Goal: Feedback & Contribution: Submit feedback/report problem

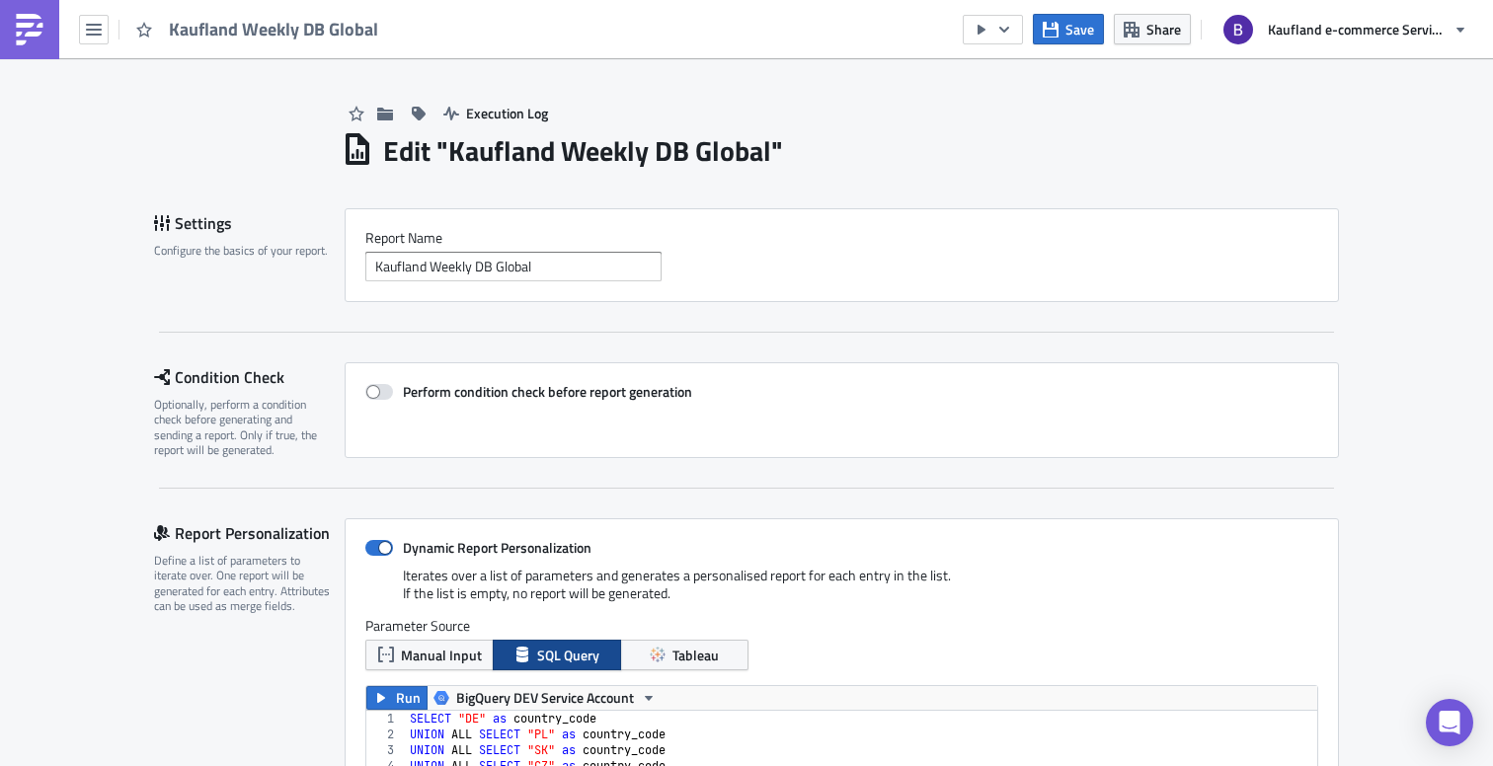
scroll to position [226, 951]
click at [875, 321] on div "Settings Configure the basics of your report. Report Nam﻿e Kaufland Weekly DB G…" at bounding box center [746, 270] width 1185 height 124
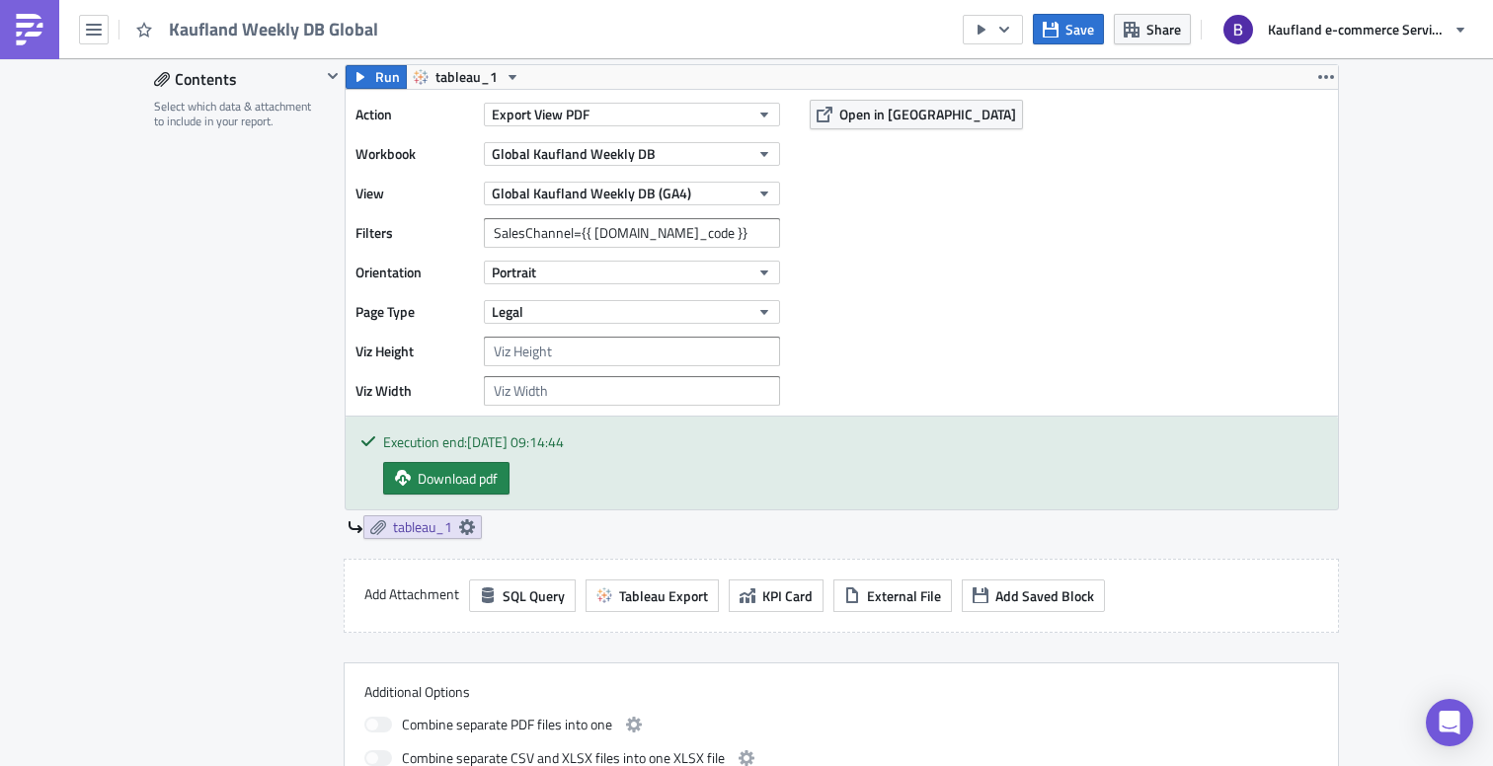
scroll to position [1250, 0]
click at [1005, 30] on icon "button" at bounding box center [1004, 29] width 10 height 6
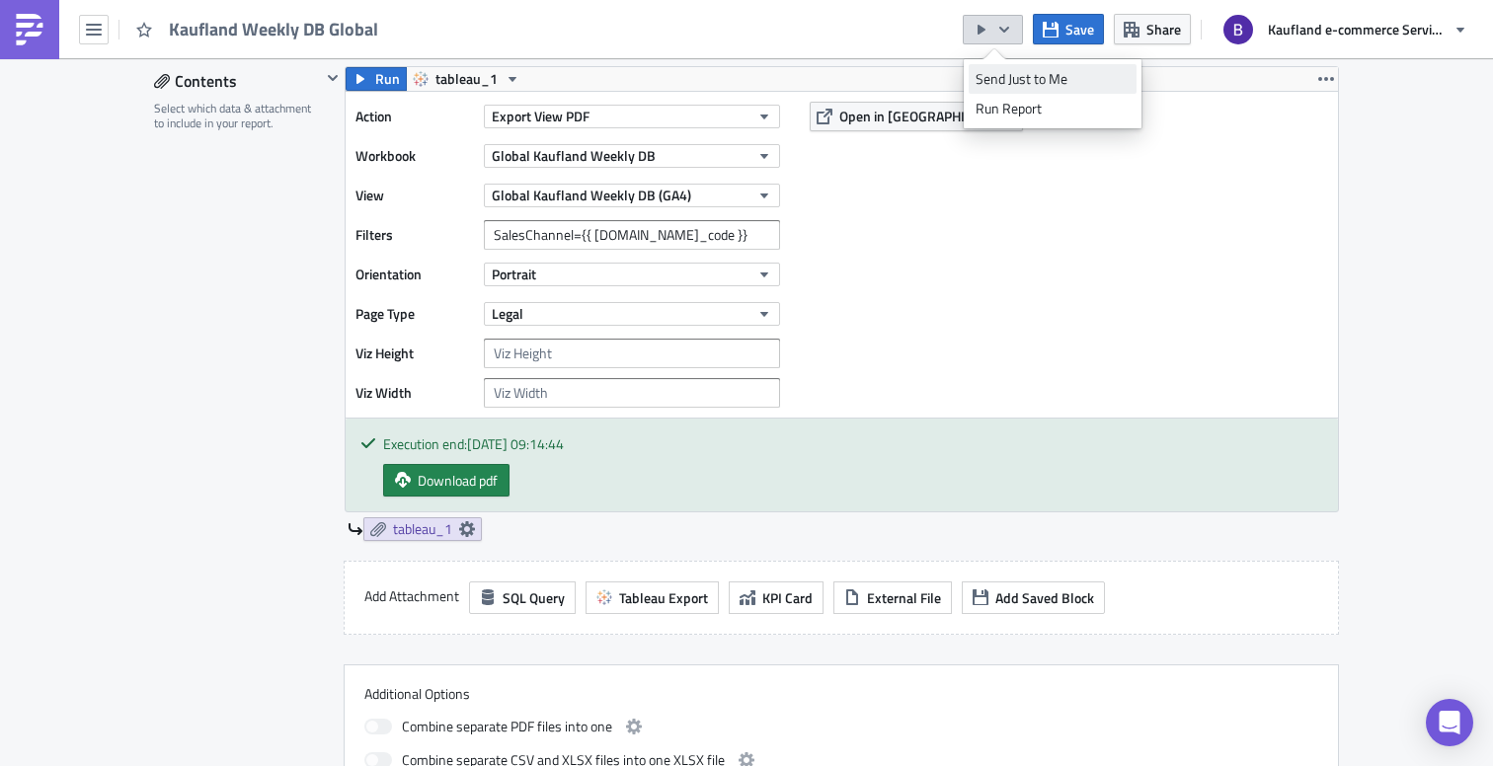
click at [1000, 78] on div "Send Just to Me" at bounding box center [1052, 79] width 154 height 20
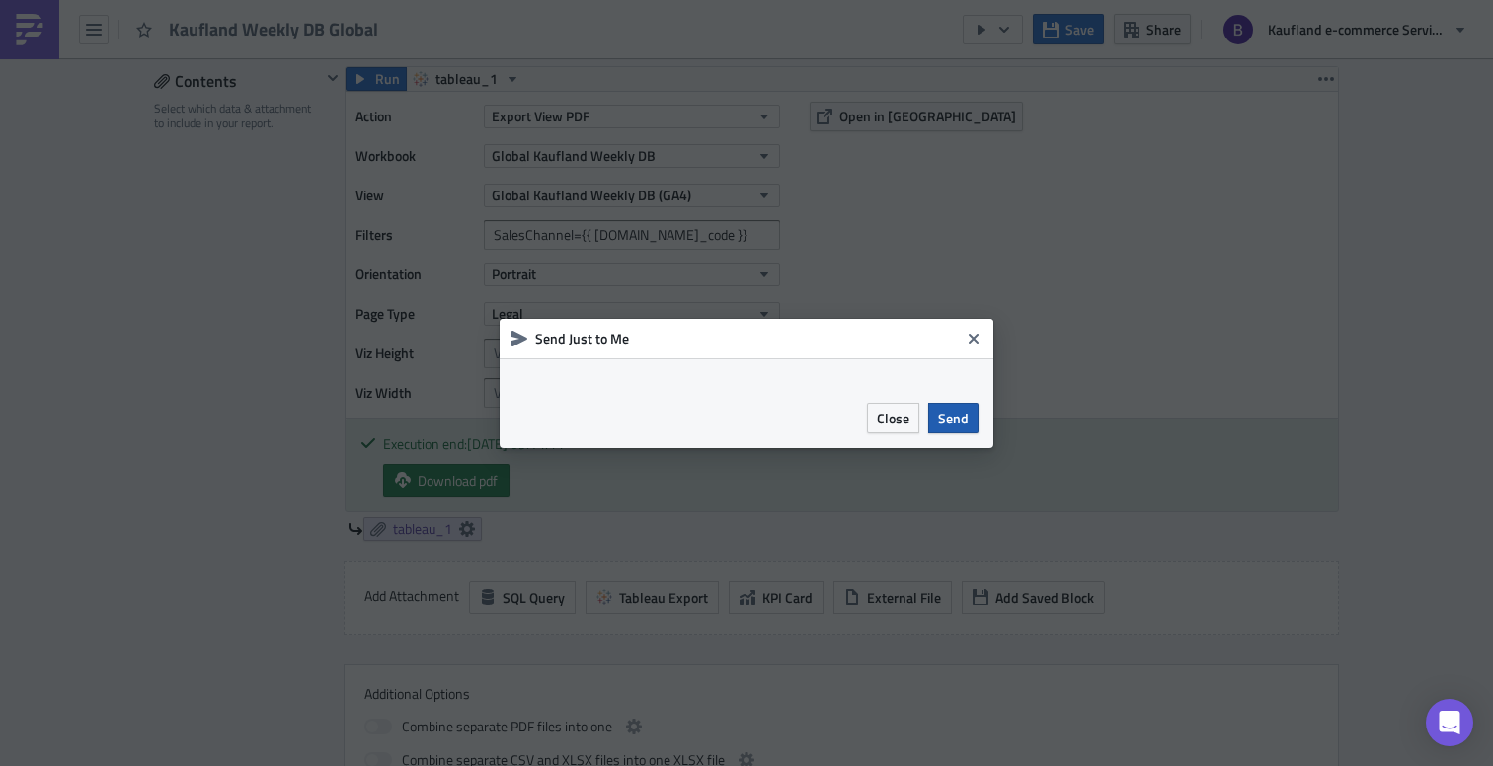
click at [967, 421] on span "Send" at bounding box center [953, 418] width 31 height 21
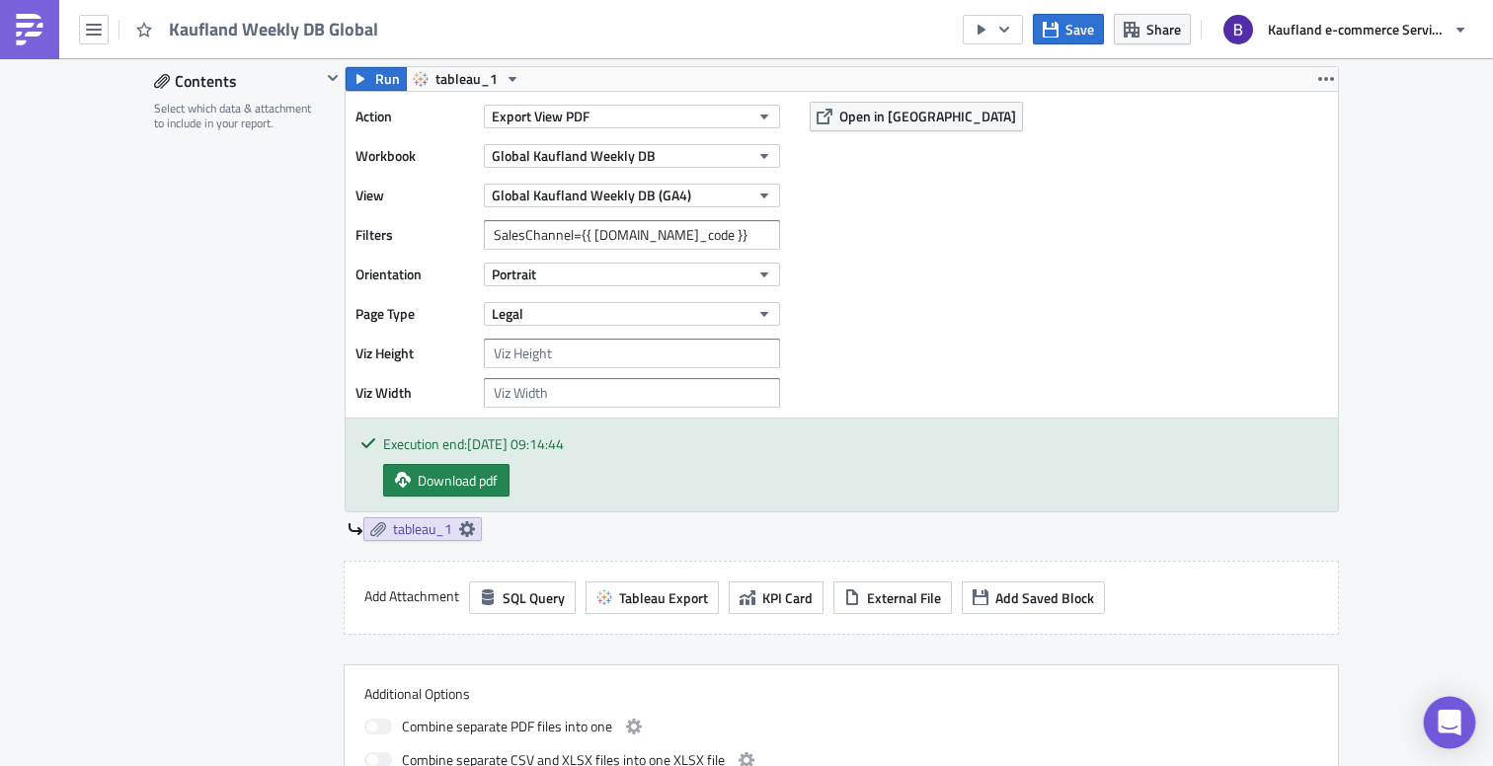
click at [1430, 714] on div "Open Intercom Messenger" at bounding box center [1450, 723] width 52 height 52
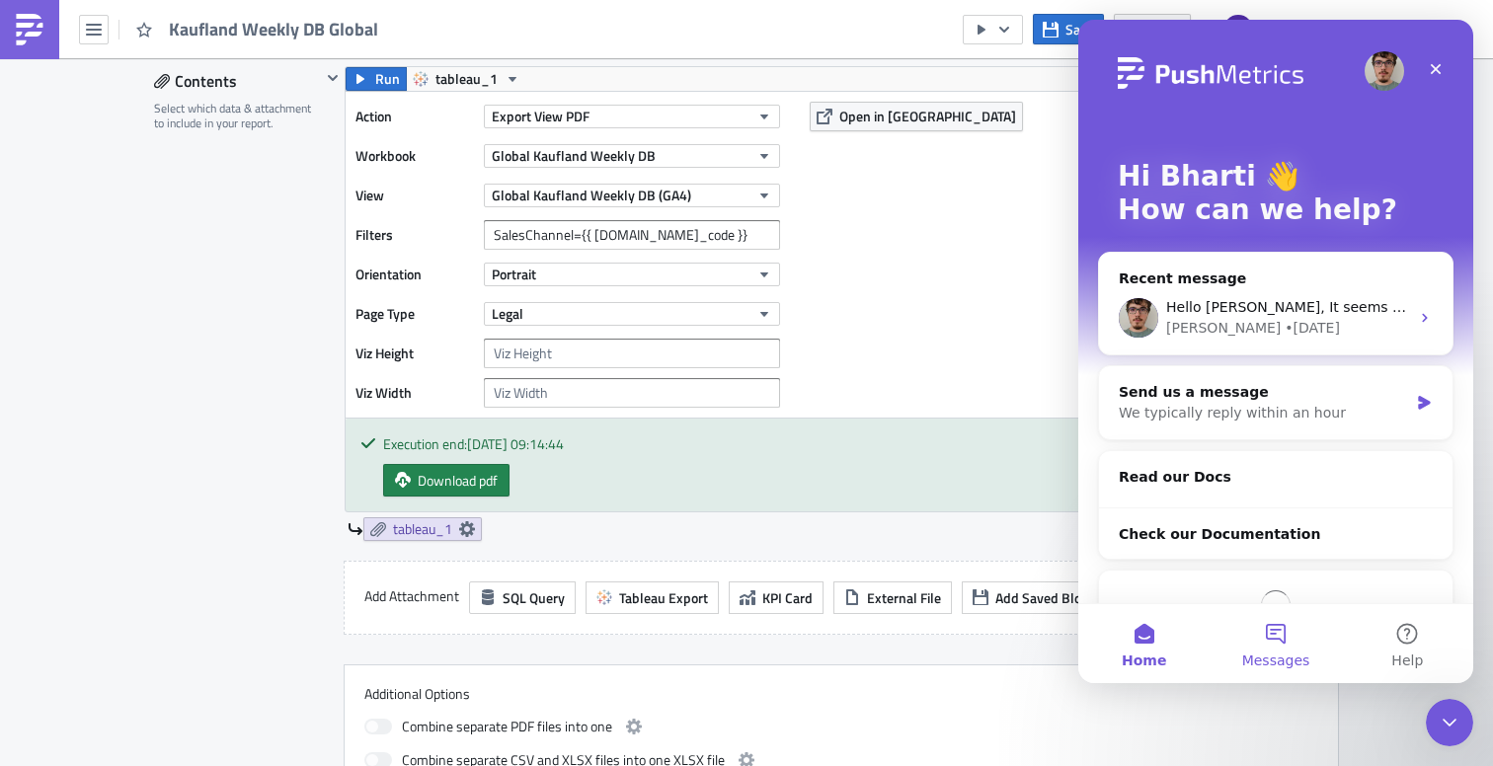
scroll to position [0, 0]
click at [1284, 318] on div "• 4d ago" at bounding box center [1311, 328] width 55 height 21
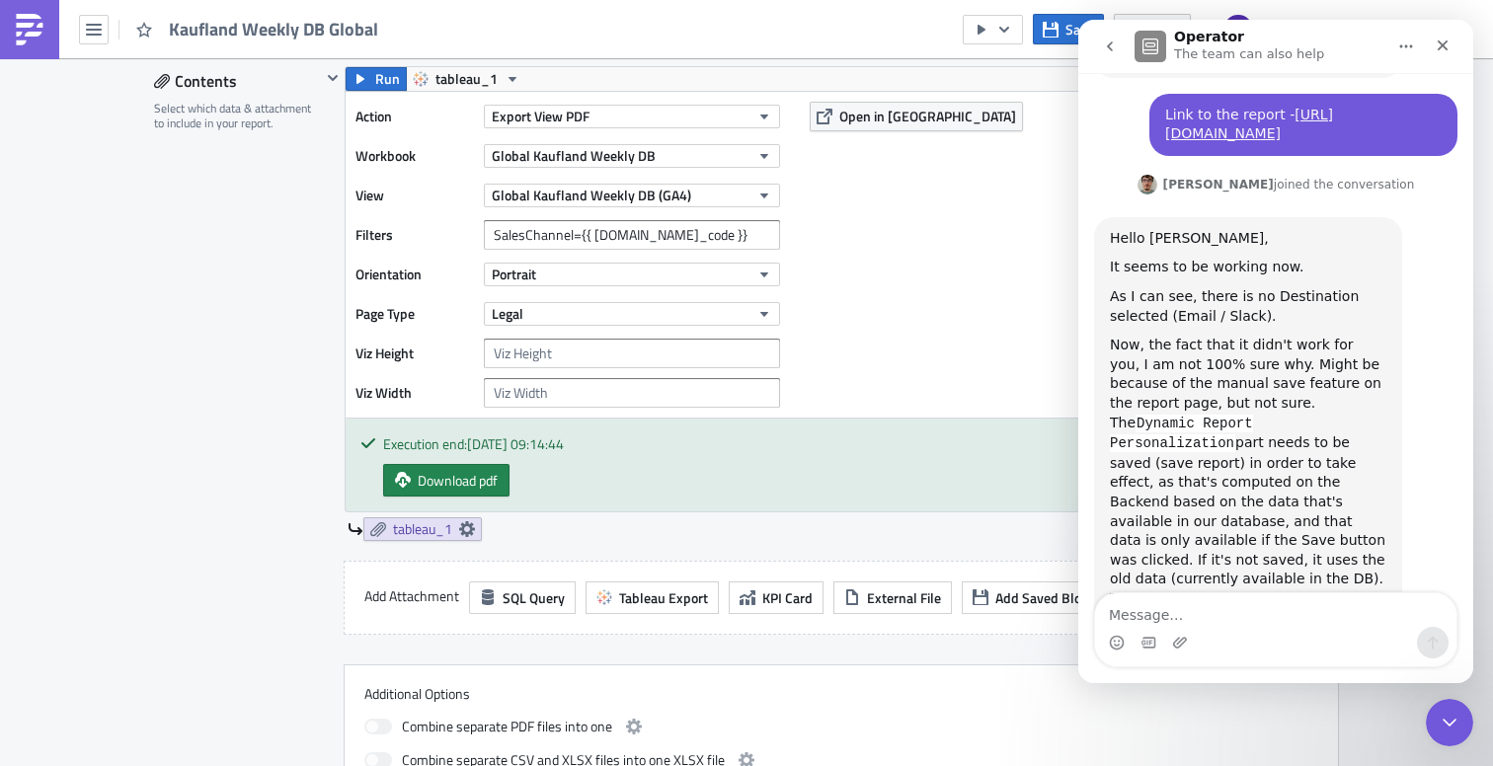
scroll to position [486, 0]
click at [959, 362] on div "Action Export View PDF Workbook Global Kaufland Weekly DB View Global Kaufland …" at bounding box center [842, 255] width 992 height 326
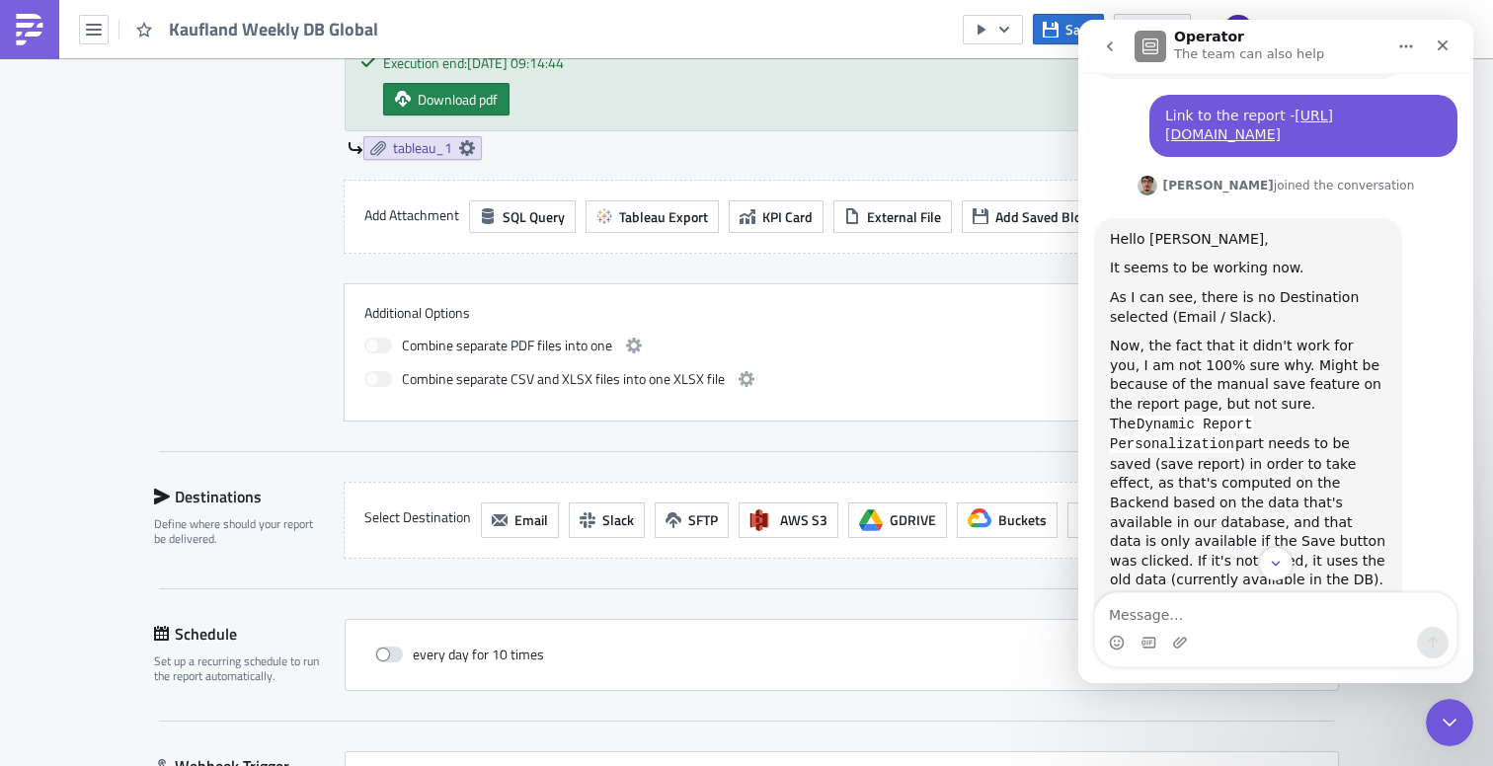
scroll to position [1626, 0]
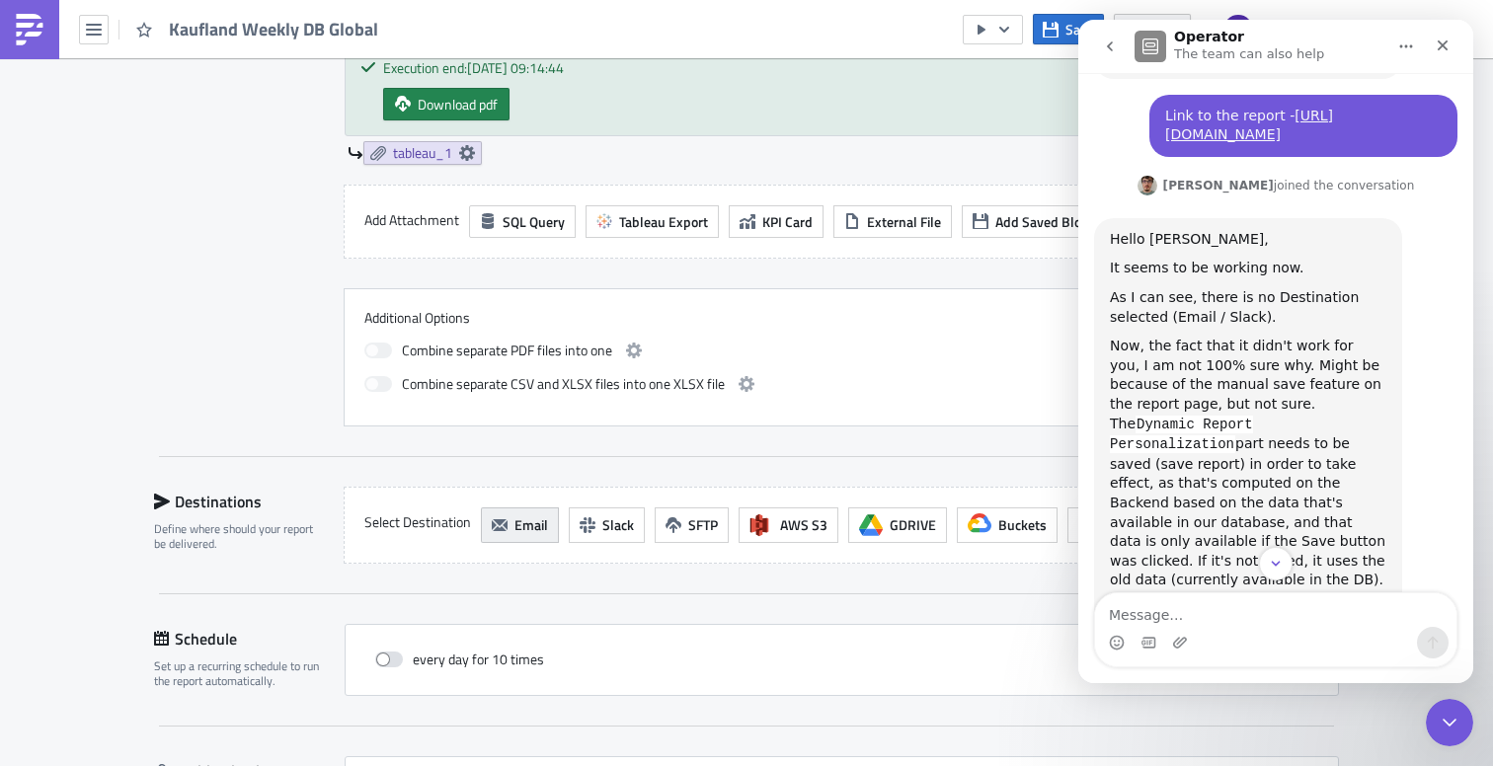
click at [526, 535] on span "Email" at bounding box center [531, 524] width 34 height 21
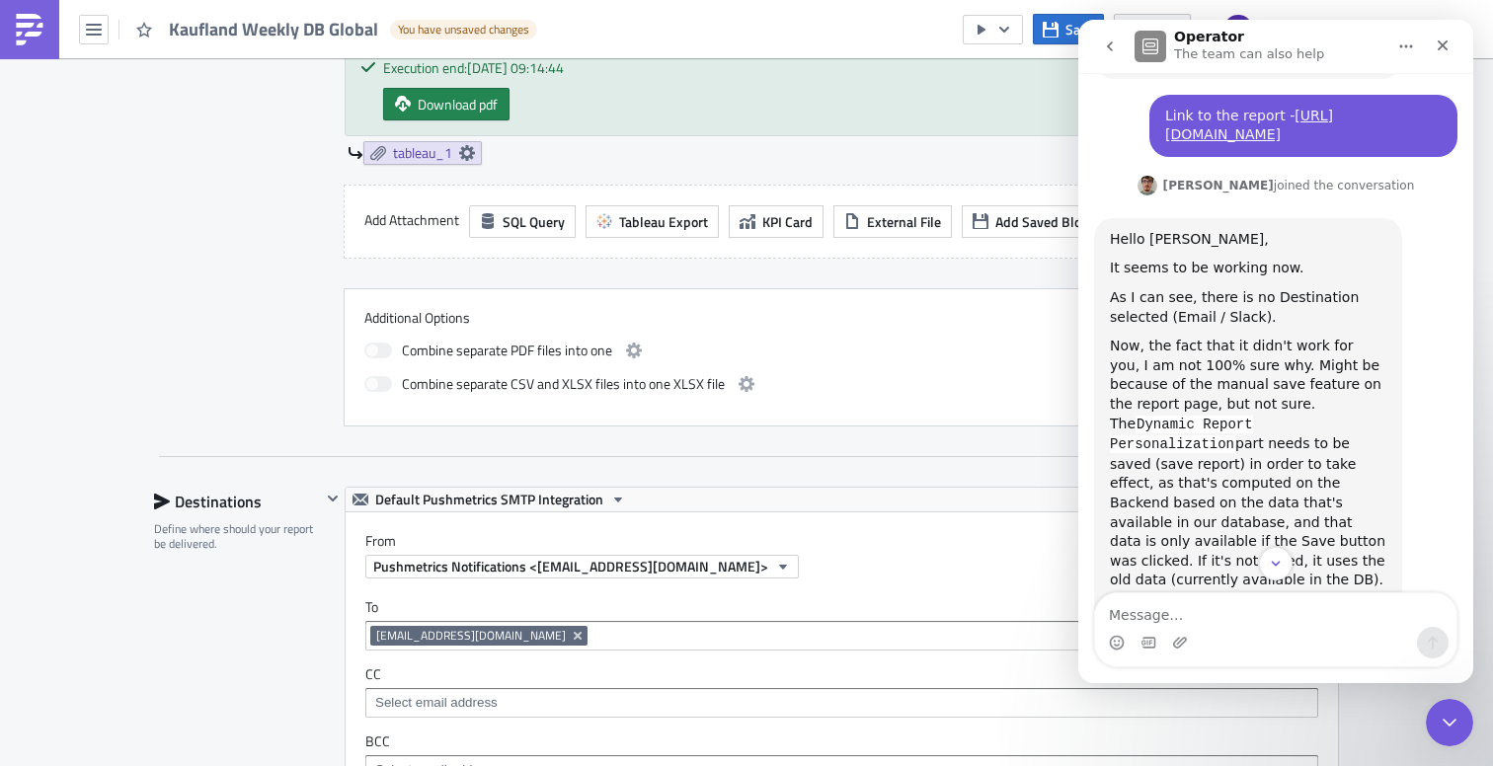
scroll to position [0, 0]
drag, startPoint x: 1450, startPoint y: 716, endPoint x: 2806, endPoint y: 1399, distance: 1517.9
click at [1451, 715] on icon "Close Intercom Messenger" at bounding box center [1446, 720] width 24 height 24
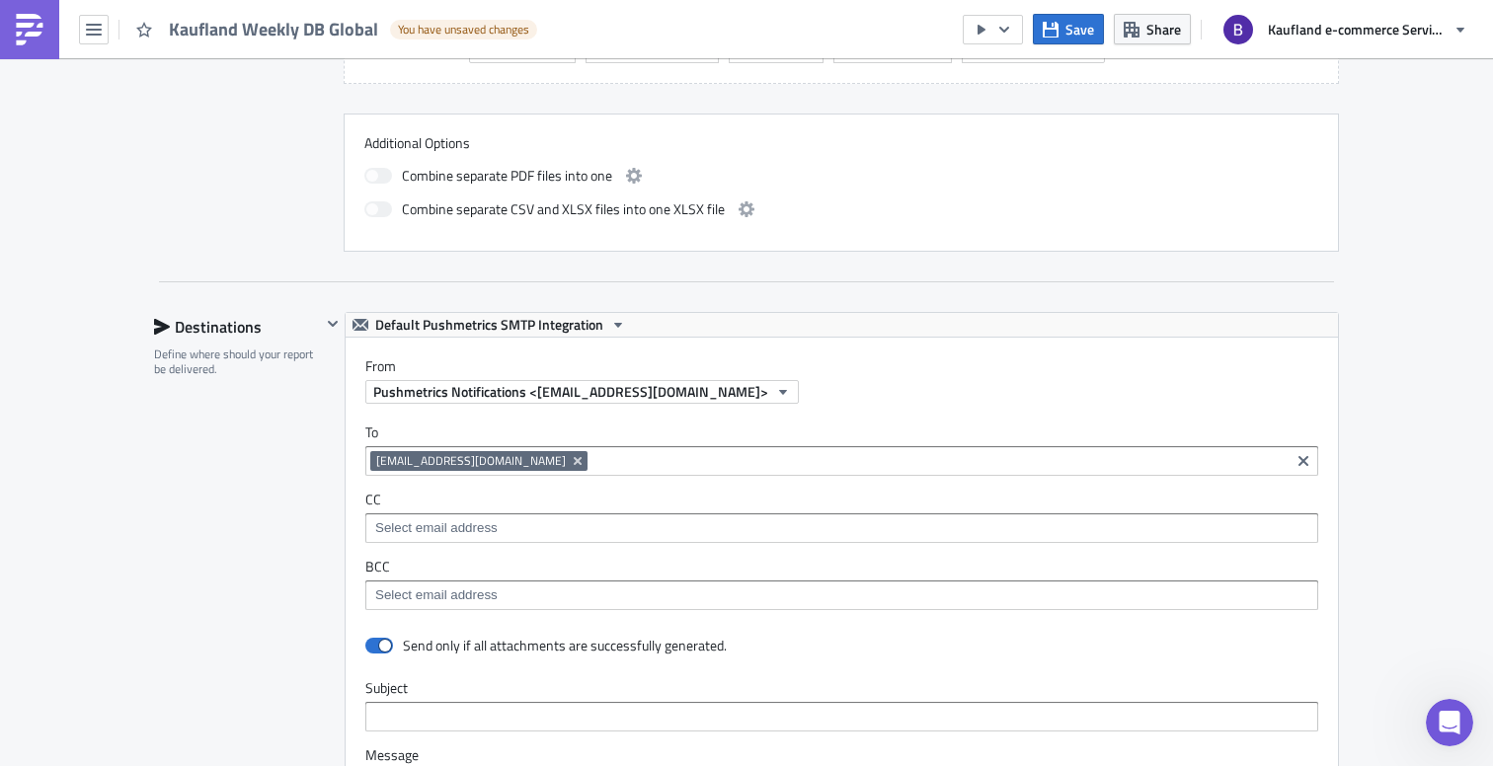
scroll to position [1811, 0]
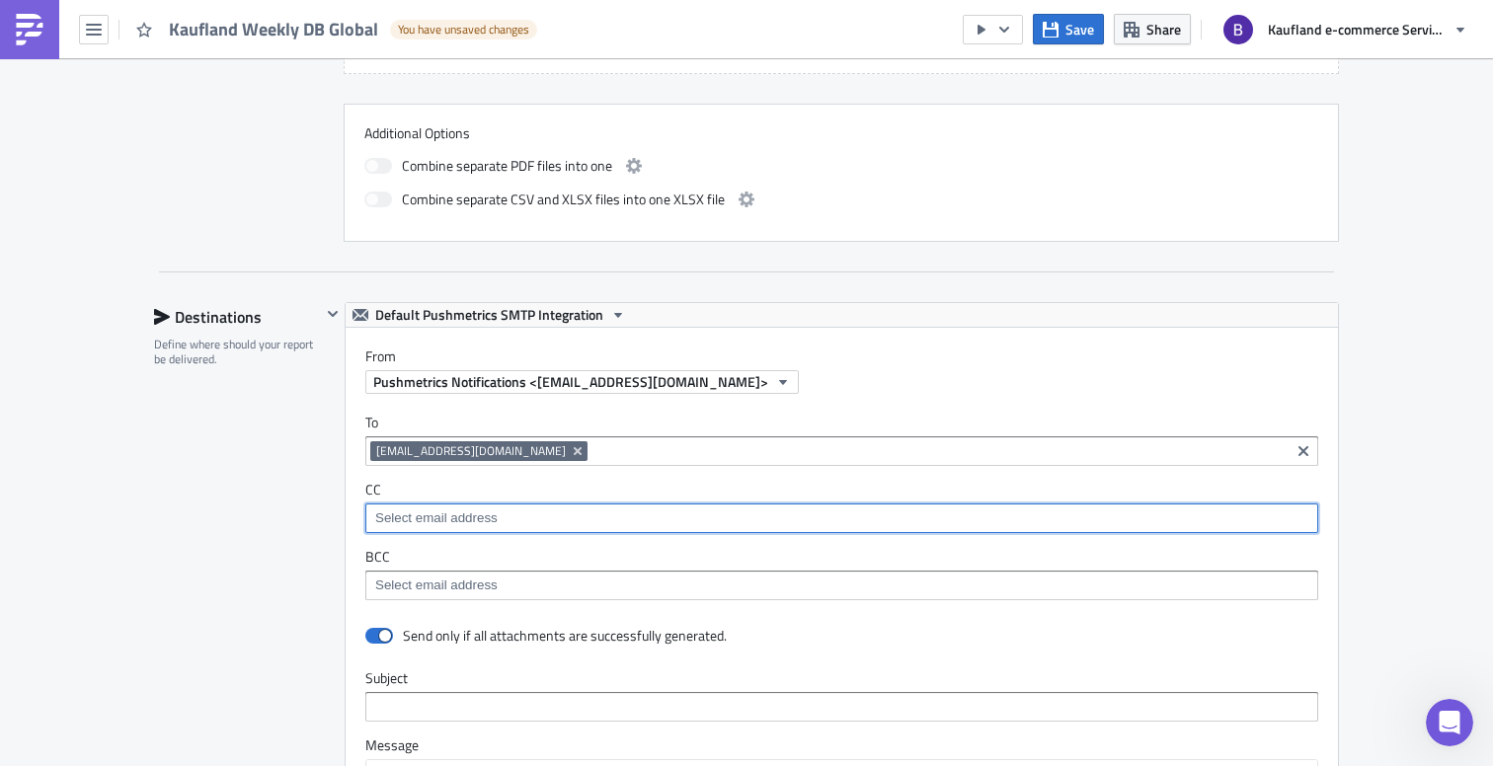
click at [419, 513] on input at bounding box center [840, 518] width 941 height 20
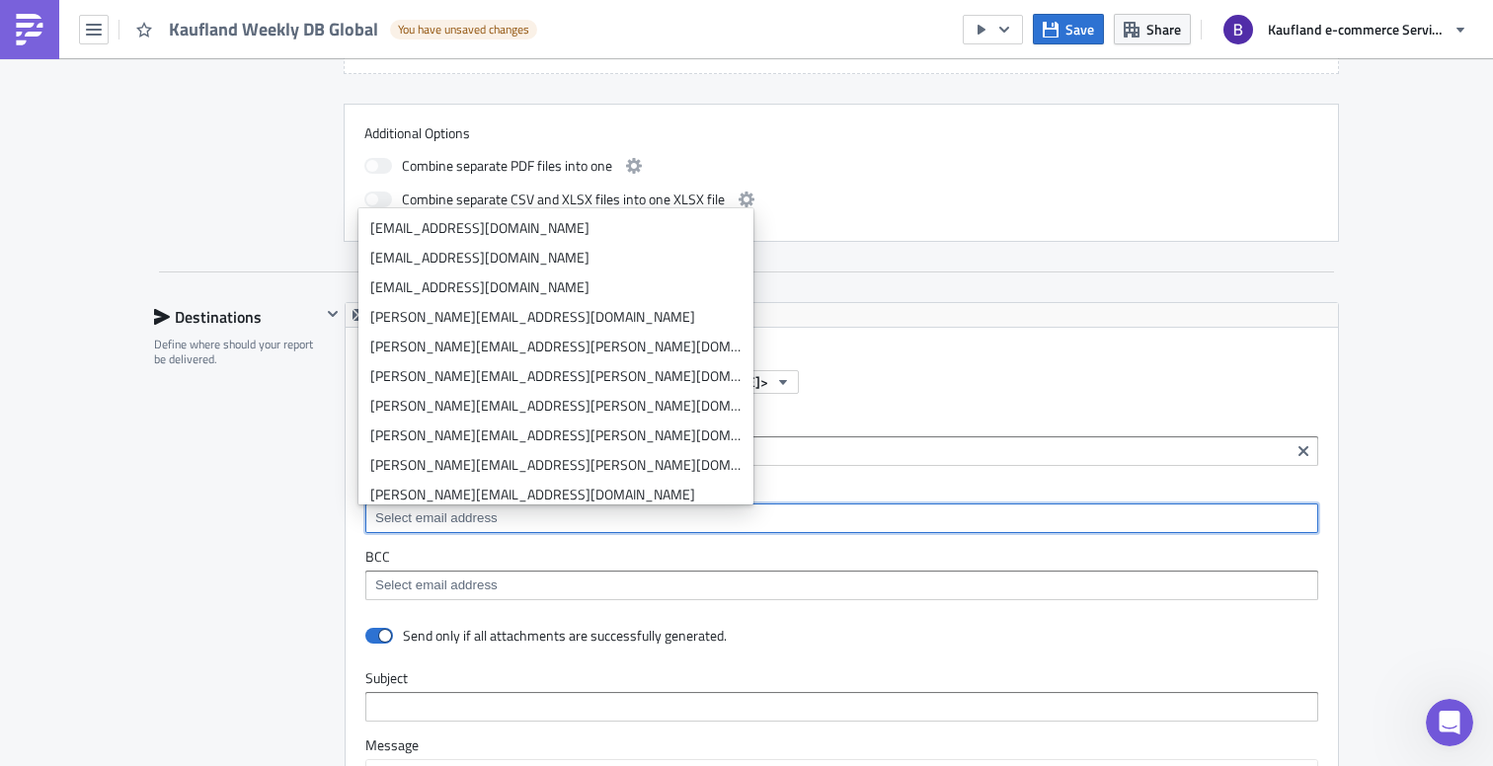
click at [883, 479] on div "To bharti.saxena@real-digital.de bharti.saxena@real-digital.de CC BCC" at bounding box center [842, 507] width 992 height 226
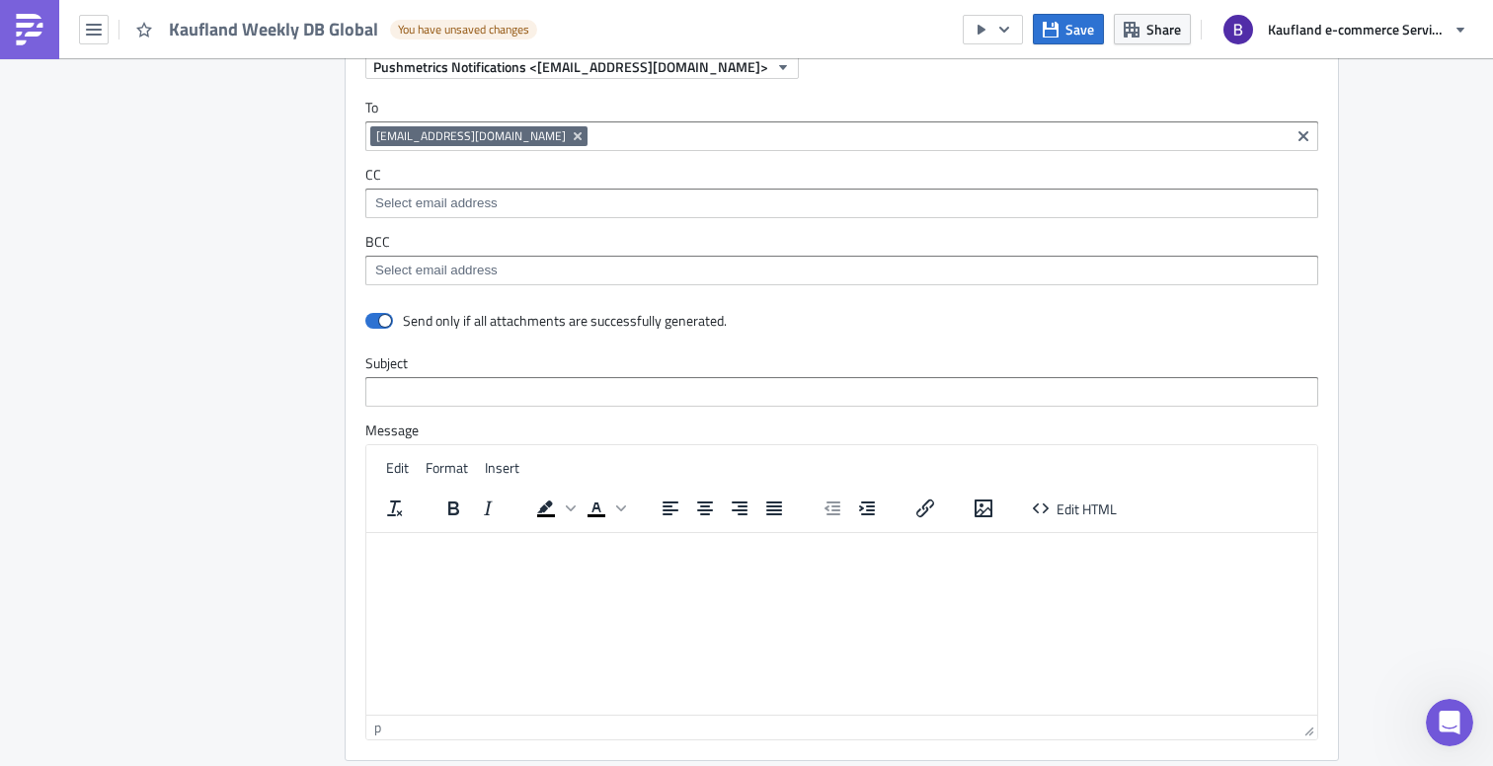
scroll to position [2164, 0]
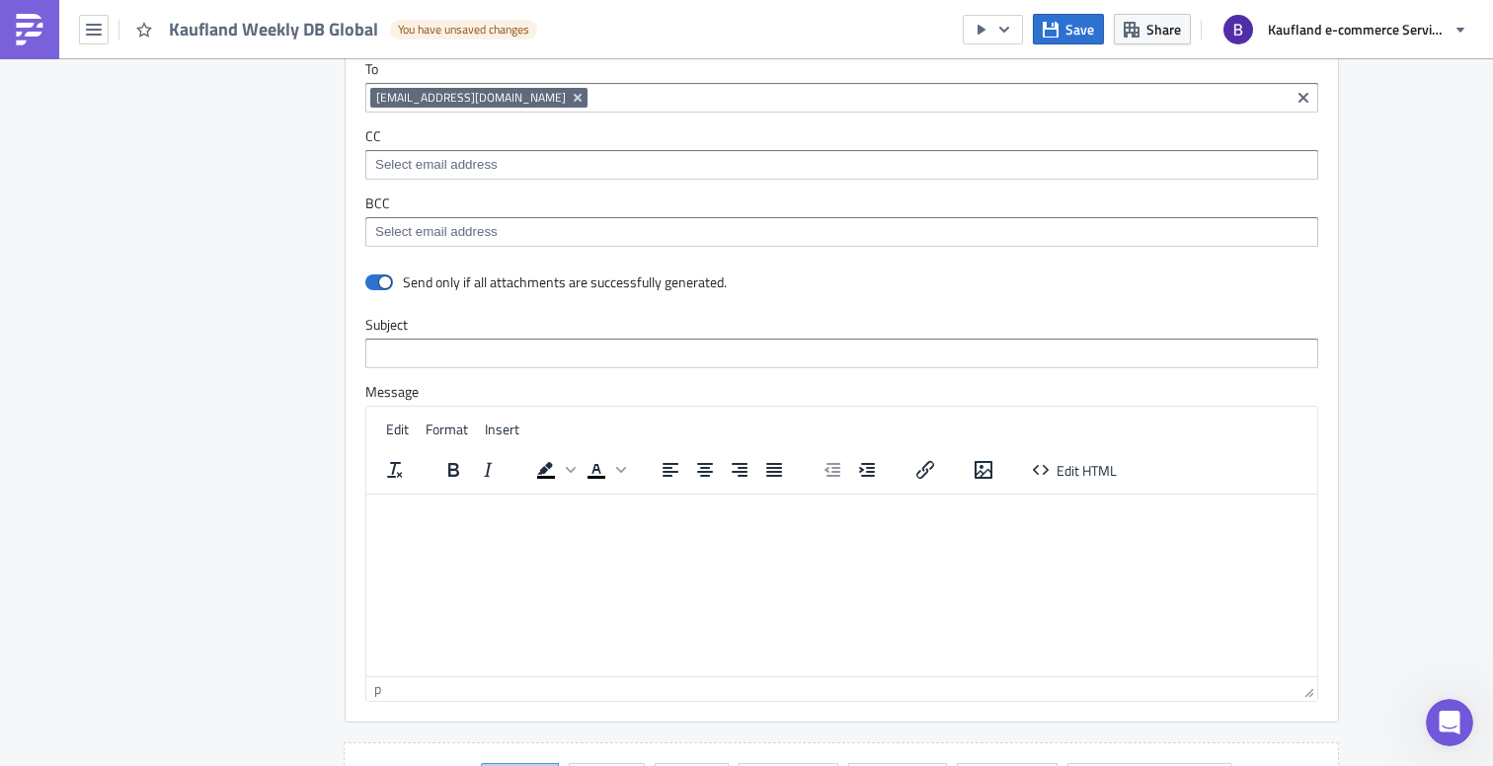
click at [474, 525] on html at bounding box center [841, 510] width 951 height 32
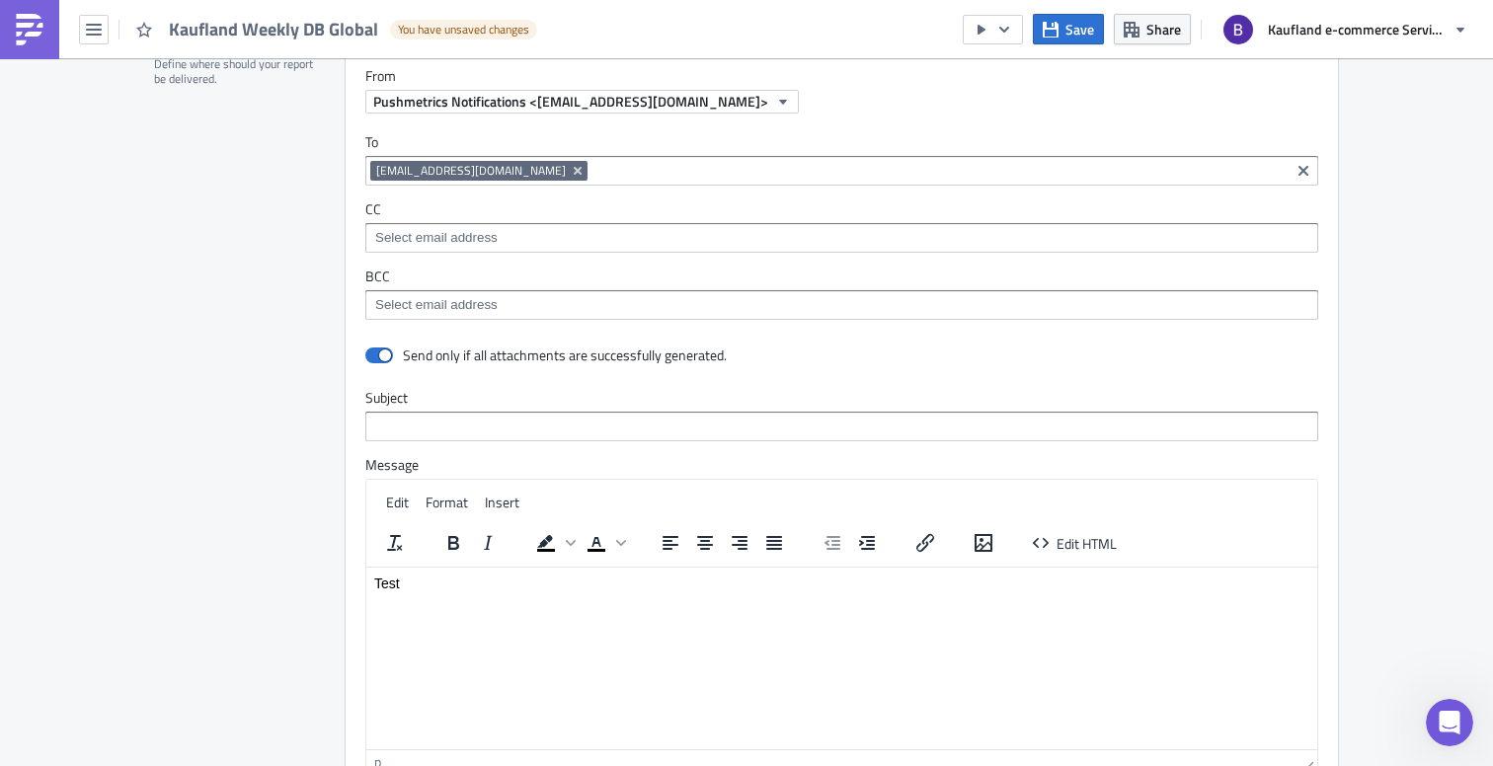
scroll to position [2581, 0]
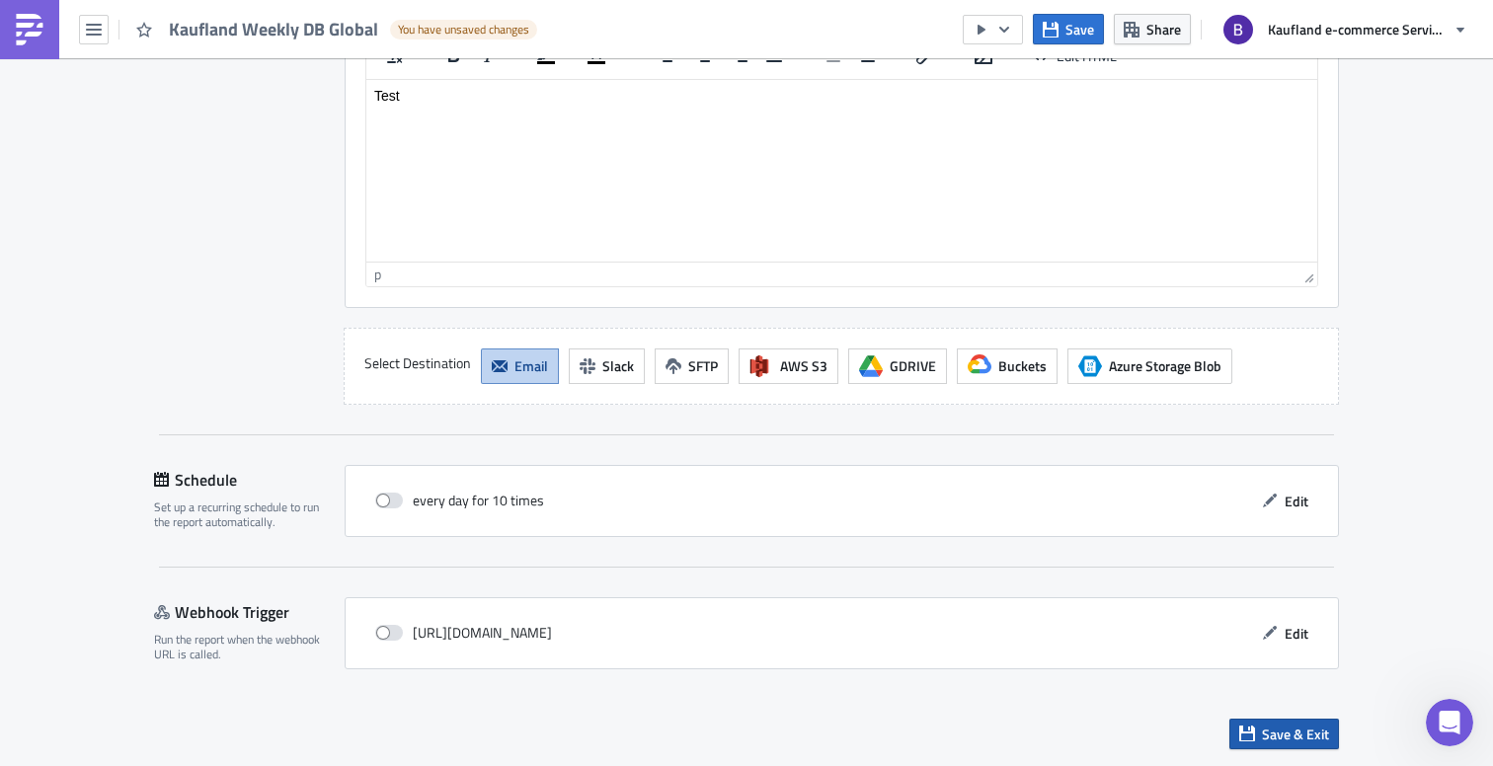
click at [1280, 736] on span "Save & Exit" at bounding box center [1295, 734] width 67 height 21
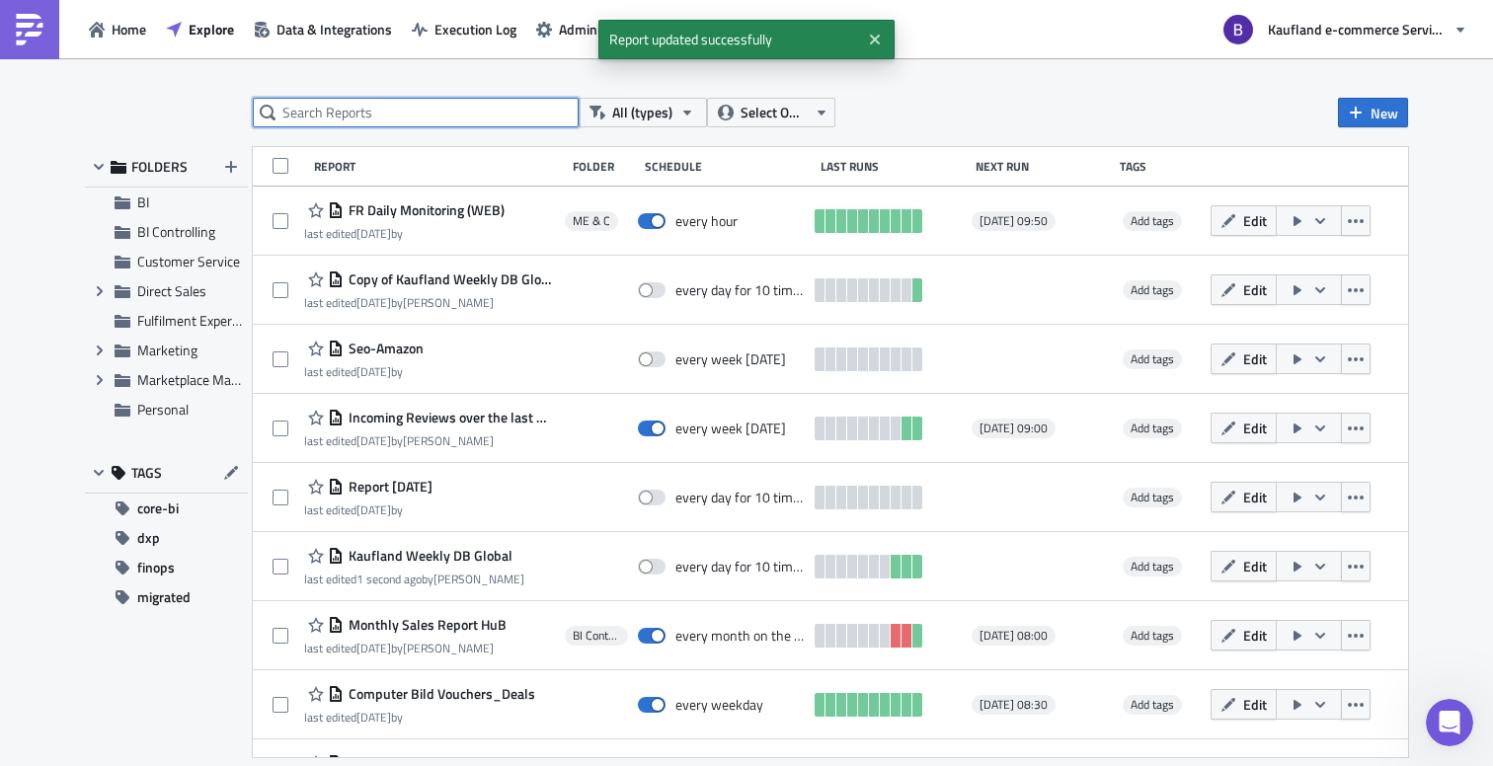
click at [485, 113] on input "text" at bounding box center [416, 113] width 326 height 30
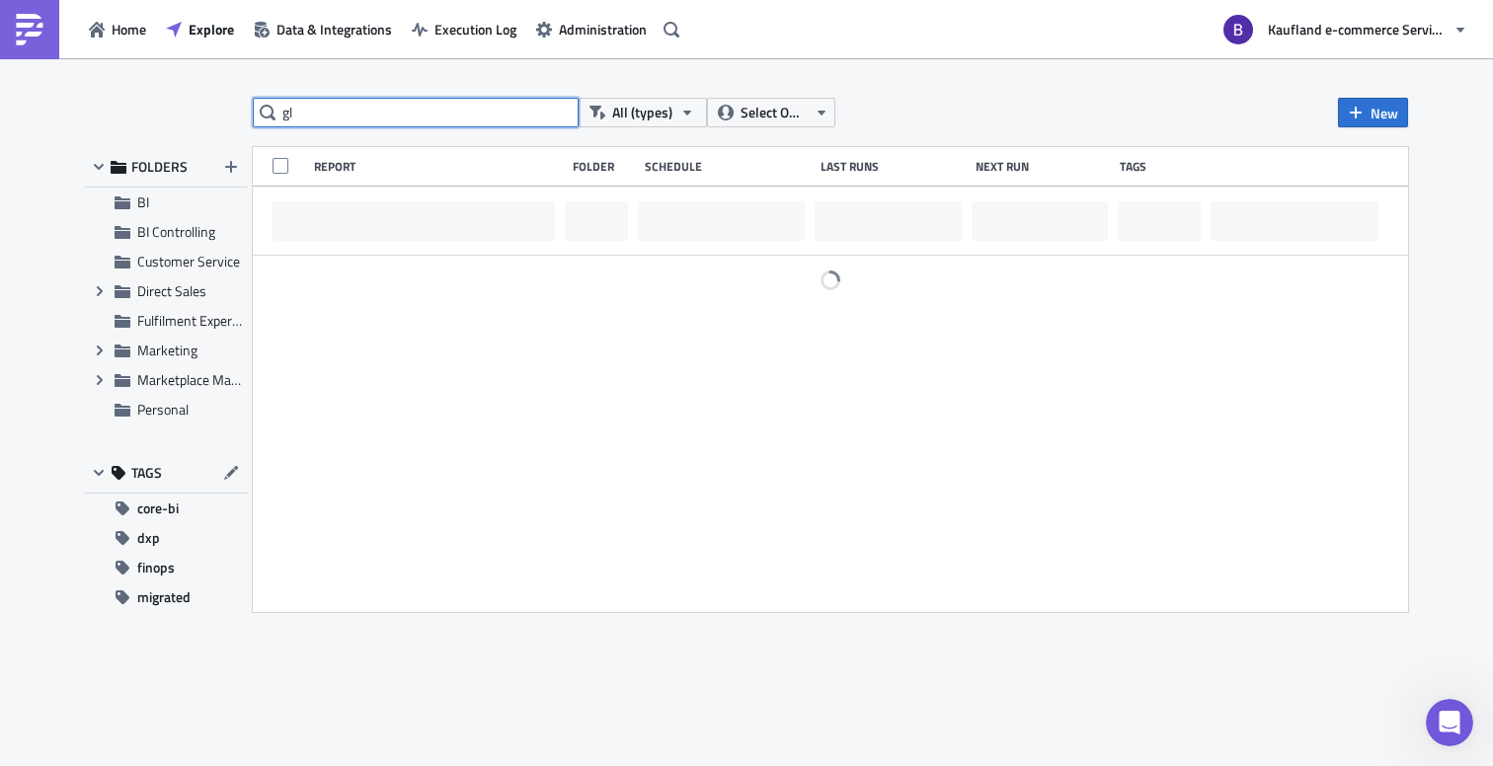
type input "g"
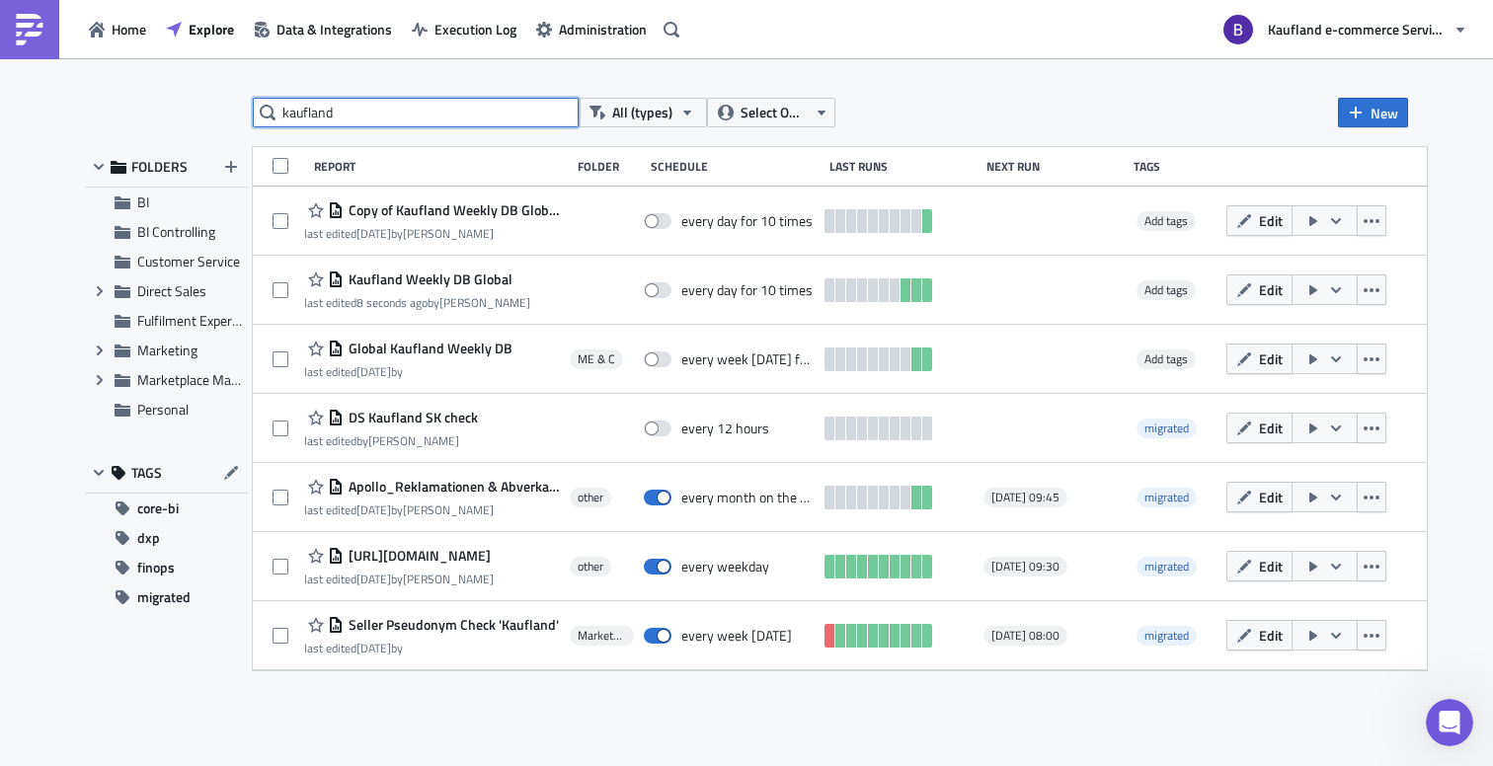
type input "kaufland"
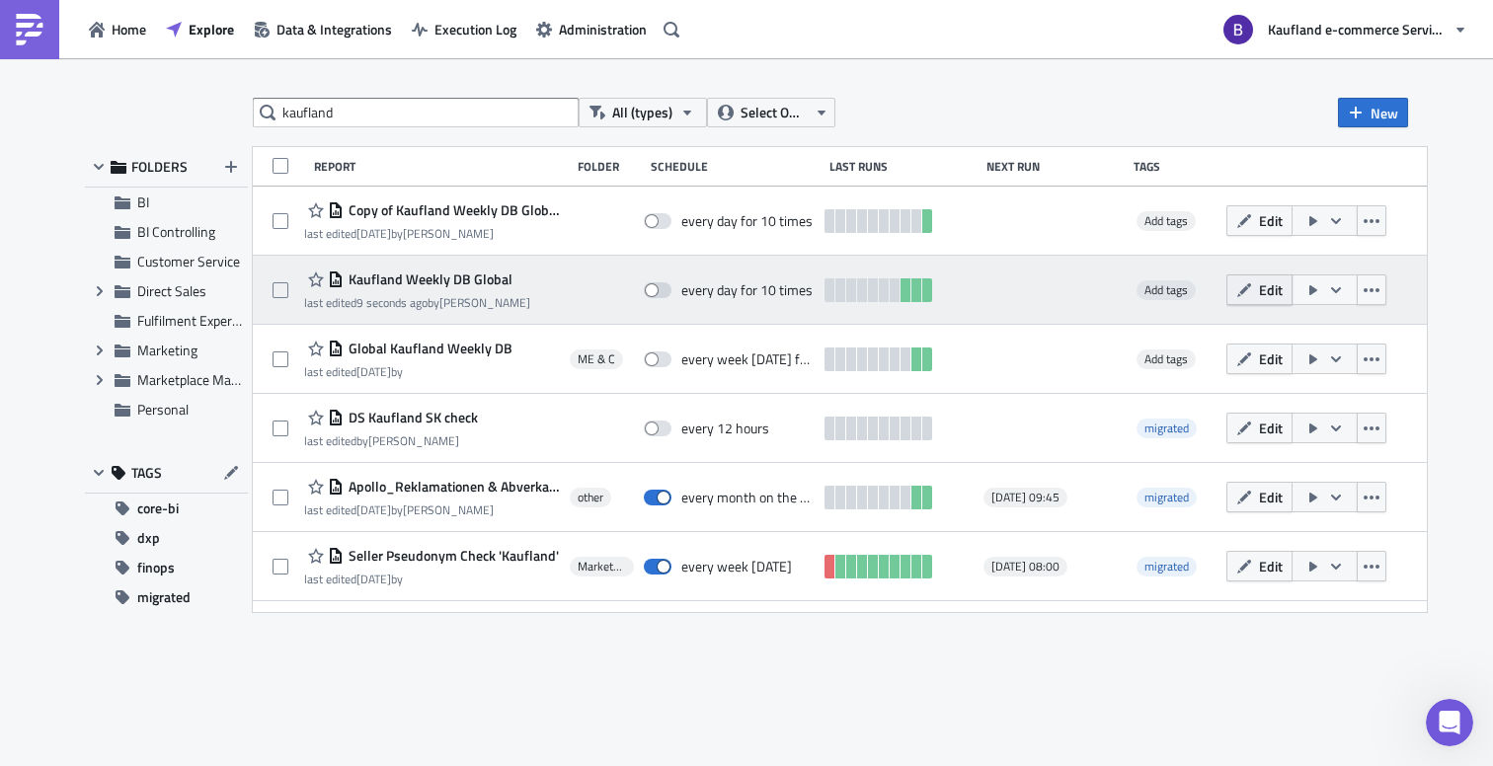
click at [1277, 293] on span "Edit" at bounding box center [1271, 289] width 24 height 21
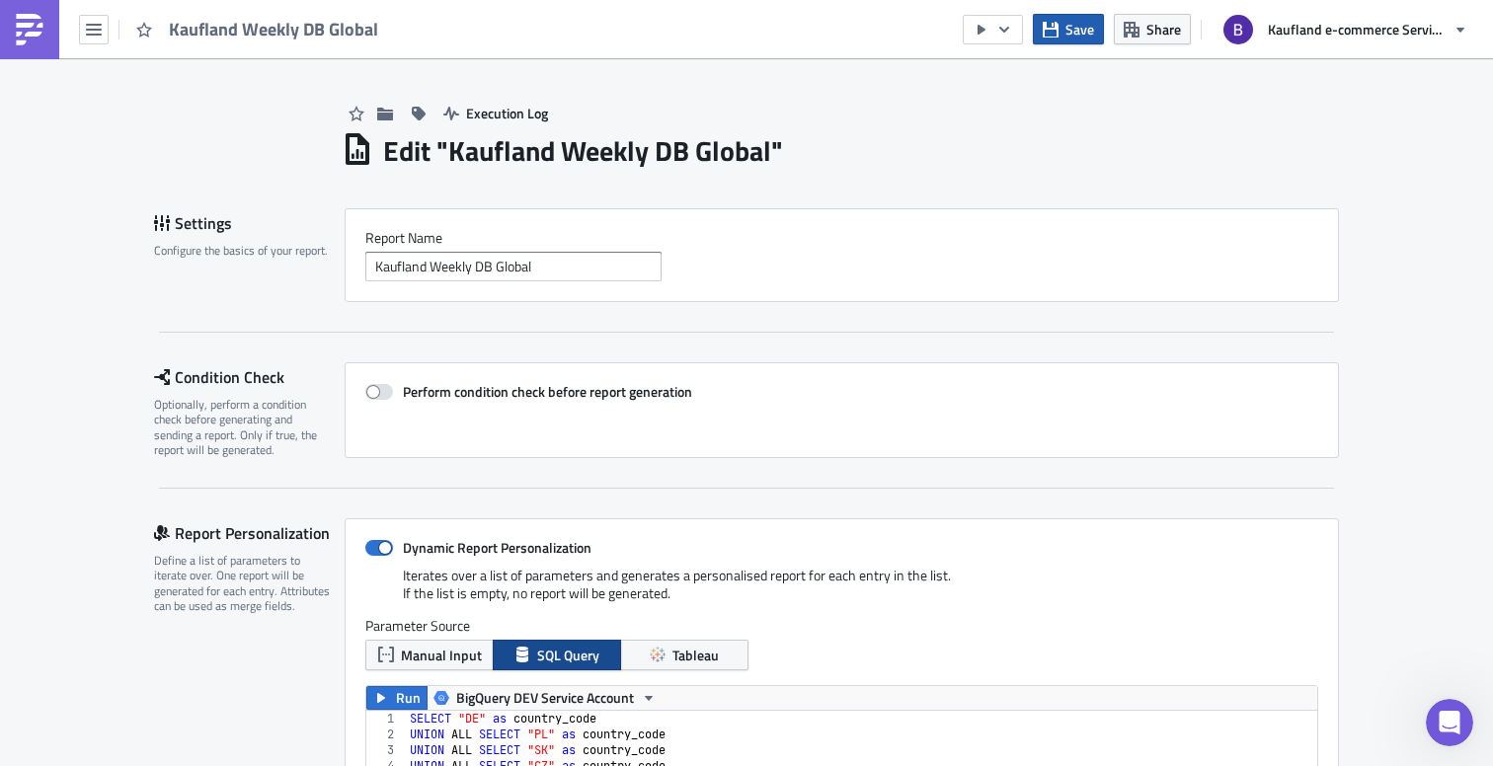
scroll to position [226, 951]
click at [1013, 36] on button "button" at bounding box center [993, 30] width 60 height 30
click at [1009, 73] on div "Send Just to Me" at bounding box center [1052, 79] width 154 height 20
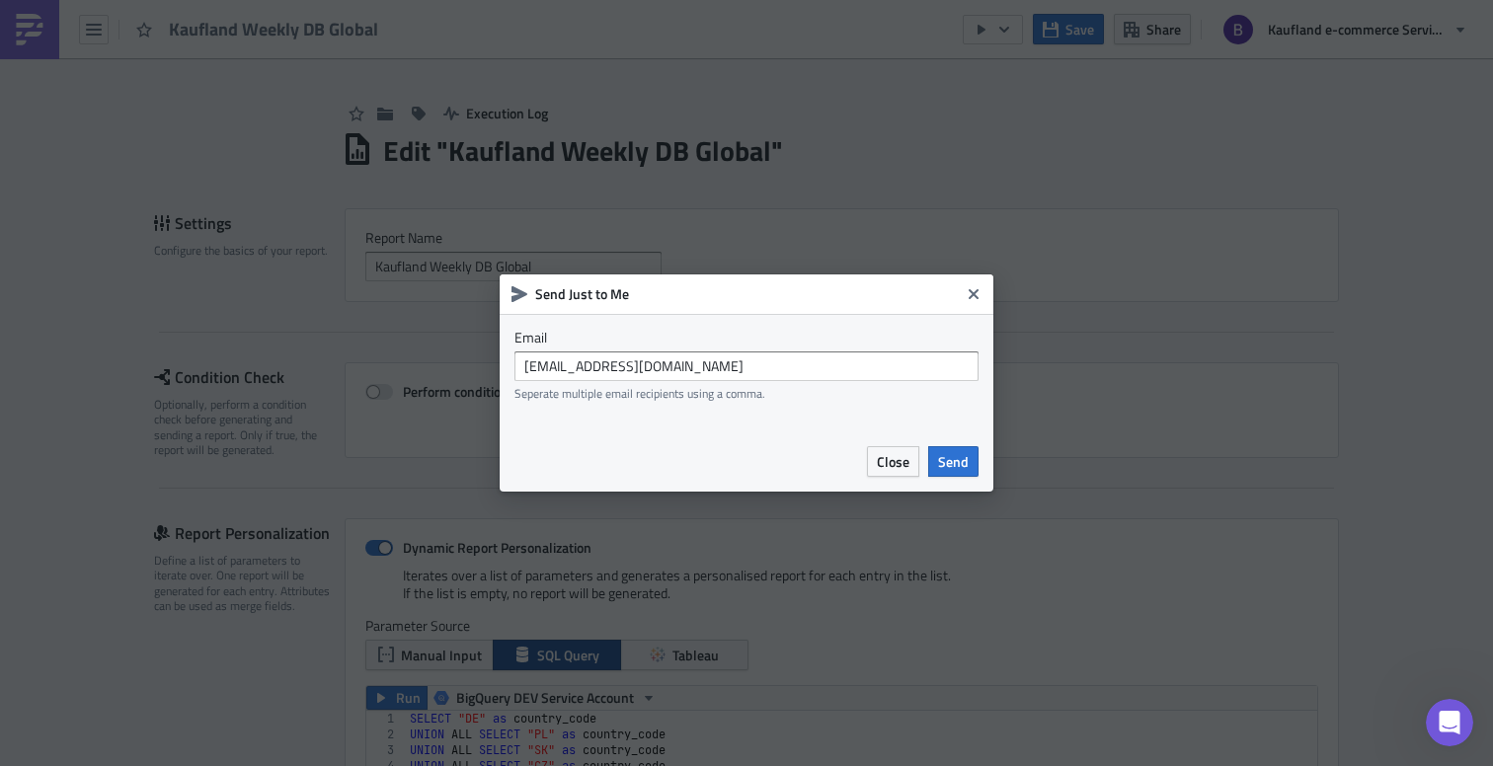
click at [961, 467] on span "Send" at bounding box center [953, 461] width 31 height 21
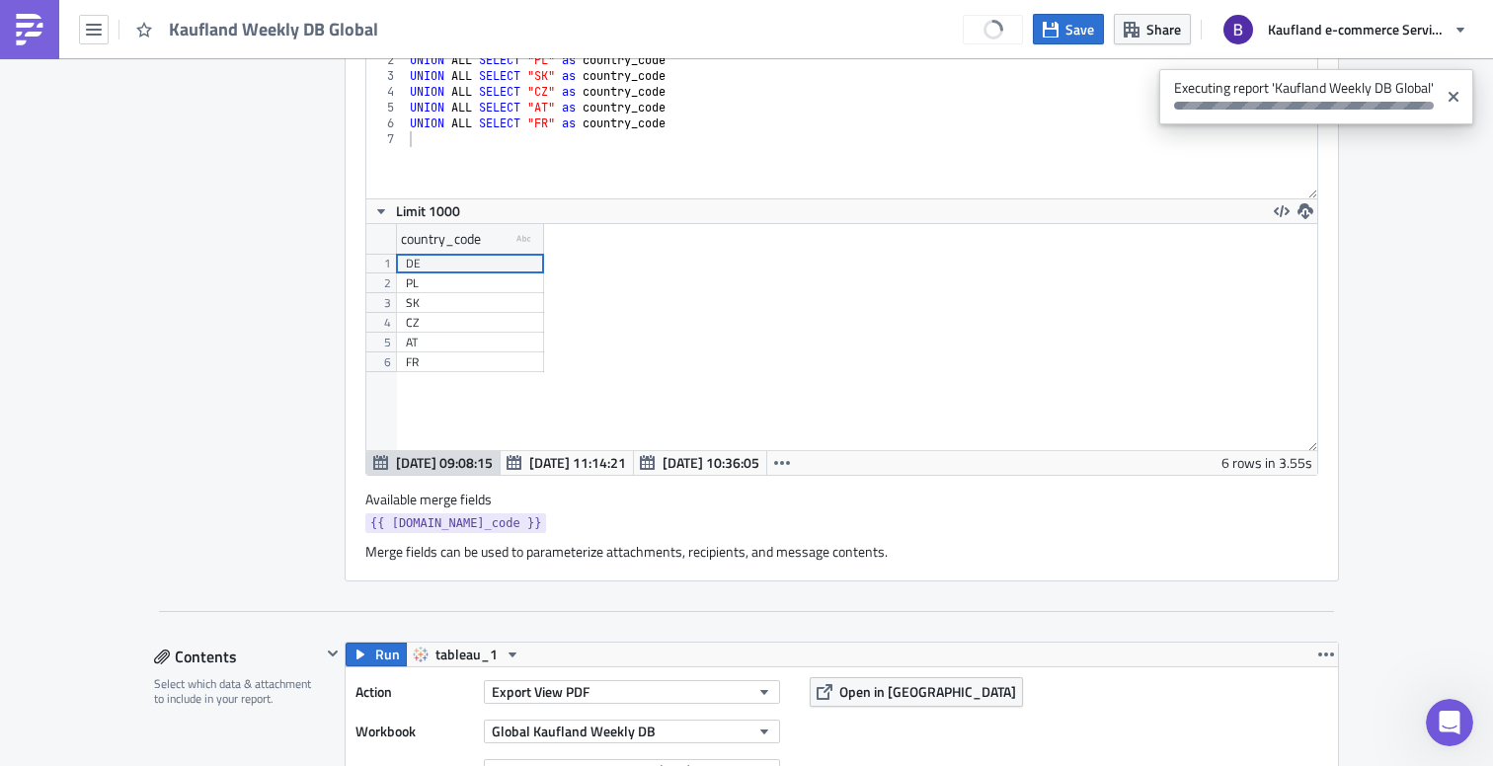
scroll to position [1068, 0]
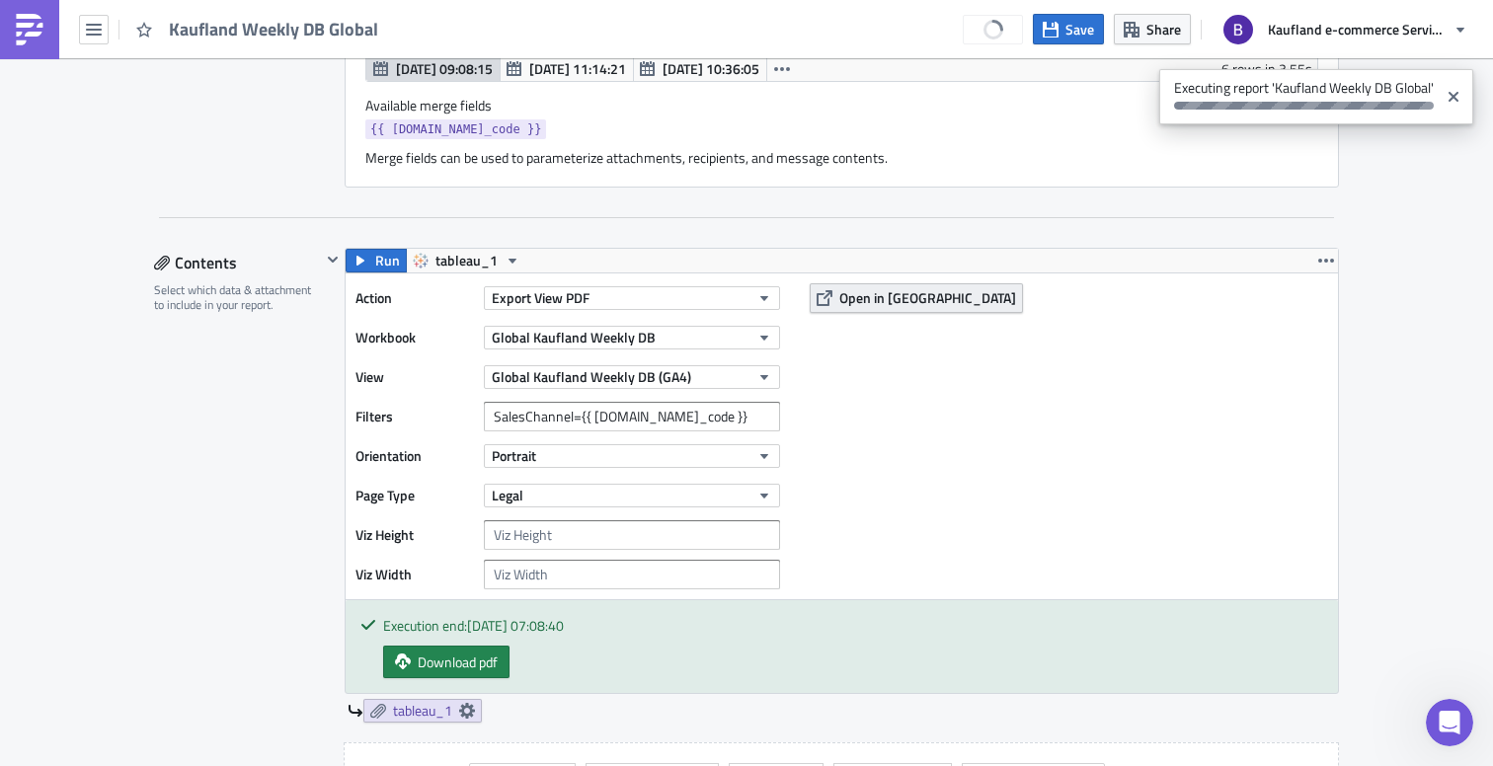
click at [908, 292] on span "Open in Tableau" at bounding box center [927, 297] width 177 height 21
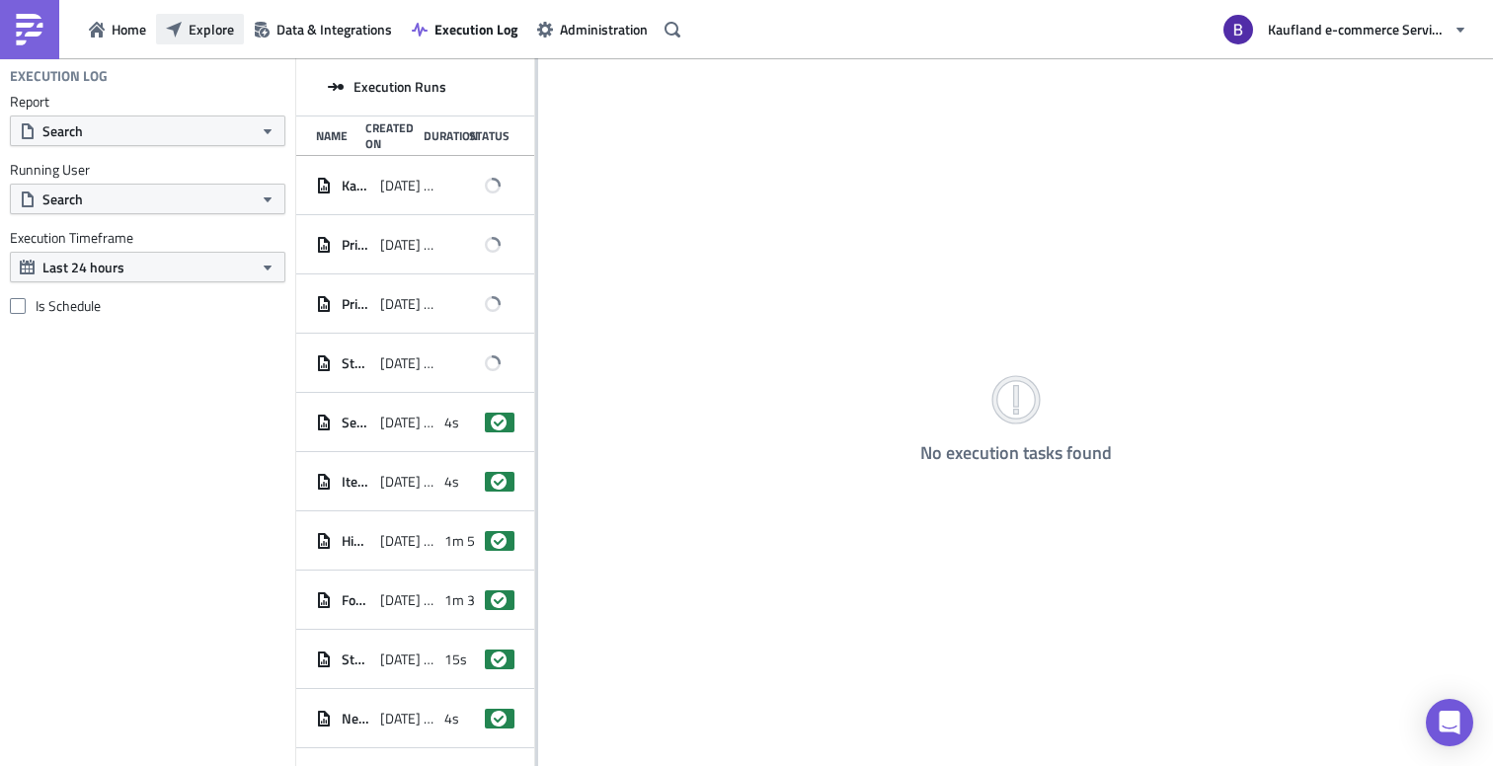
click at [209, 32] on span "Explore" at bounding box center [211, 29] width 45 height 21
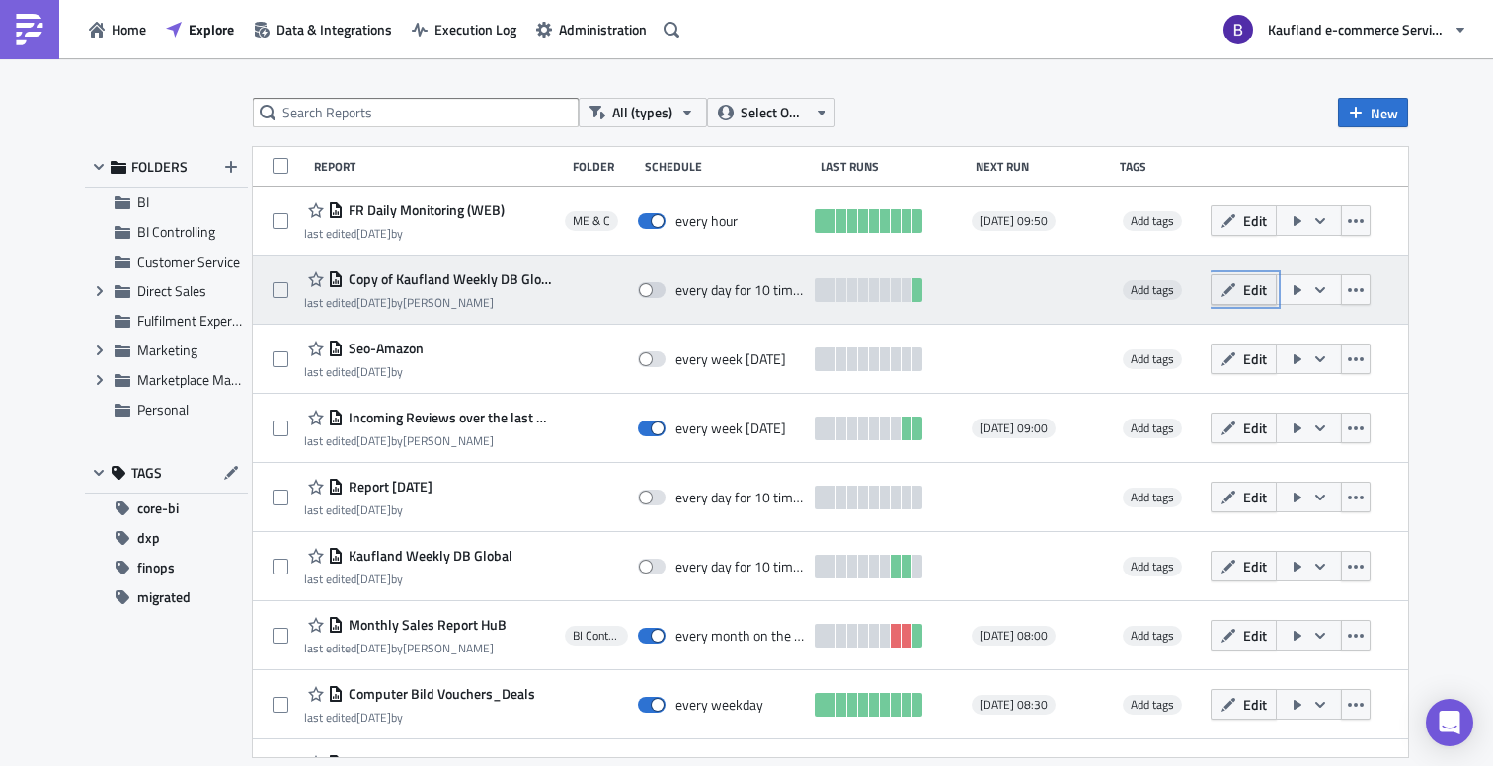
click at [1243, 286] on span "Edit" at bounding box center [1255, 289] width 24 height 21
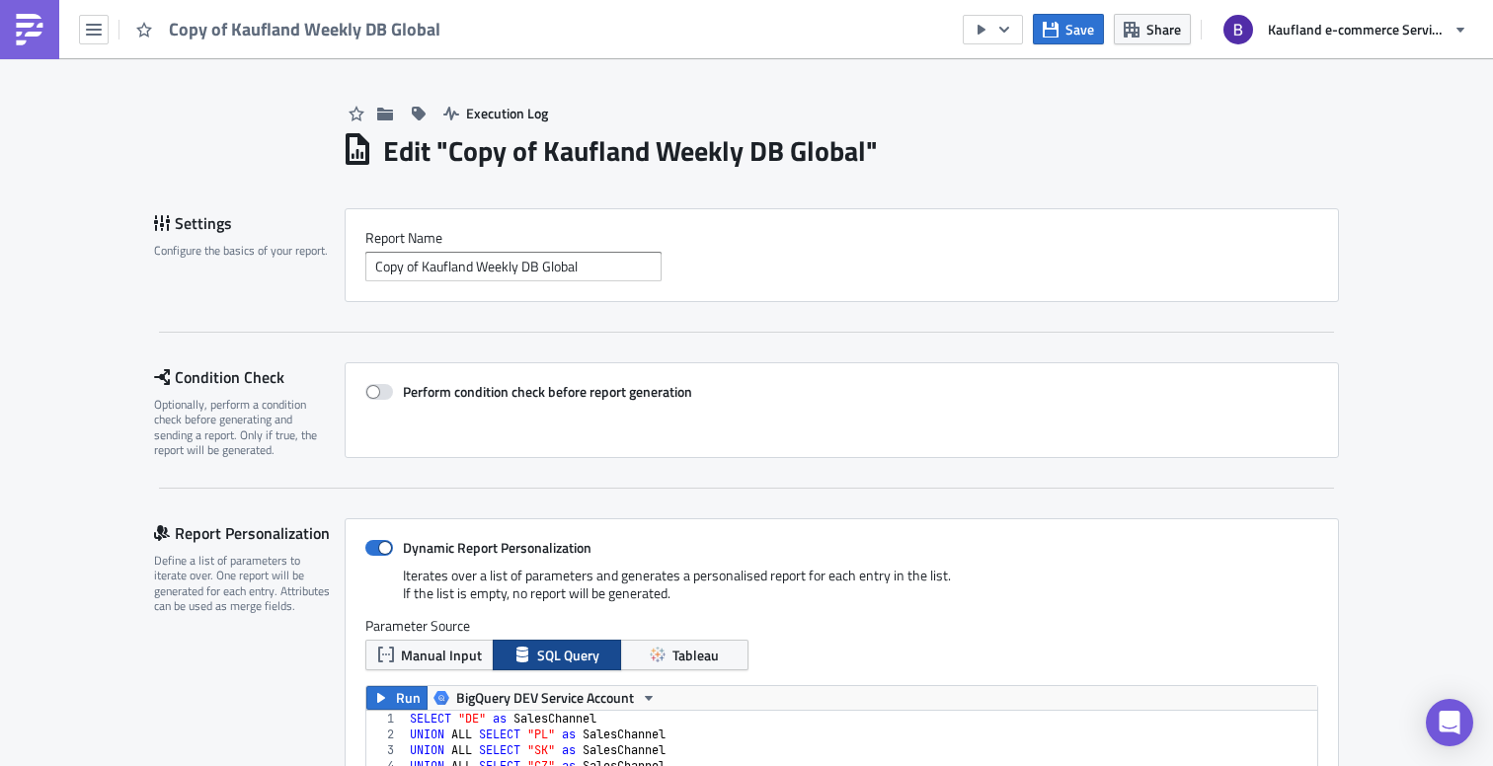
scroll to position [226, 951]
click at [1005, 37] on icon "button" at bounding box center [1004, 30] width 16 height 16
click at [998, 78] on div "Send Just to Me" at bounding box center [1052, 79] width 154 height 20
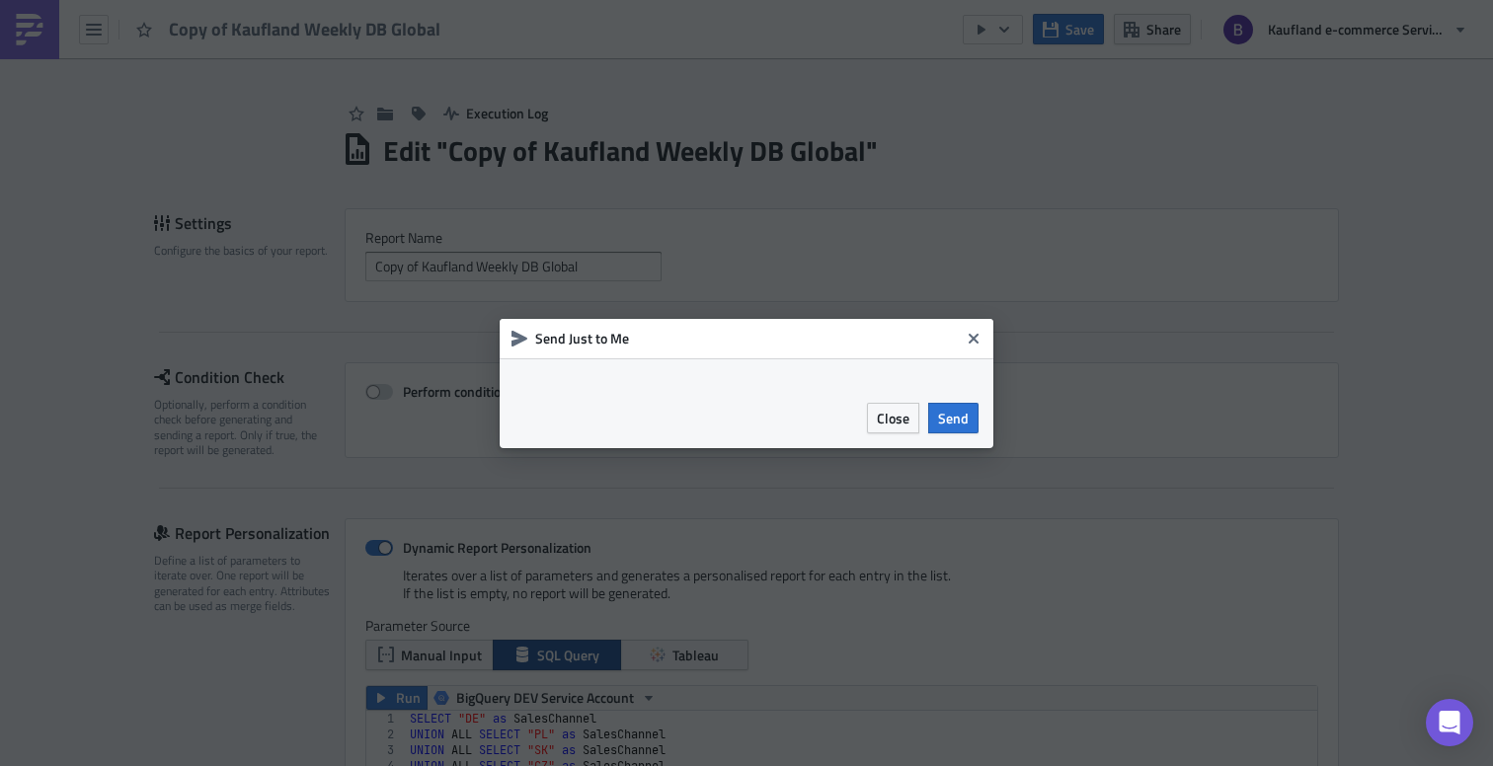
drag, startPoint x: 895, startPoint y: 413, endPoint x: 878, endPoint y: 395, distance: 25.1
click at [895, 413] on span "Close" at bounding box center [893, 418] width 33 height 21
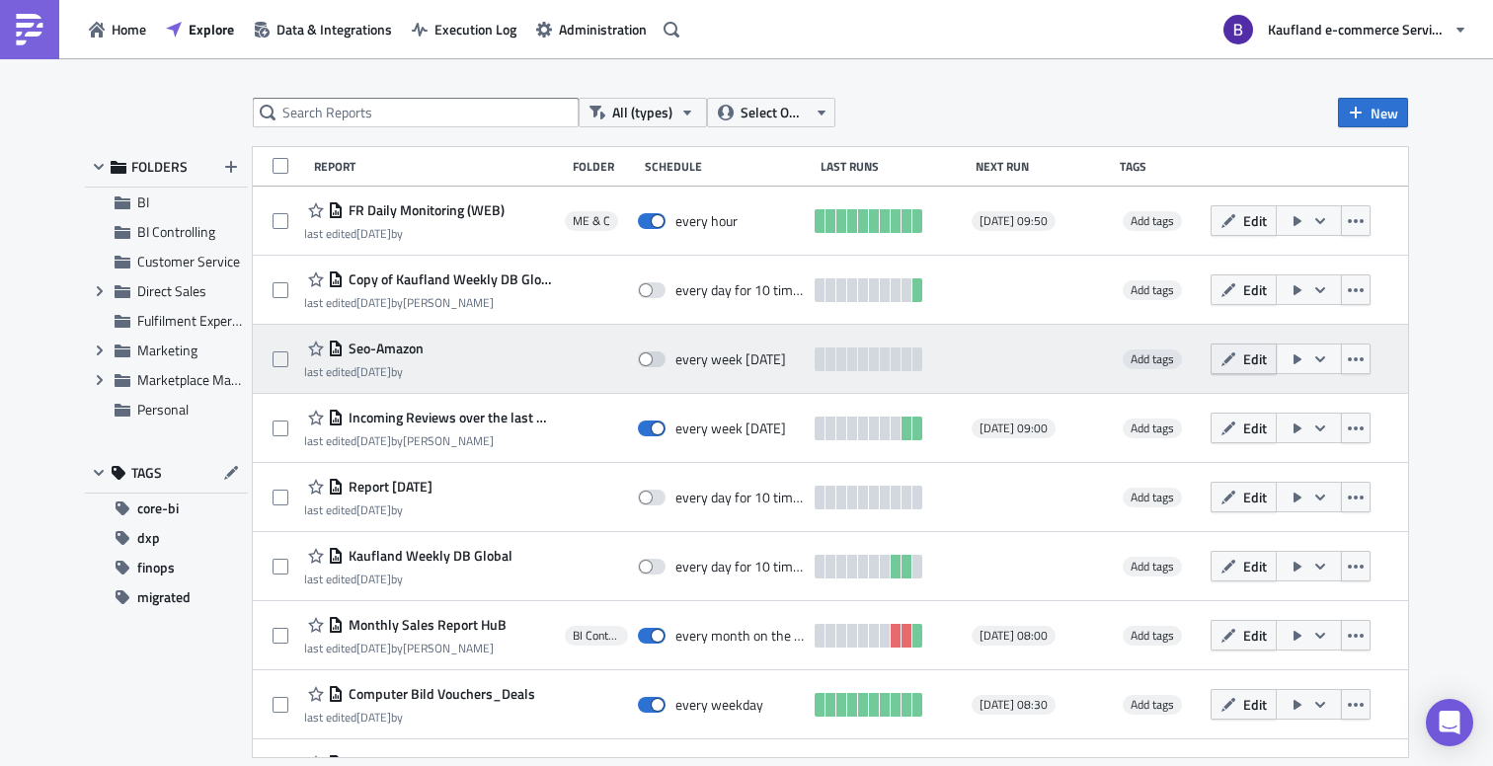
click at [1243, 354] on span "Edit" at bounding box center [1255, 358] width 24 height 21
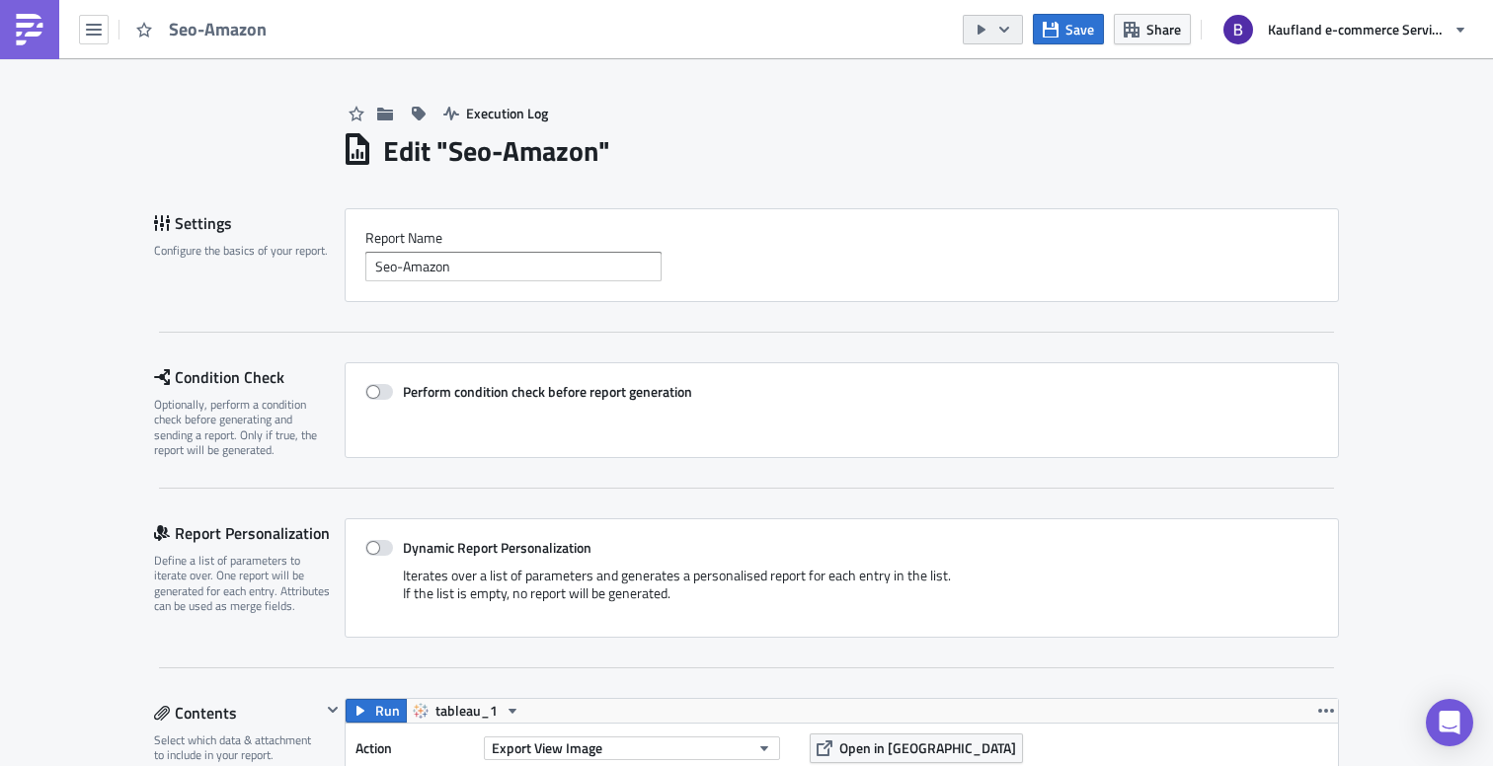
click at [1011, 34] on icon "button" at bounding box center [1004, 30] width 16 height 16
click at [1007, 83] on div "Send Just to Me" at bounding box center [1052, 79] width 154 height 20
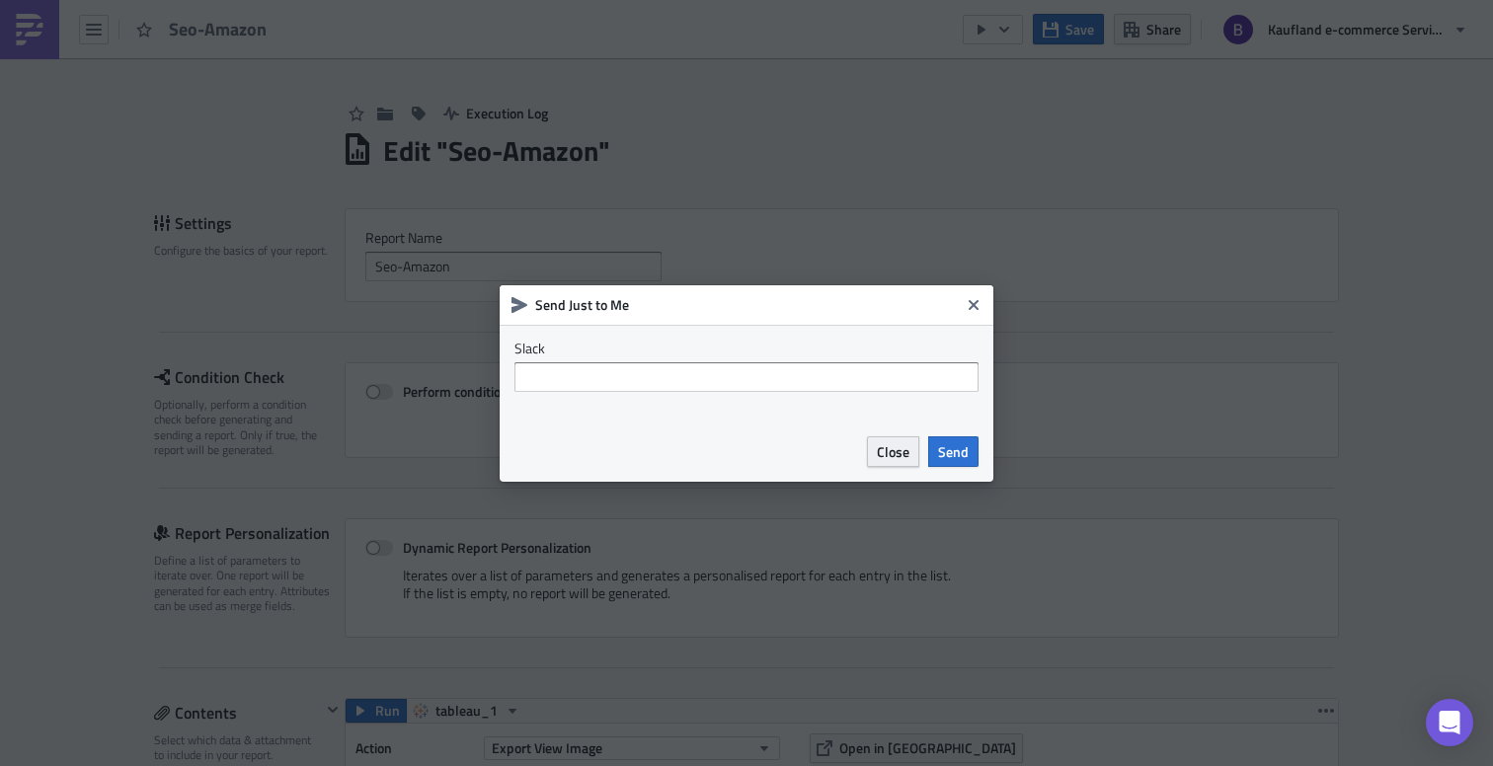
click at [900, 455] on span "Close" at bounding box center [893, 451] width 33 height 21
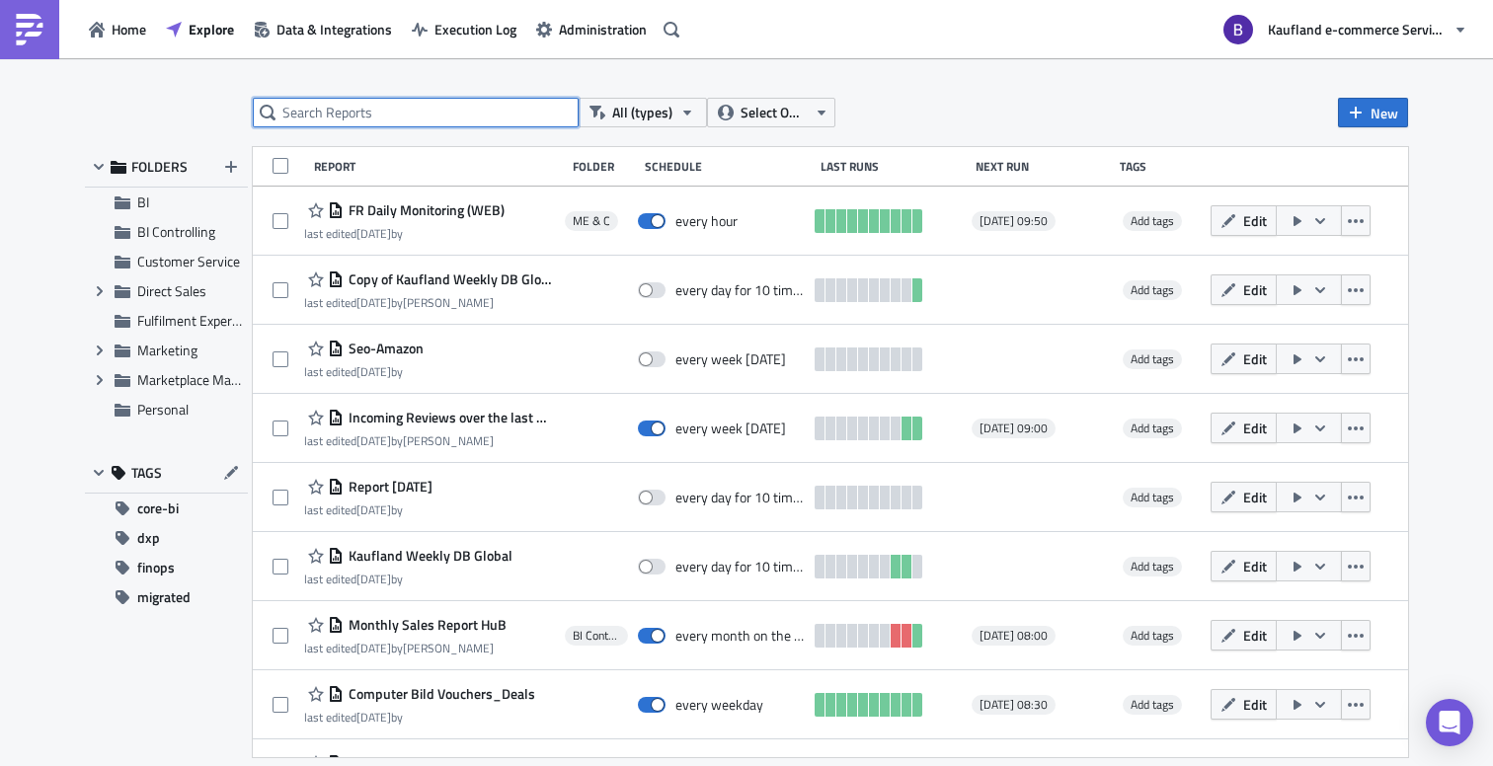
click at [418, 121] on input "text" at bounding box center [416, 113] width 326 height 30
type input "unlicen"
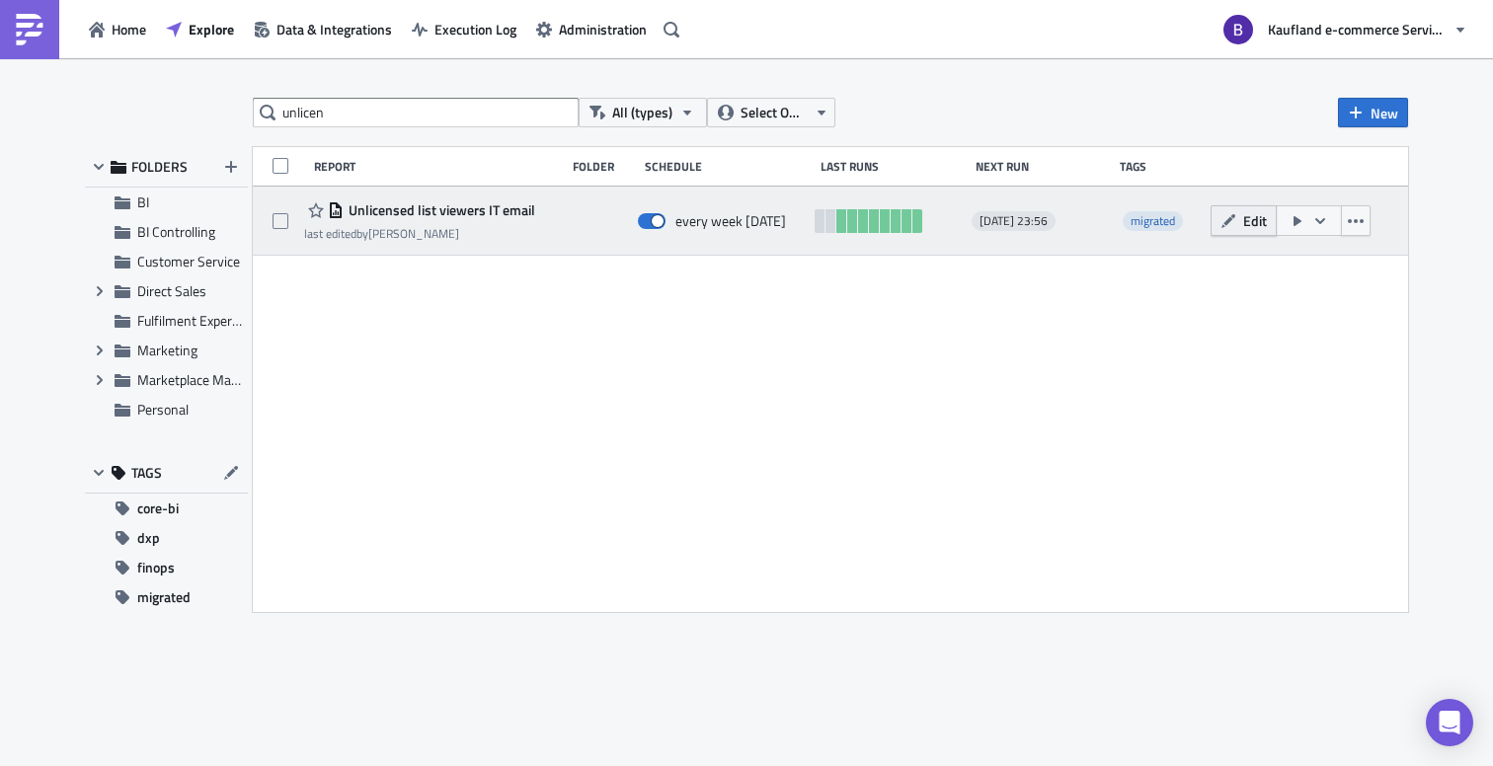
click at [1253, 223] on span "Edit" at bounding box center [1255, 220] width 24 height 21
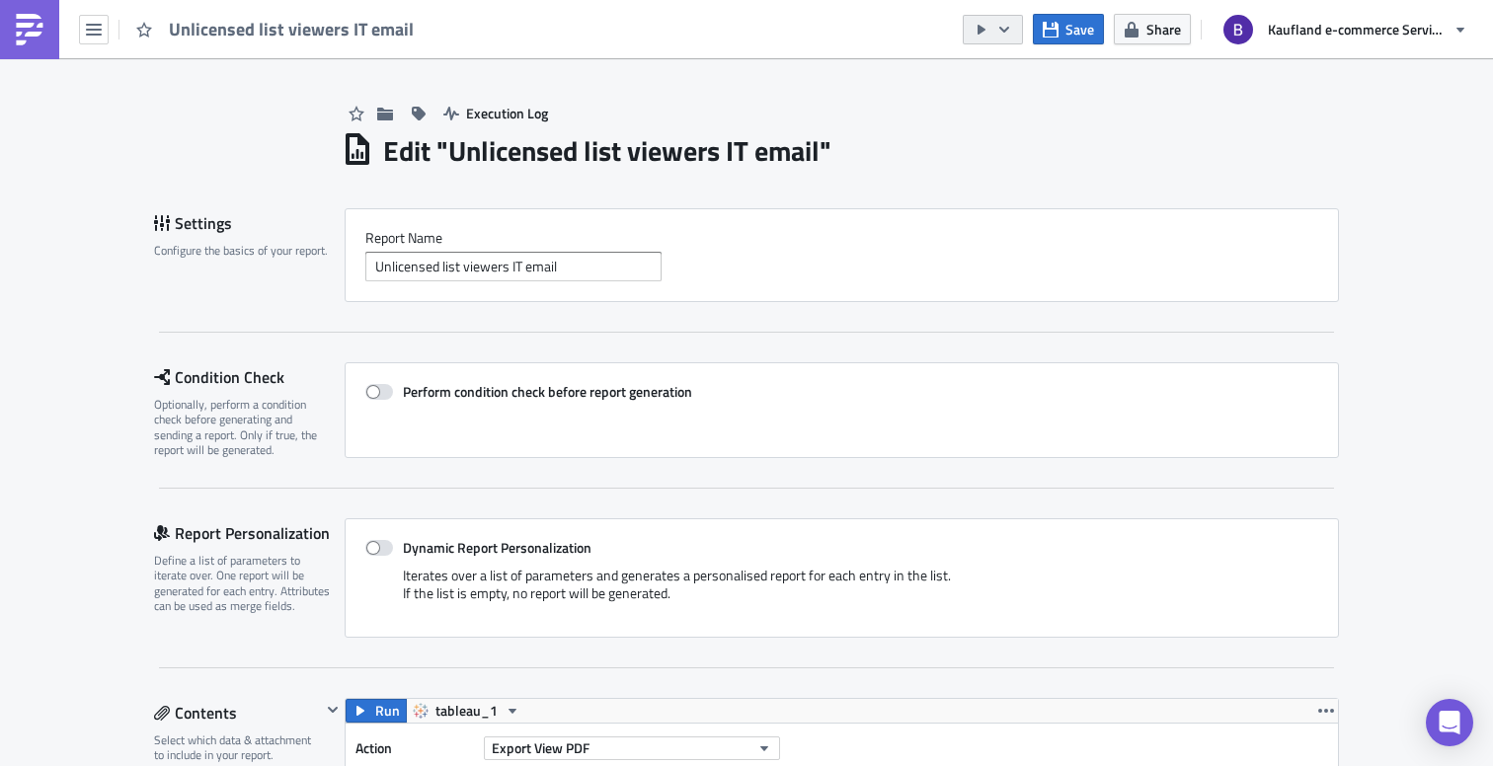
click at [1001, 28] on icon "button" at bounding box center [1004, 29] width 10 height 6
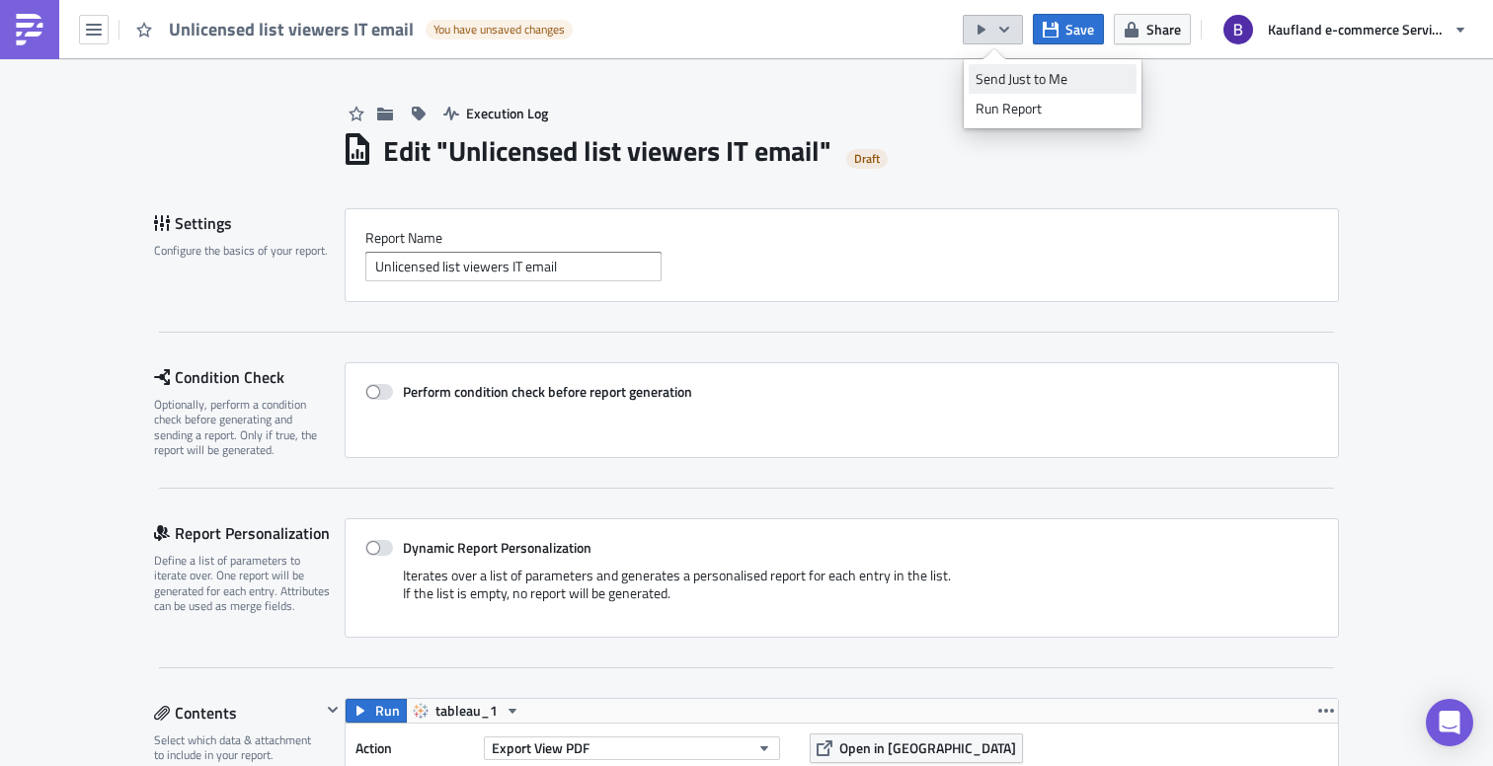
click at [1001, 77] on div "Send Just to Me" at bounding box center [1052, 79] width 154 height 20
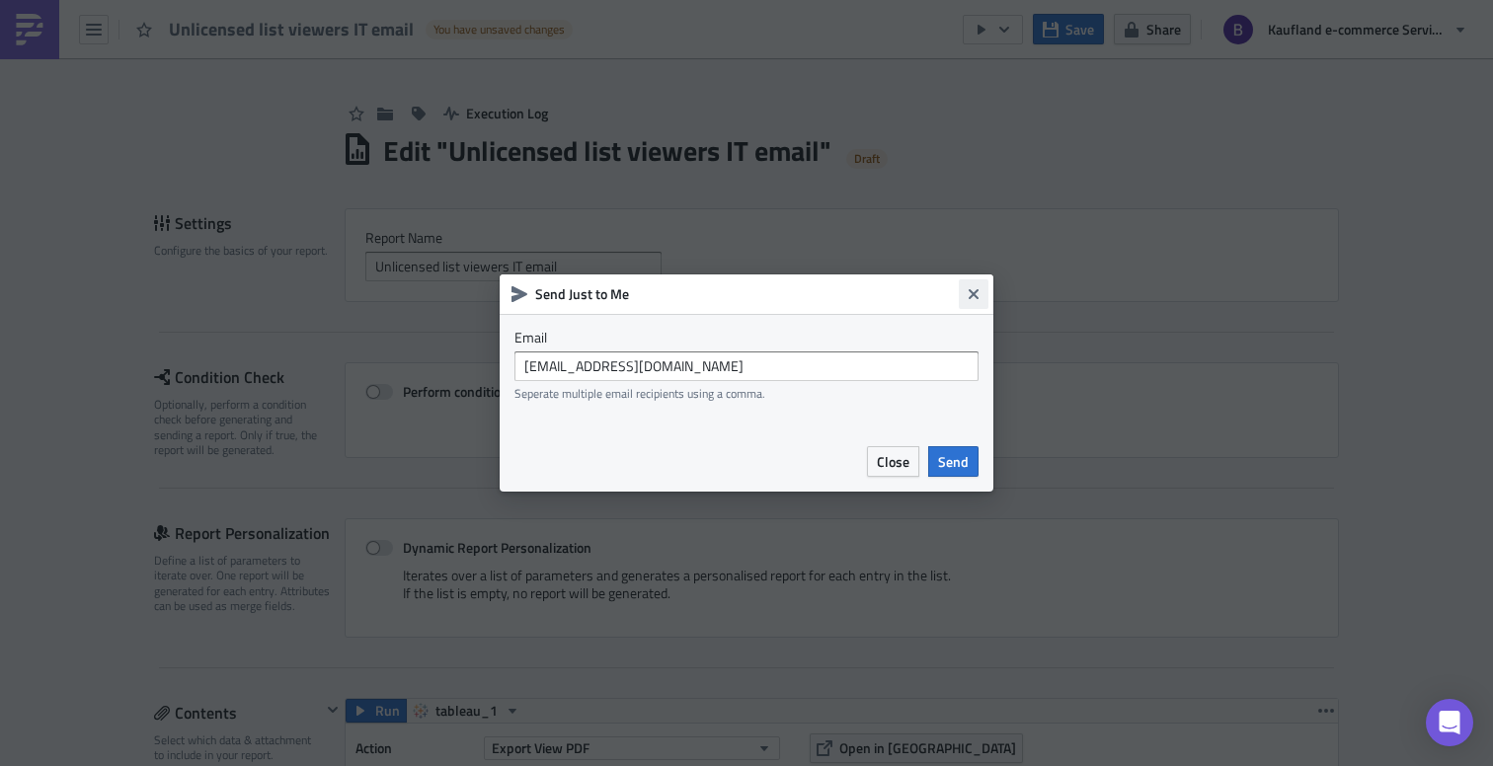
click at [968, 286] on icon "Close" at bounding box center [974, 294] width 16 height 16
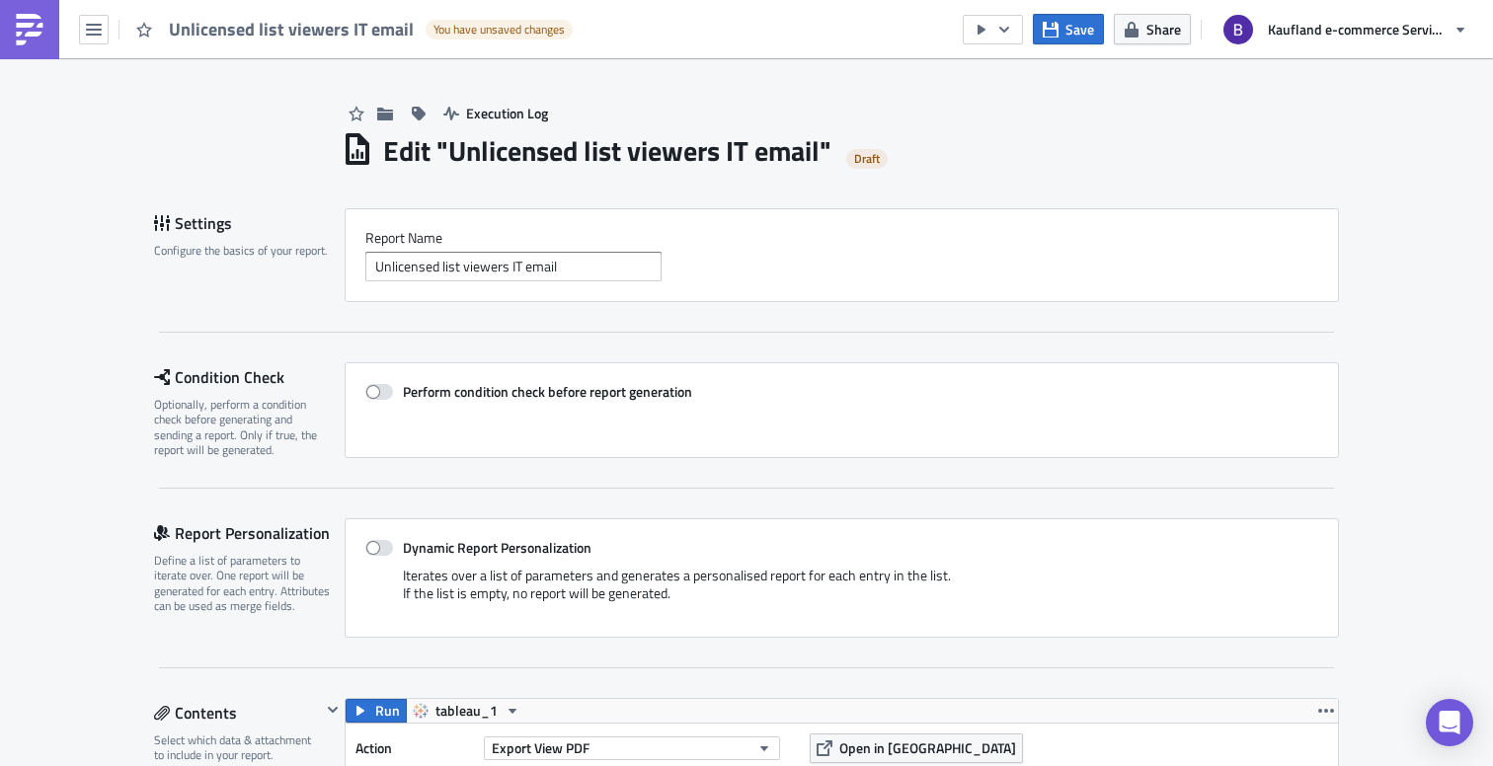
click at [28, 20] on img at bounding box center [30, 30] width 32 height 32
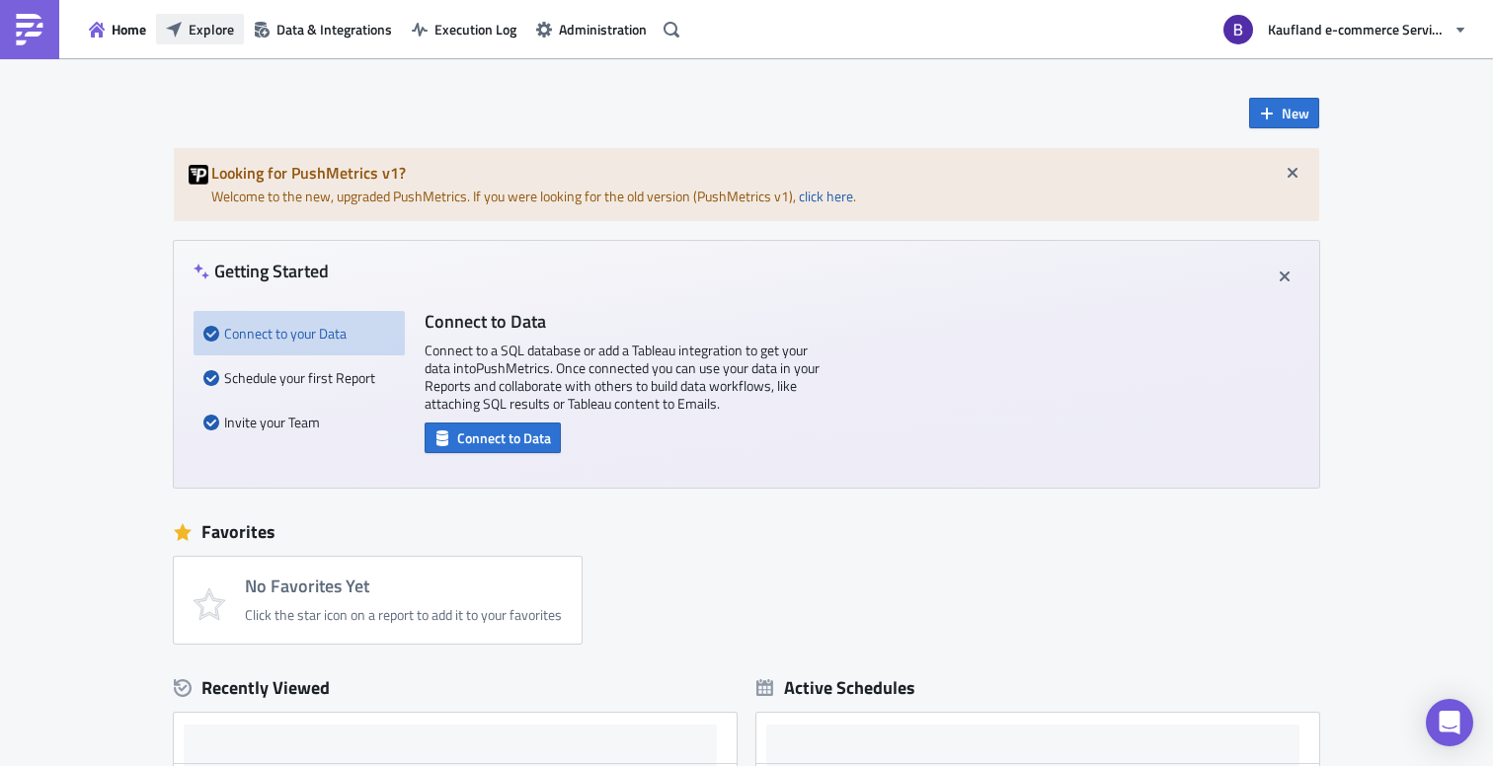
click at [205, 29] on span "Explore" at bounding box center [211, 29] width 45 height 21
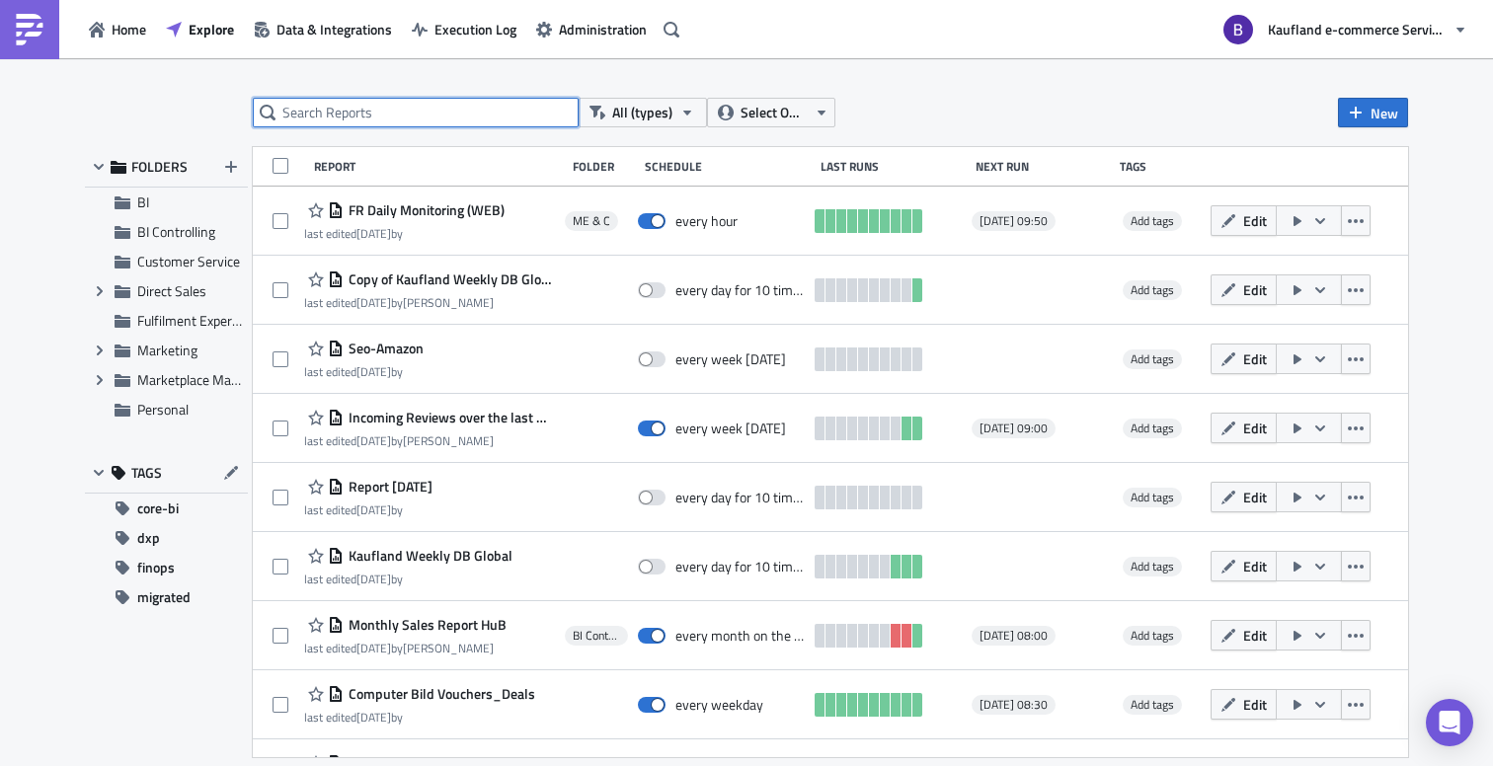
click at [474, 112] on input "text" at bounding box center [416, 113] width 326 height 30
click at [1478, 721] on div "All (types) Select Owner New FOLDERS BI BI Controlling Customer Service Expand …" at bounding box center [746, 413] width 1493 height 711
click at [1462, 725] on div "Open Intercom Messenger" at bounding box center [1450, 723] width 52 height 52
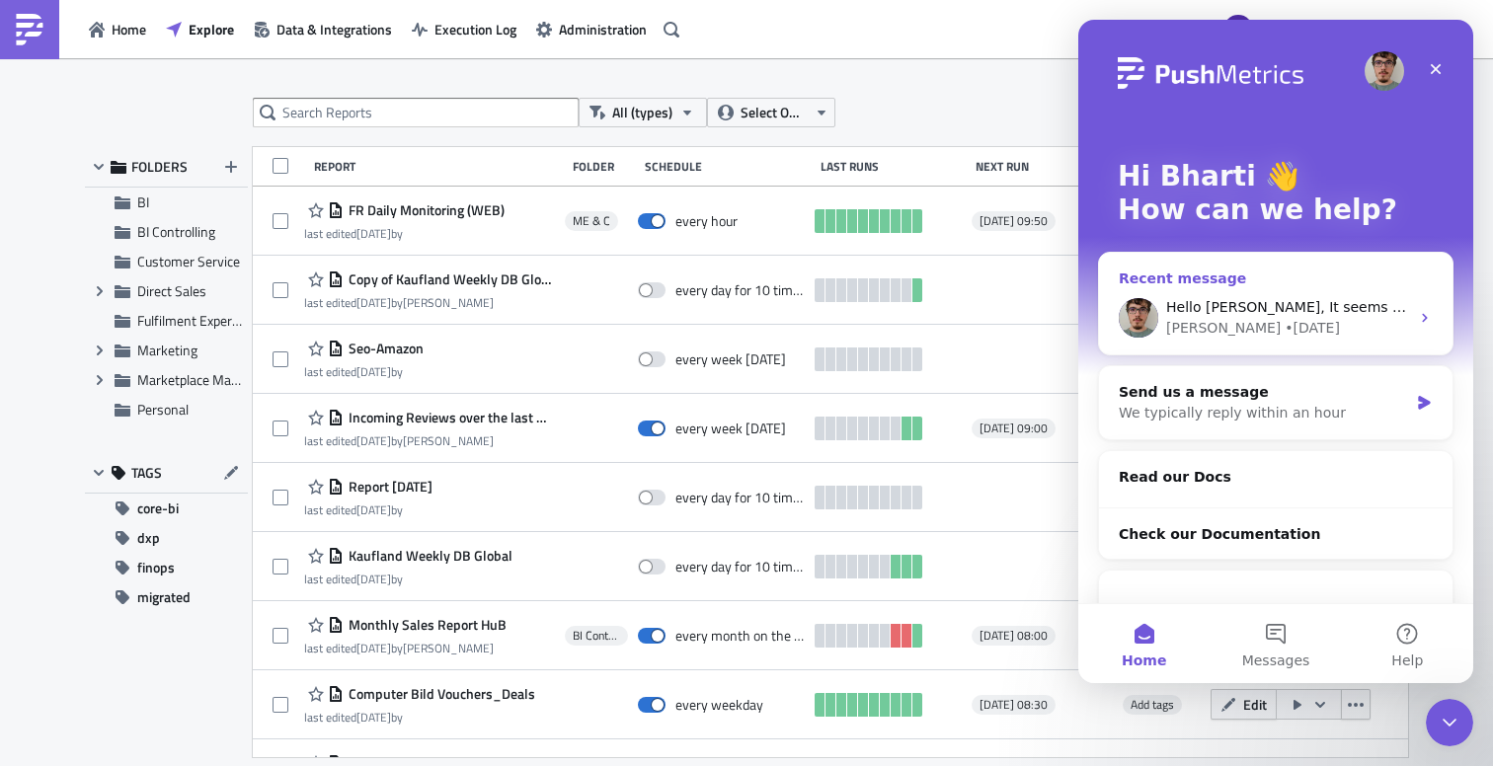
click at [1284, 318] on div "• 4d ago" at bounding box center [1311, 328] width 55 height 21
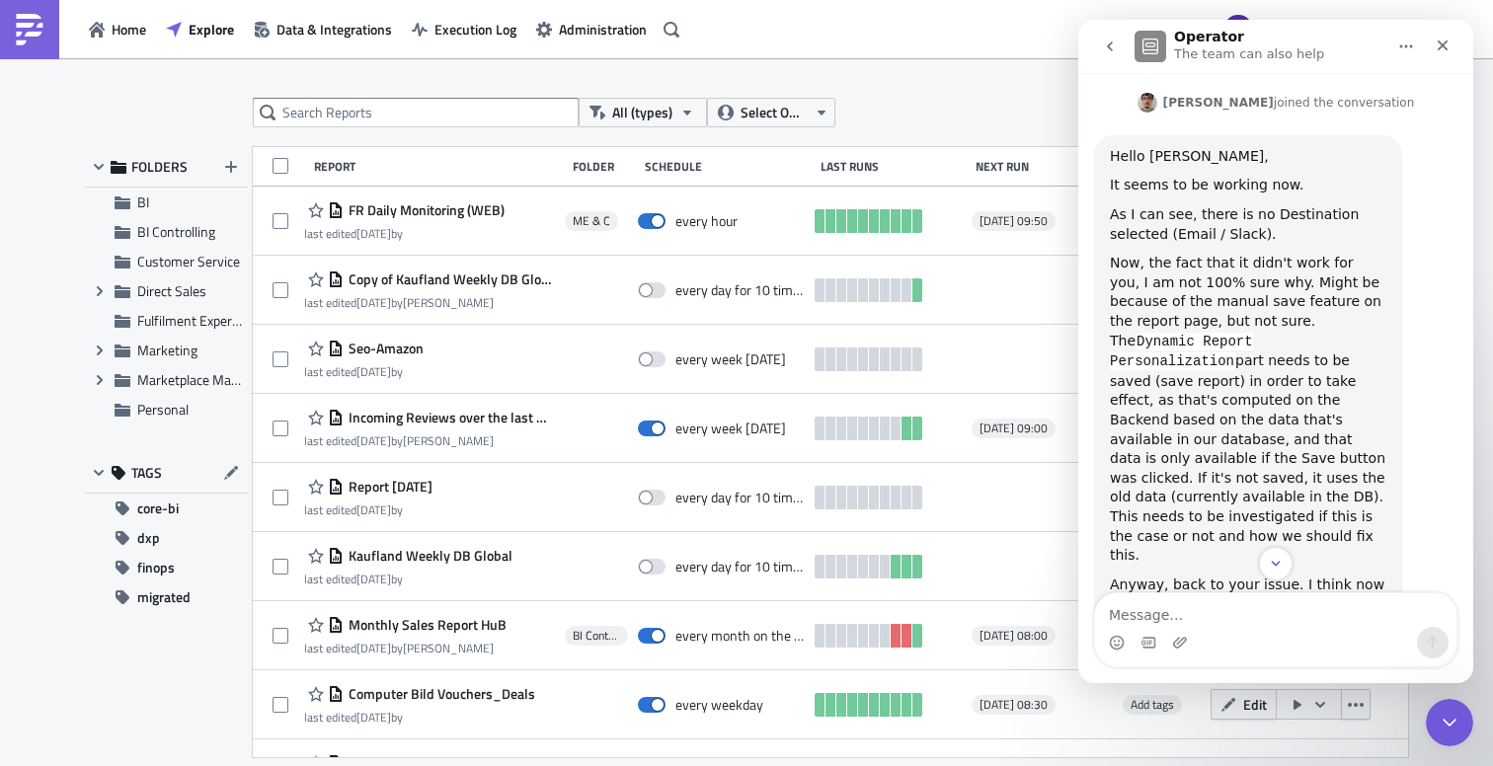
scroll to position [572, 0]
click at [1251, 410] on div "Now, the fact that it didn't work for you, I am not 100% sure why. Might be bec…" at bounding box center [1248, 407] width 276 height 312
click at [924, 49] on div "Home Explore Data & Integrations Execution Log Administration Kaufland e-commer…" at bounding box center [746, 29] width 1493 height 58
click at [1446, 727] on icon "Close Intercom Messenger" at bounding box center [1446, 720] width 24 height 24
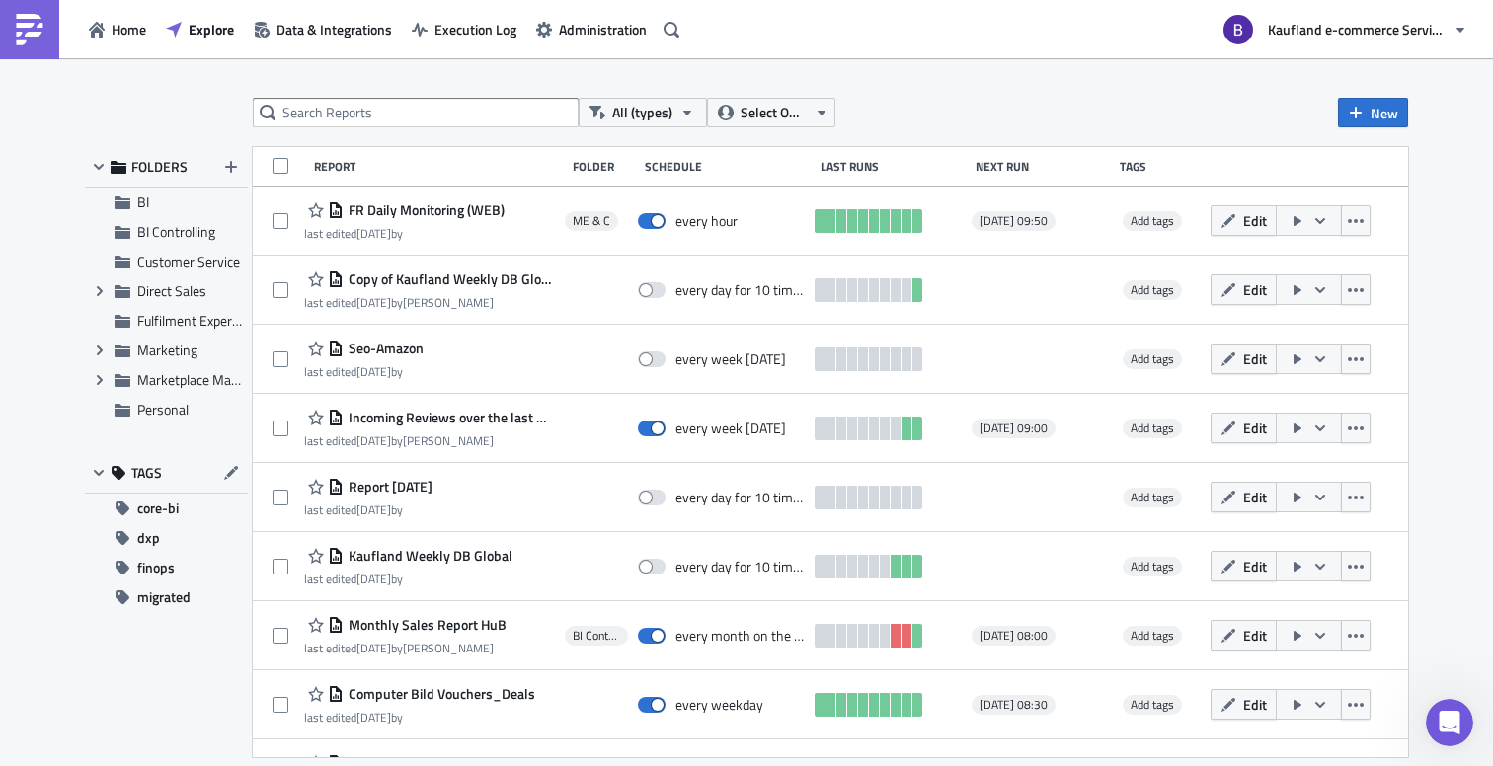
scroll to position [643, 0]
click at [1081, 74] on div "All (types) Select Owner New FOLDERS BI BI Controlling Customer Service Expand …" at bounding box center [746, 413] width 1493 height 711
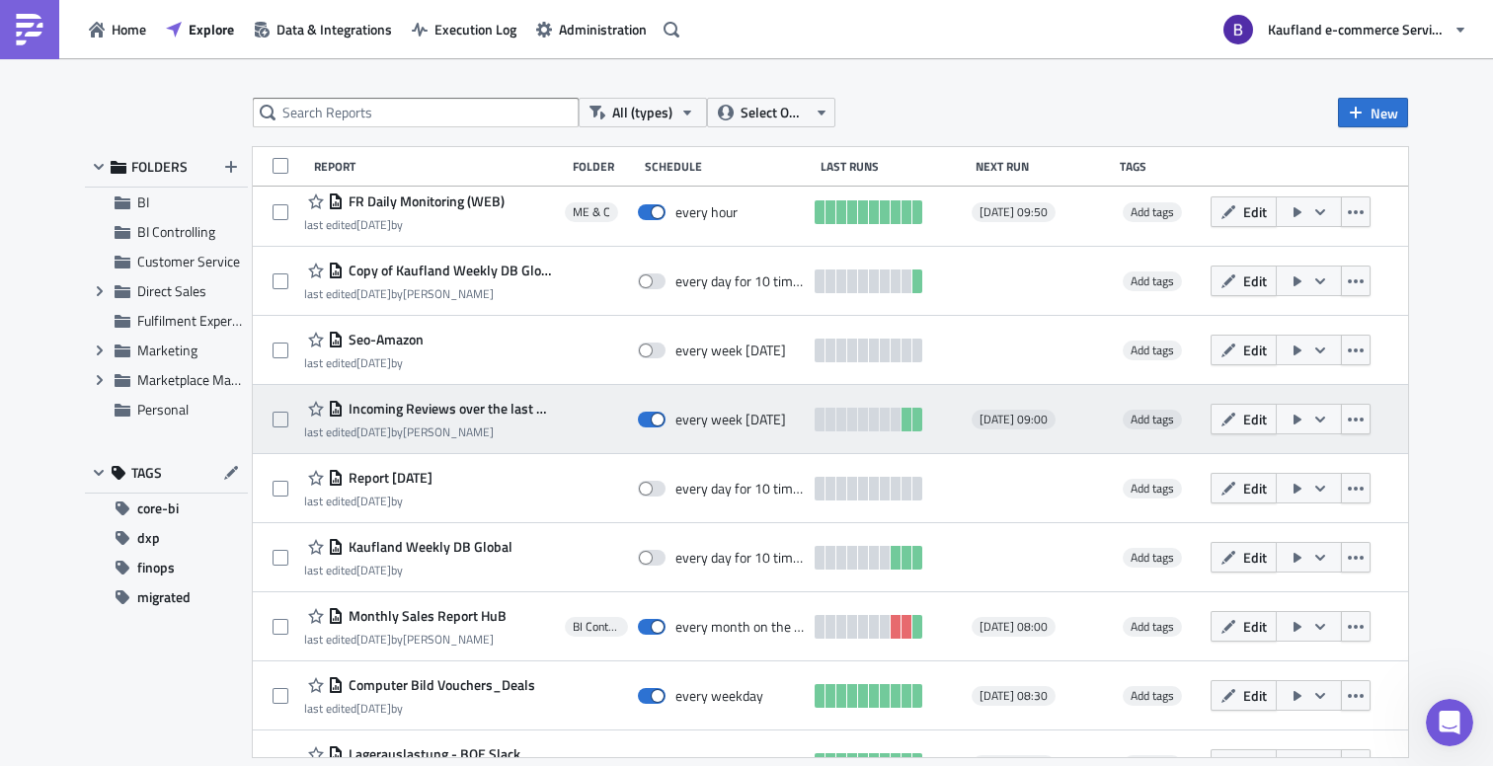
scroll to position [0, 0]
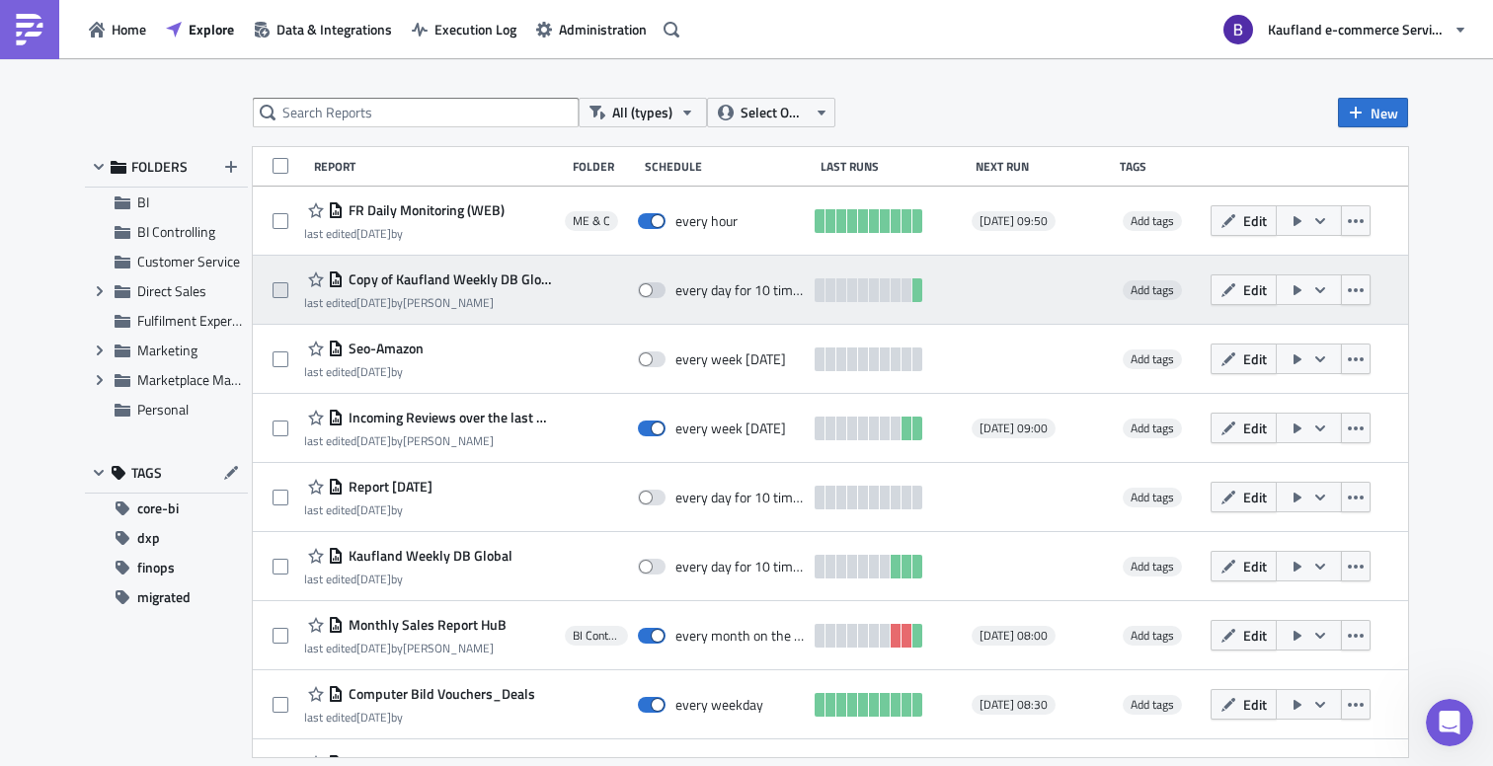
click at [274, 292] on span at bounding box center [280, 290] width 16 height 16
click at [276, 292] on input "checkbox" at bounding box center [282, 290] width 13 height 13
checkbox input "true"
click at [1348, 286] on icon "button" at bounding box center [1356, 290] width 16 height 16
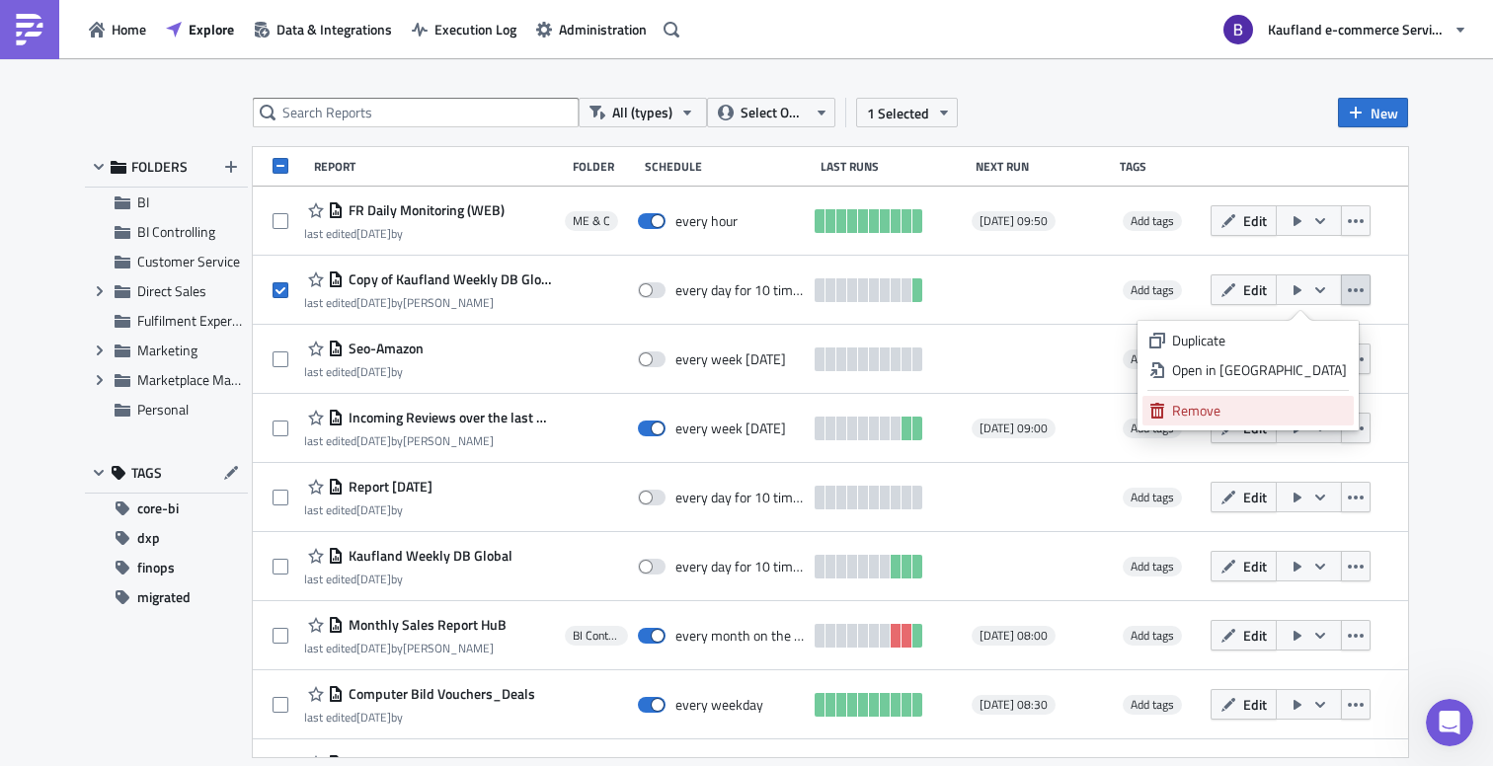
click at [1222, 408] on div "Remove" at bounding box center [1259, 411] width 175 height 20
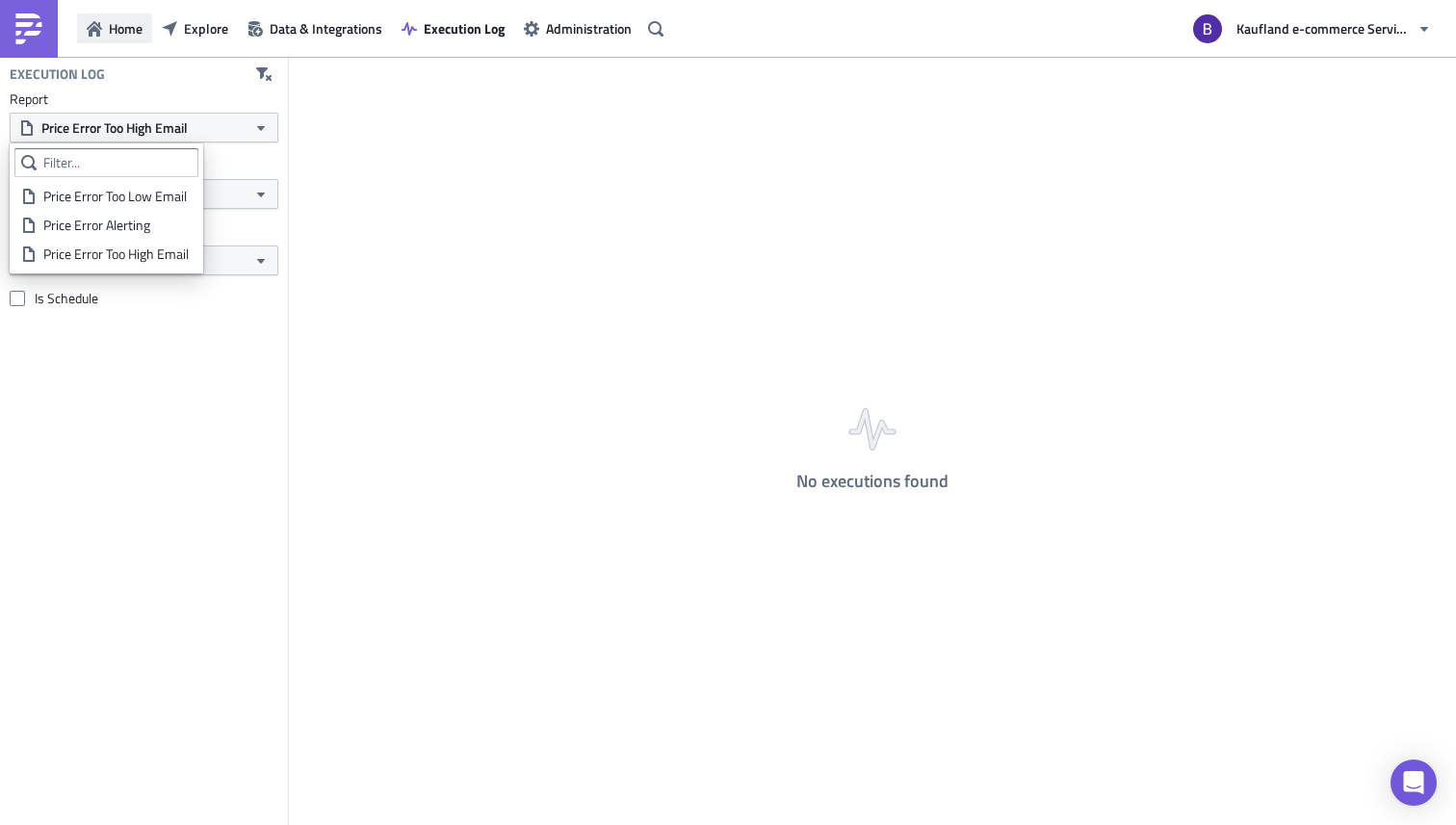
click at [114, 38] on span "Home" at bounding box center [126, 28] width 34 height 20
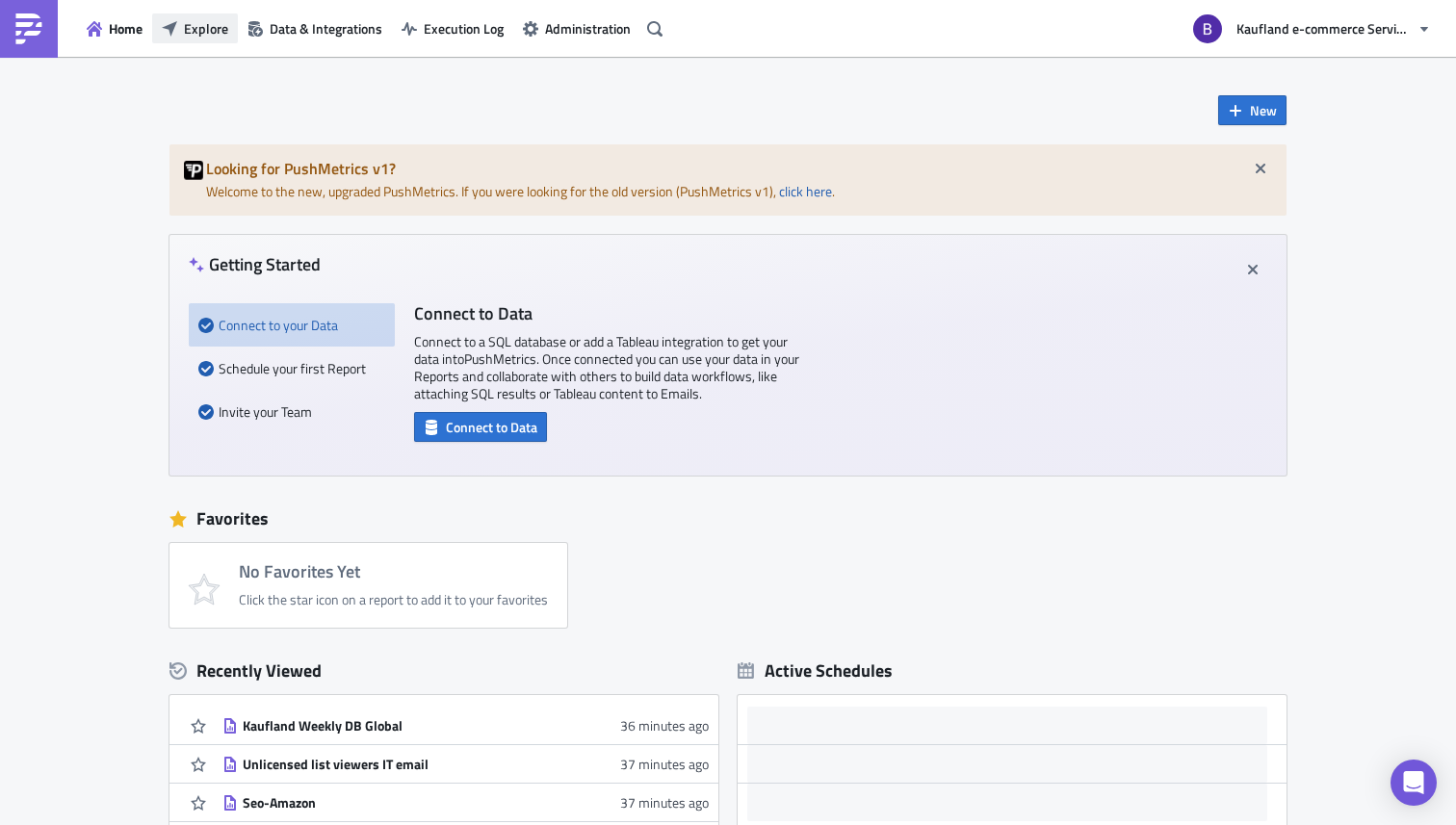
click at [216, 36] on span "Explore" at bounding box center [206, 28] width 44 height 20
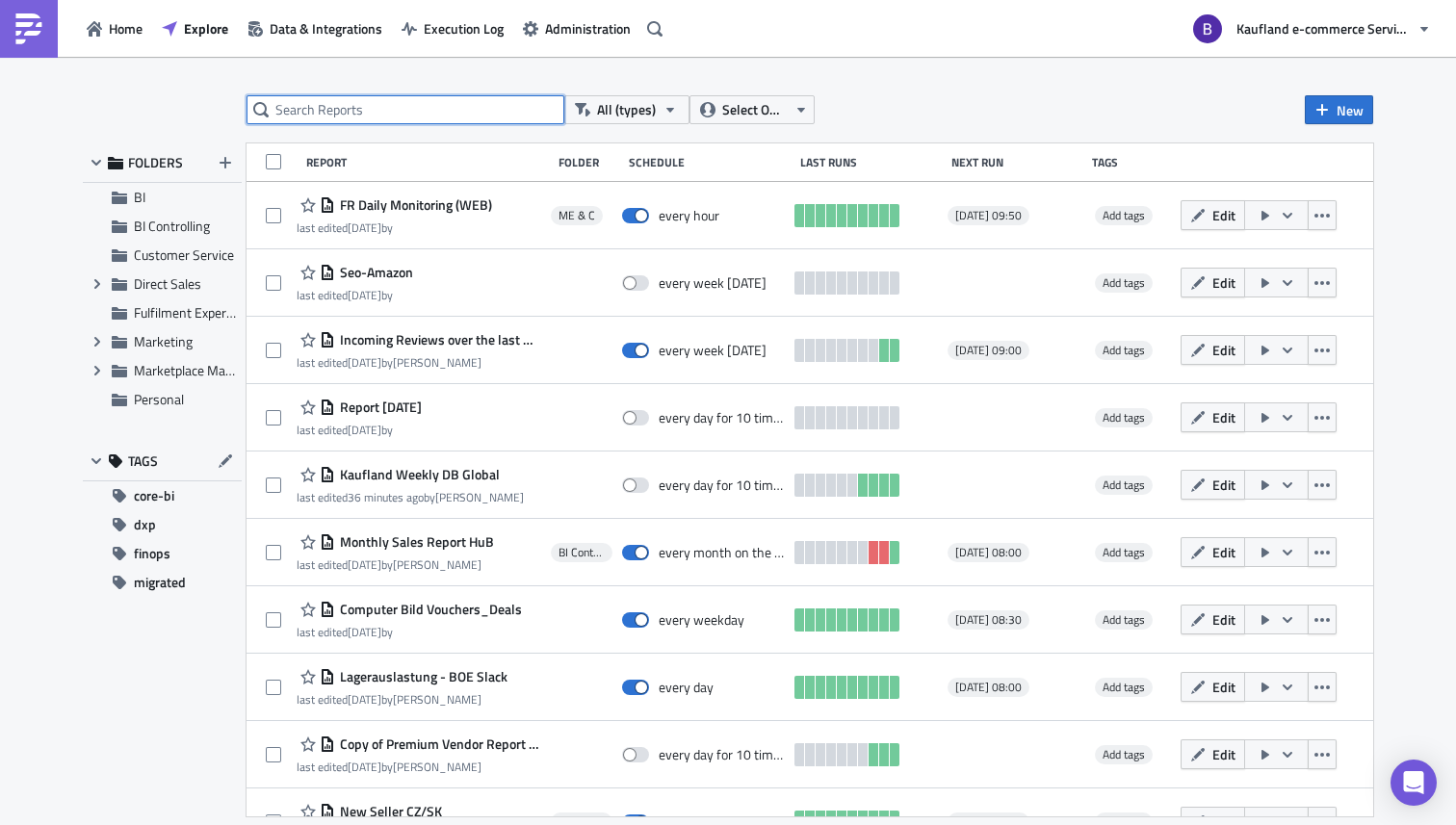
click at [487, 113] on input "text" at bounding box center [406, 110] width 318 height 29
type input "Price Error"
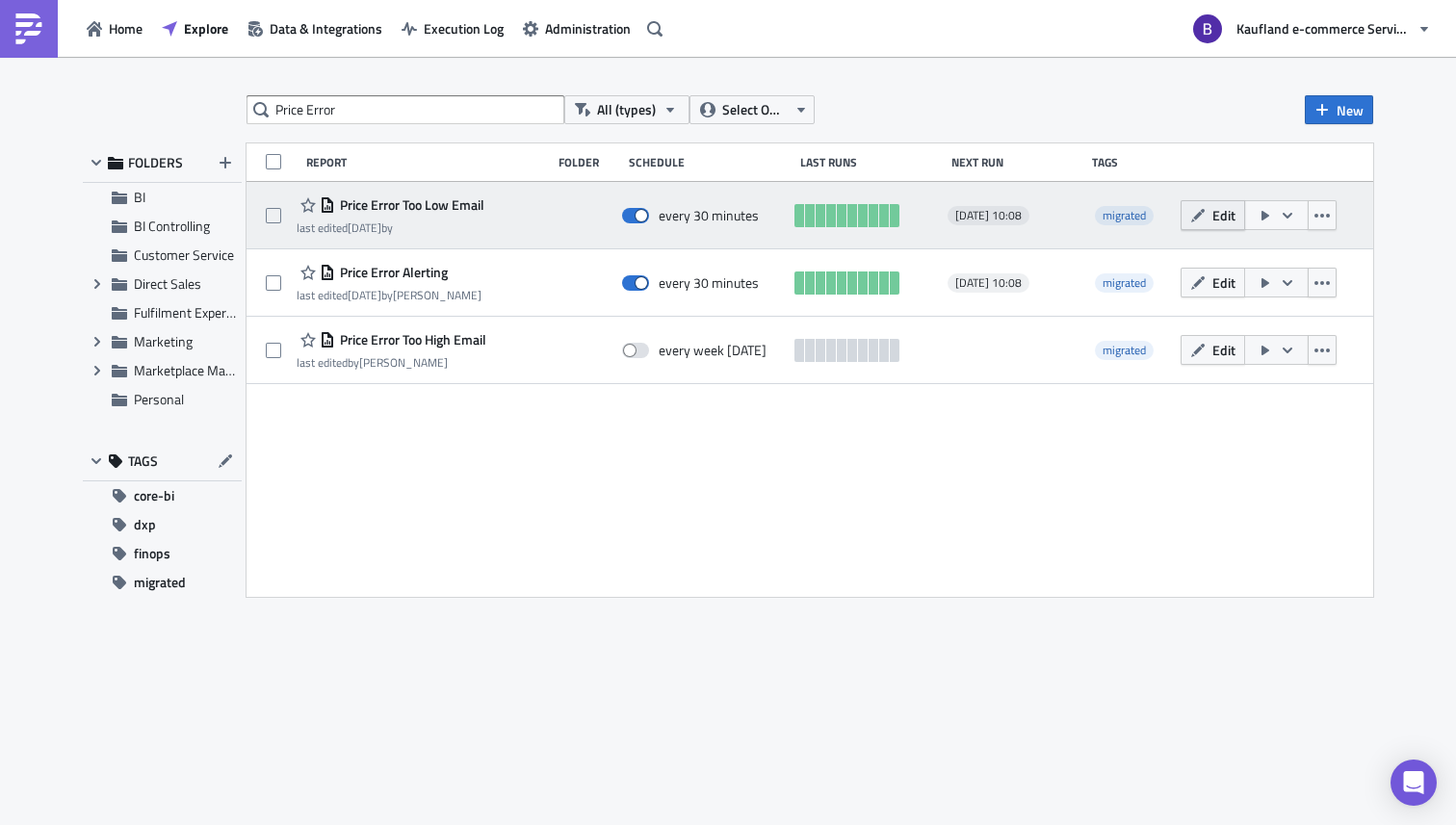
click at [1201, 213] on icon "button" at bounding box center [1198, 215] width 14 height 14
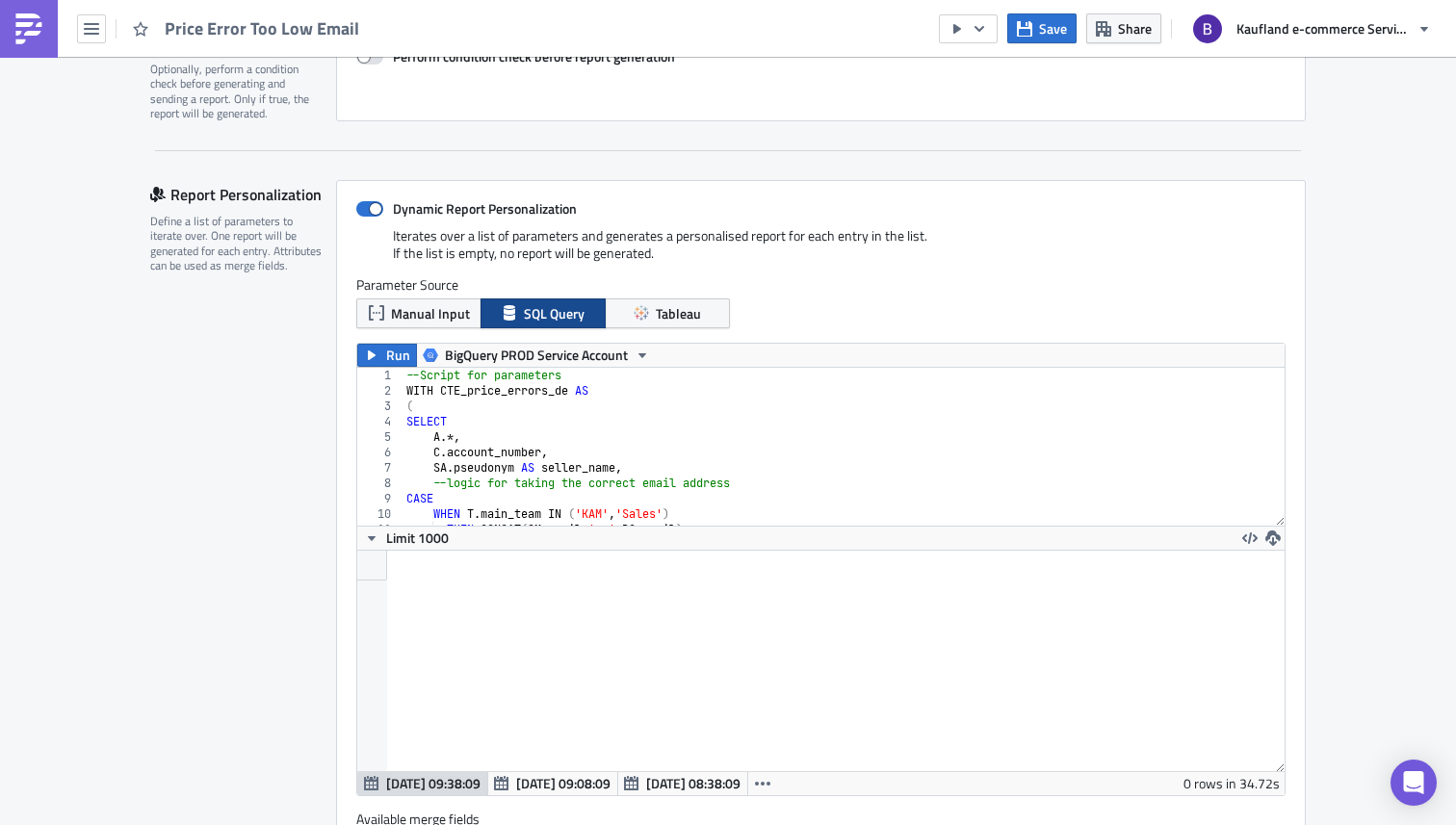
scroll to position [220, 927]
click at [386, 347] on span "Run" at bounding box center [398, 355] width 24 height 23
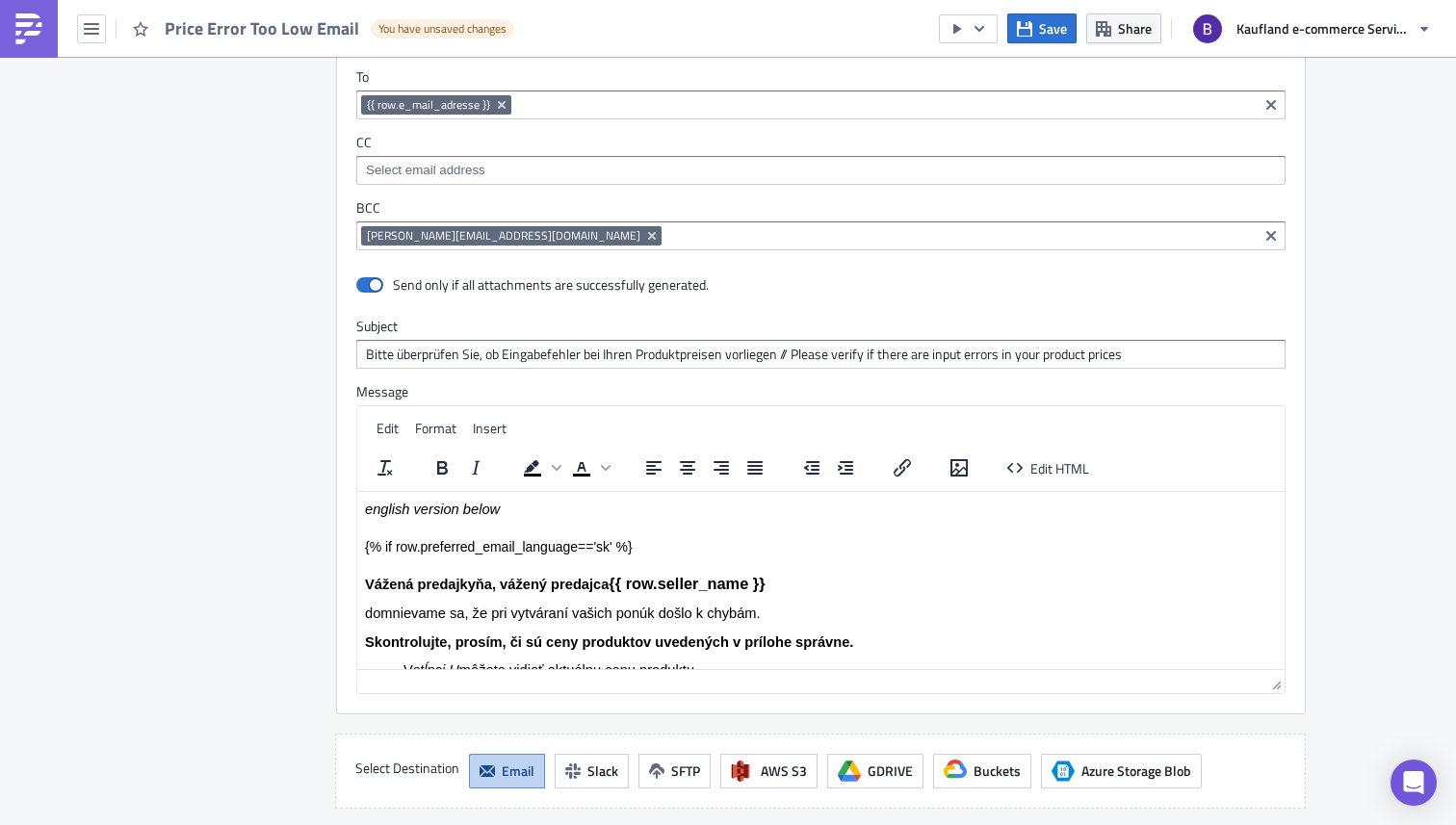
scroll to position [2109, 0]
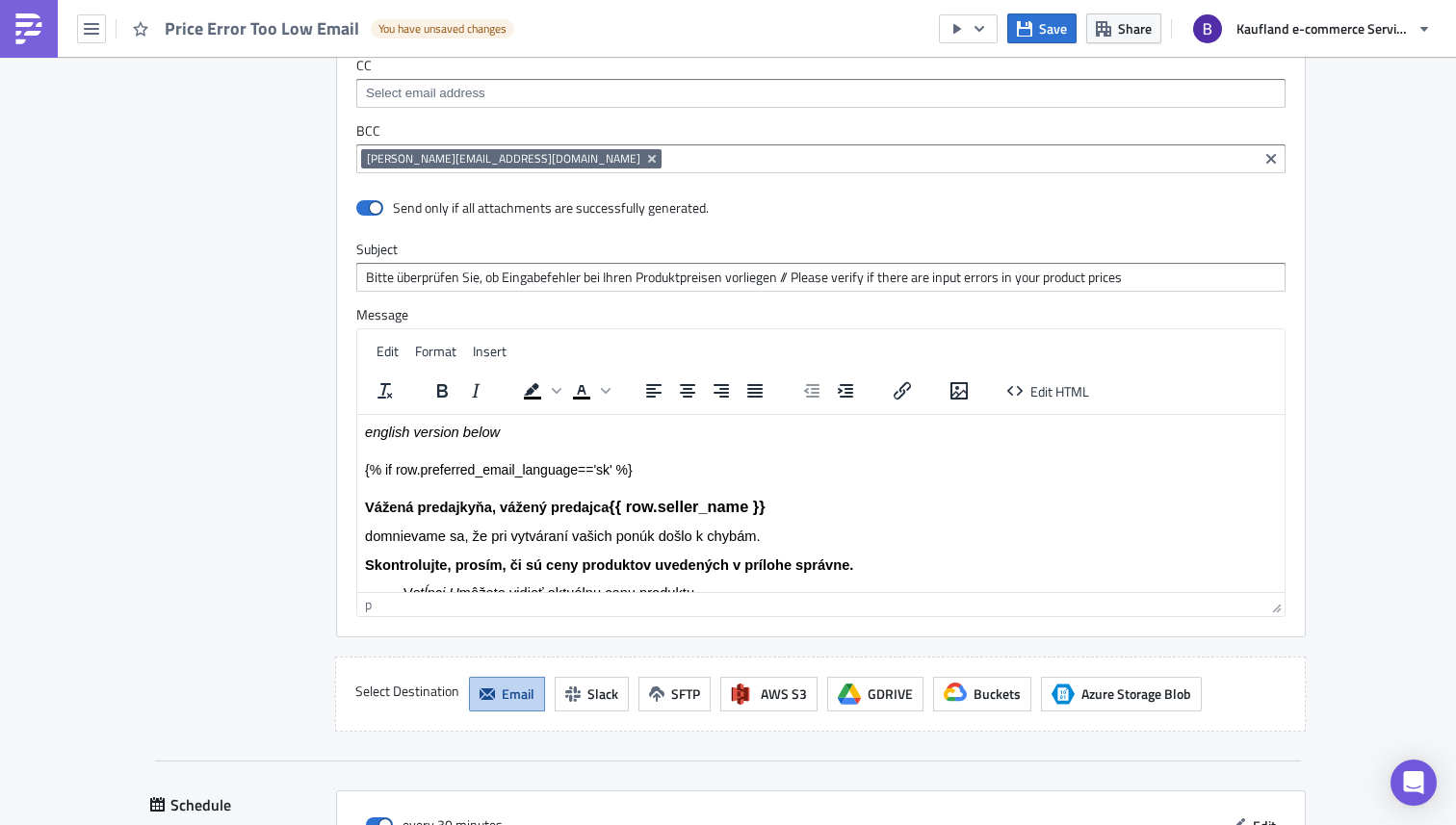
click at [514, 465] on p "{% if row.preferred_email_language=='sk' %}" at bounding box center [820, 469] width 912 height 19
drag, startPoint x: 673, startPoint y: 478, endPoint x: 351, endPoint y: 460, distance: 322.5
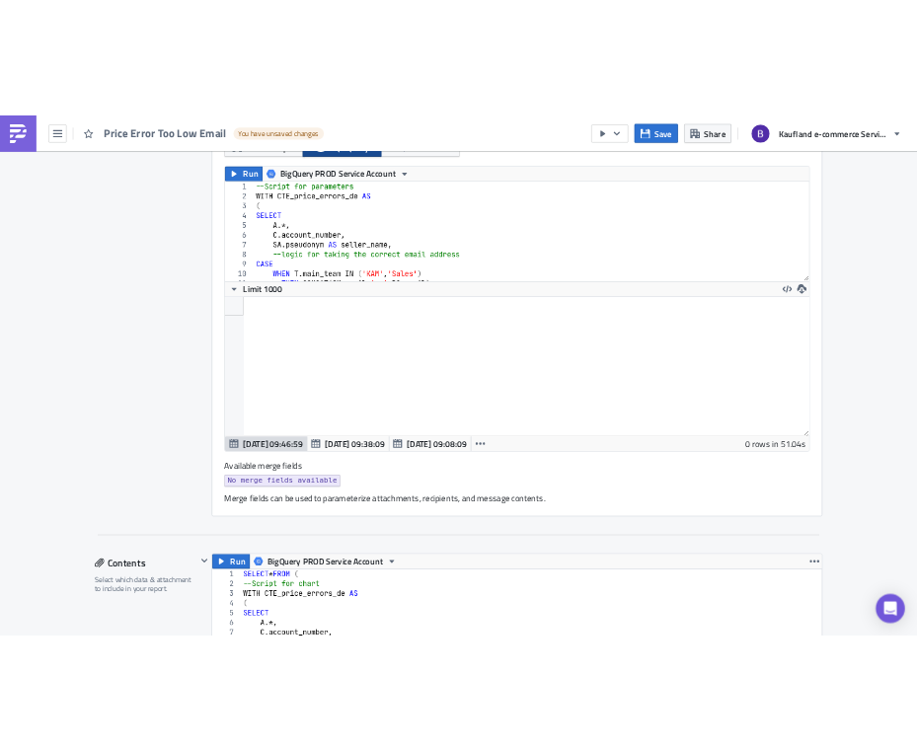
scroll to position [226, 951]
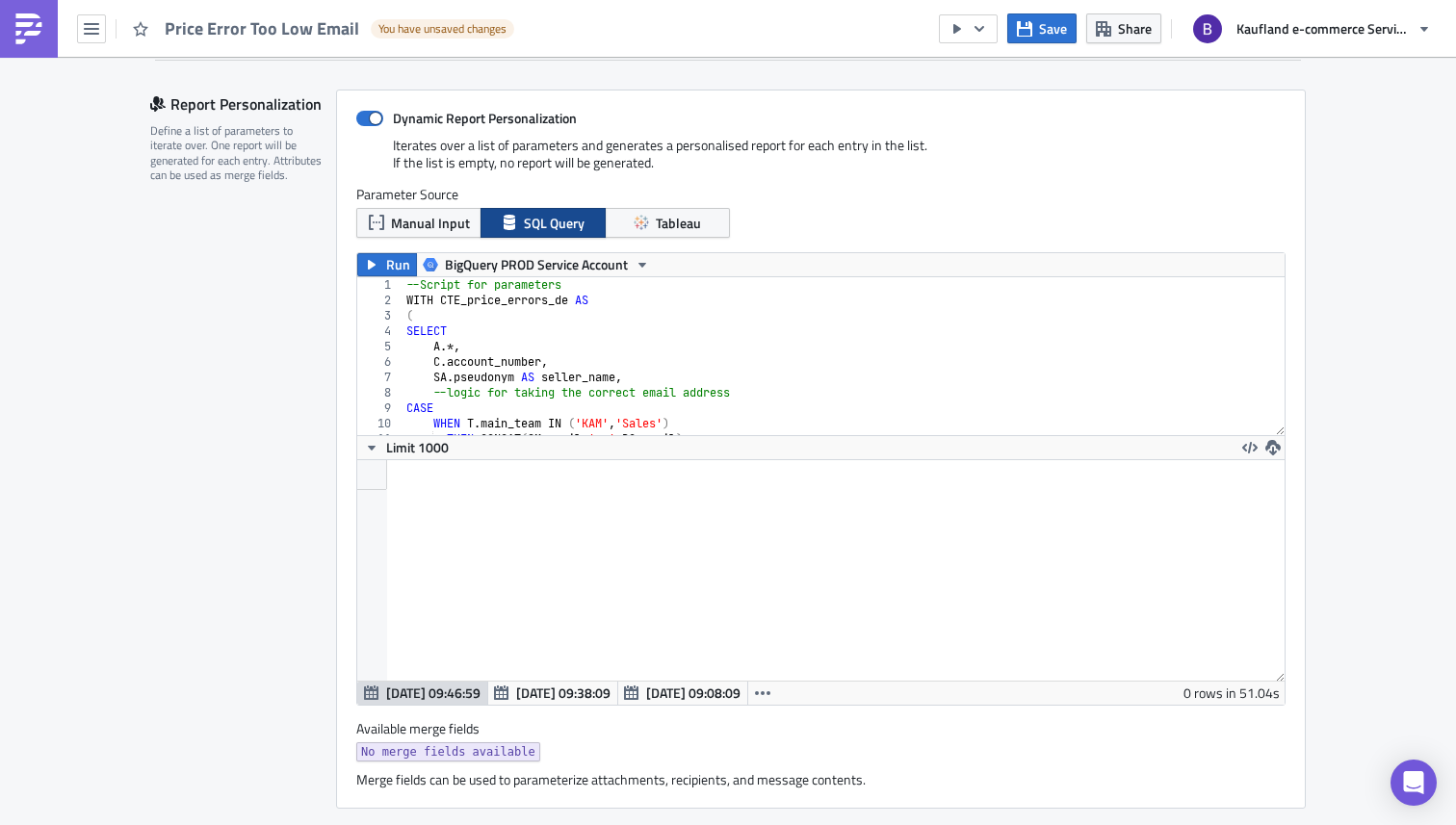
click at [700, 393] on div "--Script for parameters WITH CTE_price_errors_de AS ( SELECT A .*, C . account_…" at bounding box center [1172, 364] width 1540 height 175
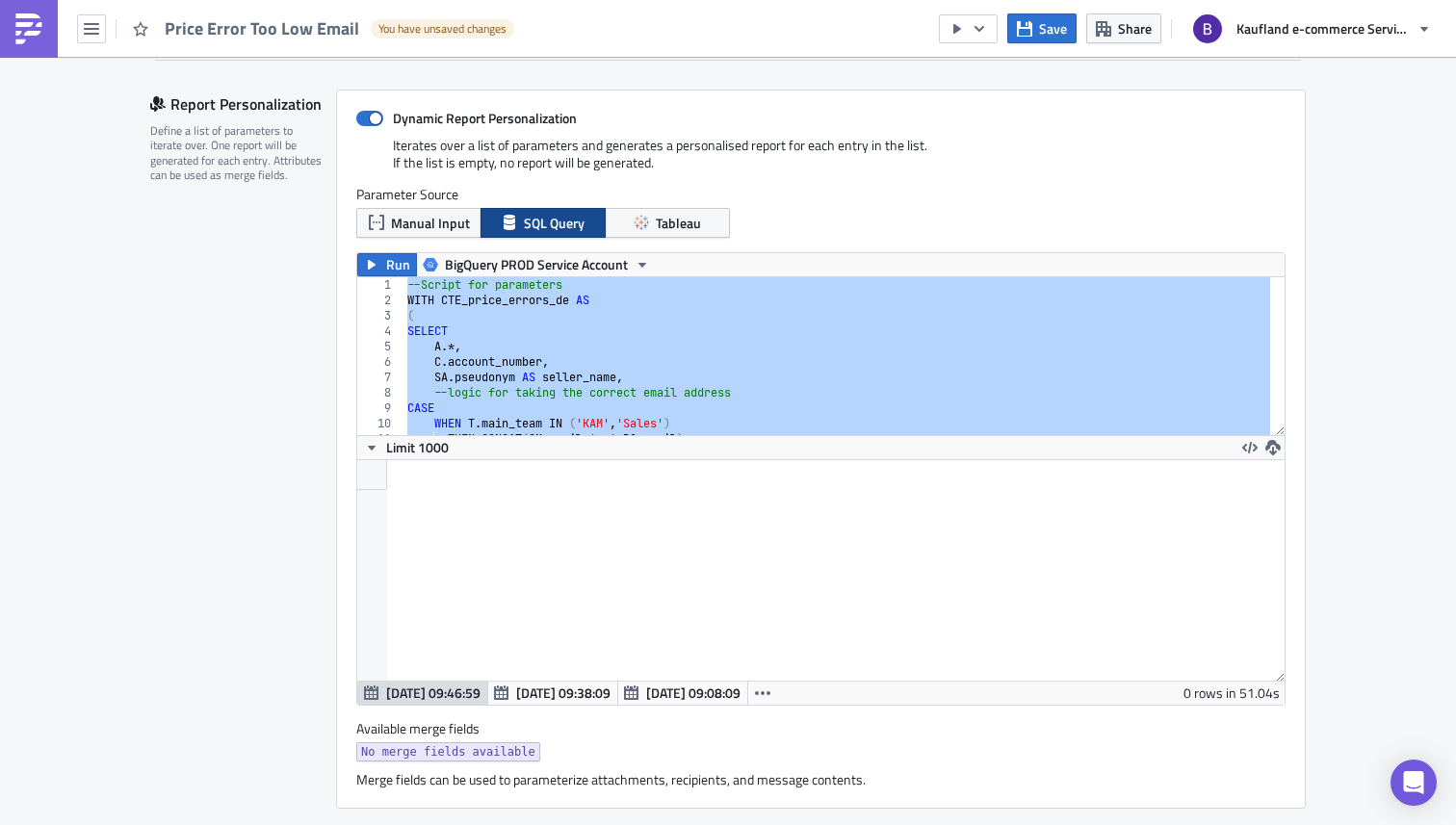
click at [747, 368] on div "--Script for parameters WITH CTE_price_errors_de AS ( SELECT A .*, C . account_…" at bounding box center [1173, 364] width 1540 height 175
type textarea "C.account_number,"
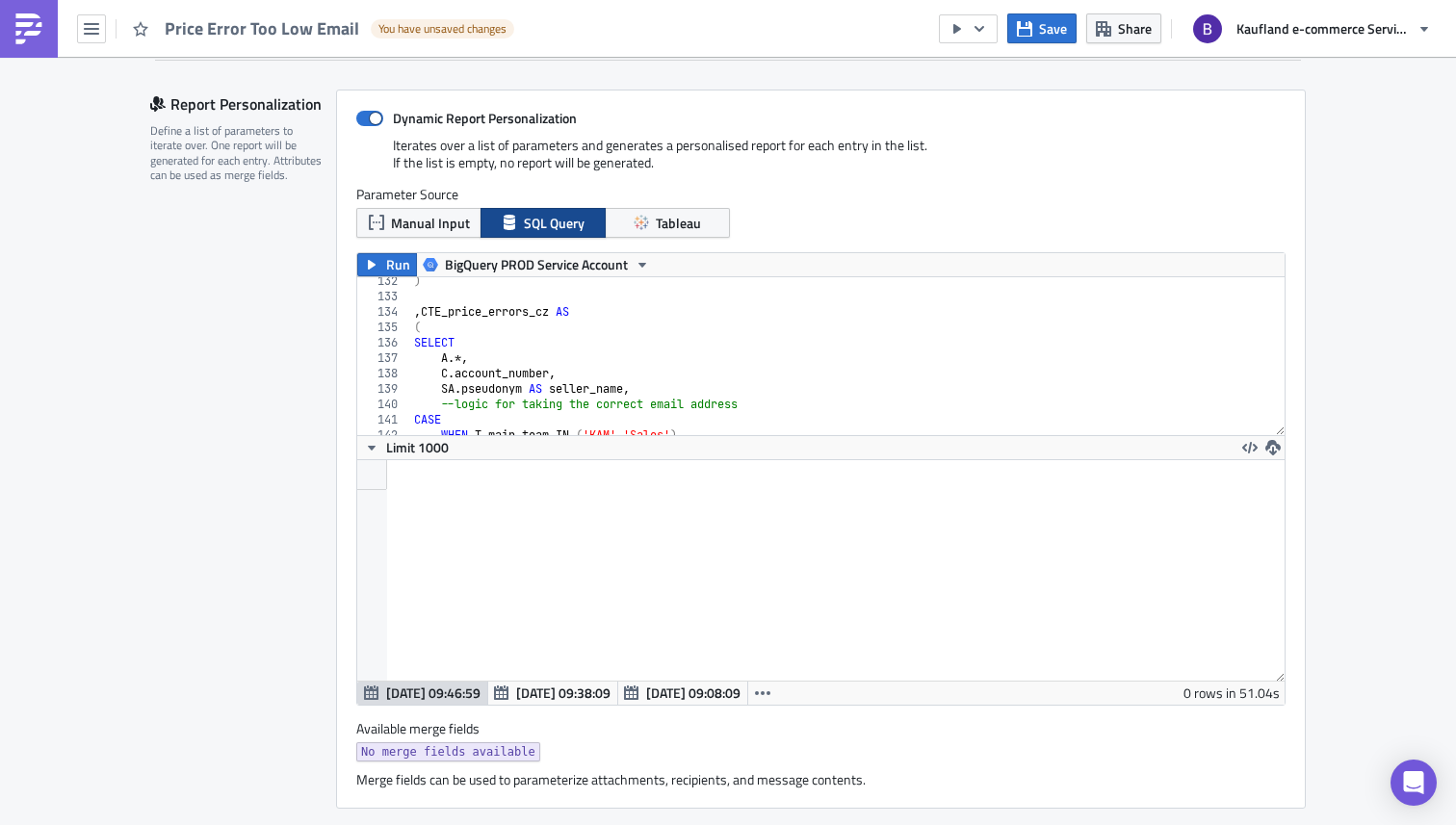
scroll to position [2600, 0]
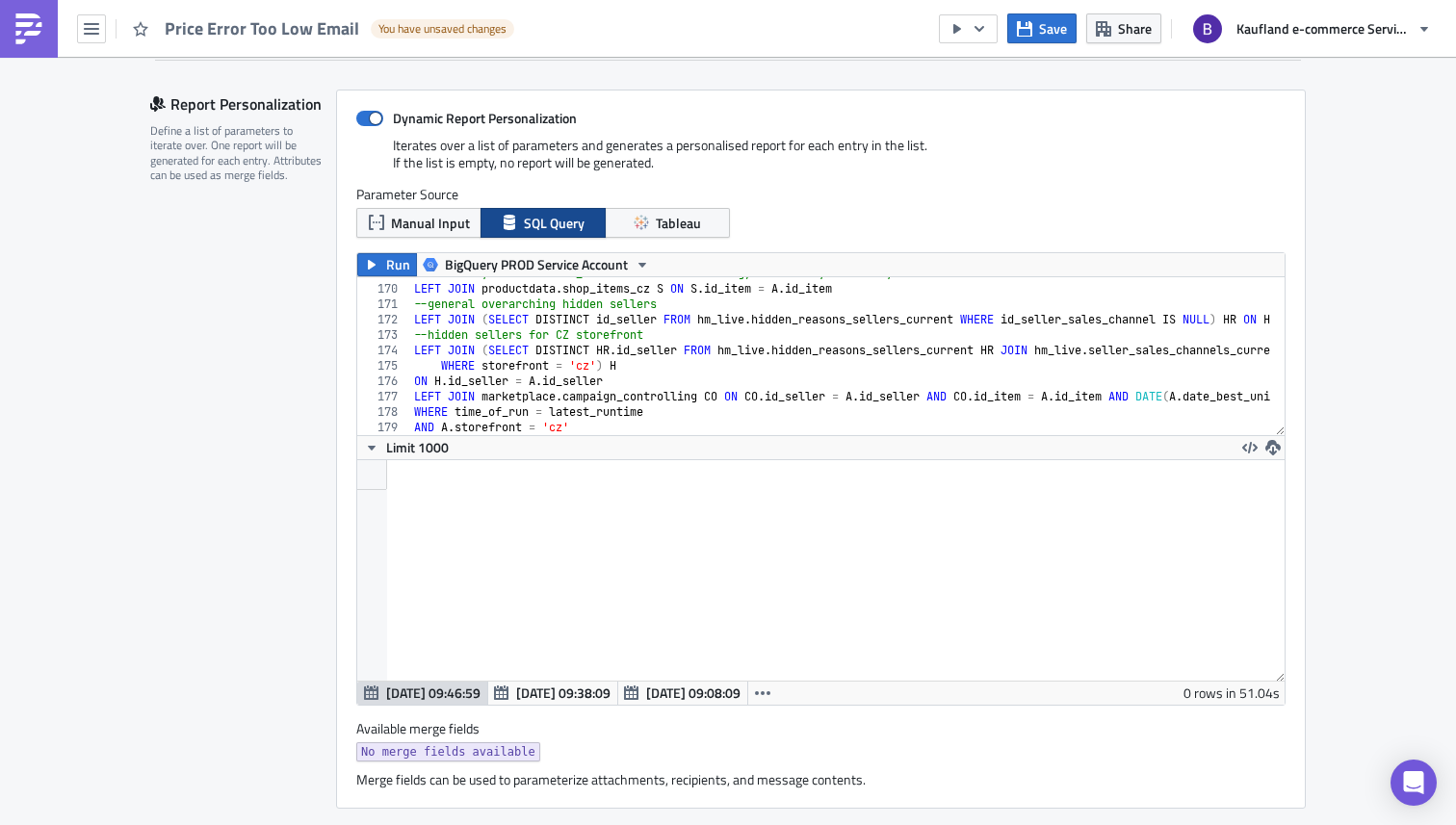
click at [638, 524] on div at bounding box center [820, 570] width 927 height 220
click at [1406, 777] on icon "Open Intercom Messenger" at bounding box center [1412, 783] width 22 height 25
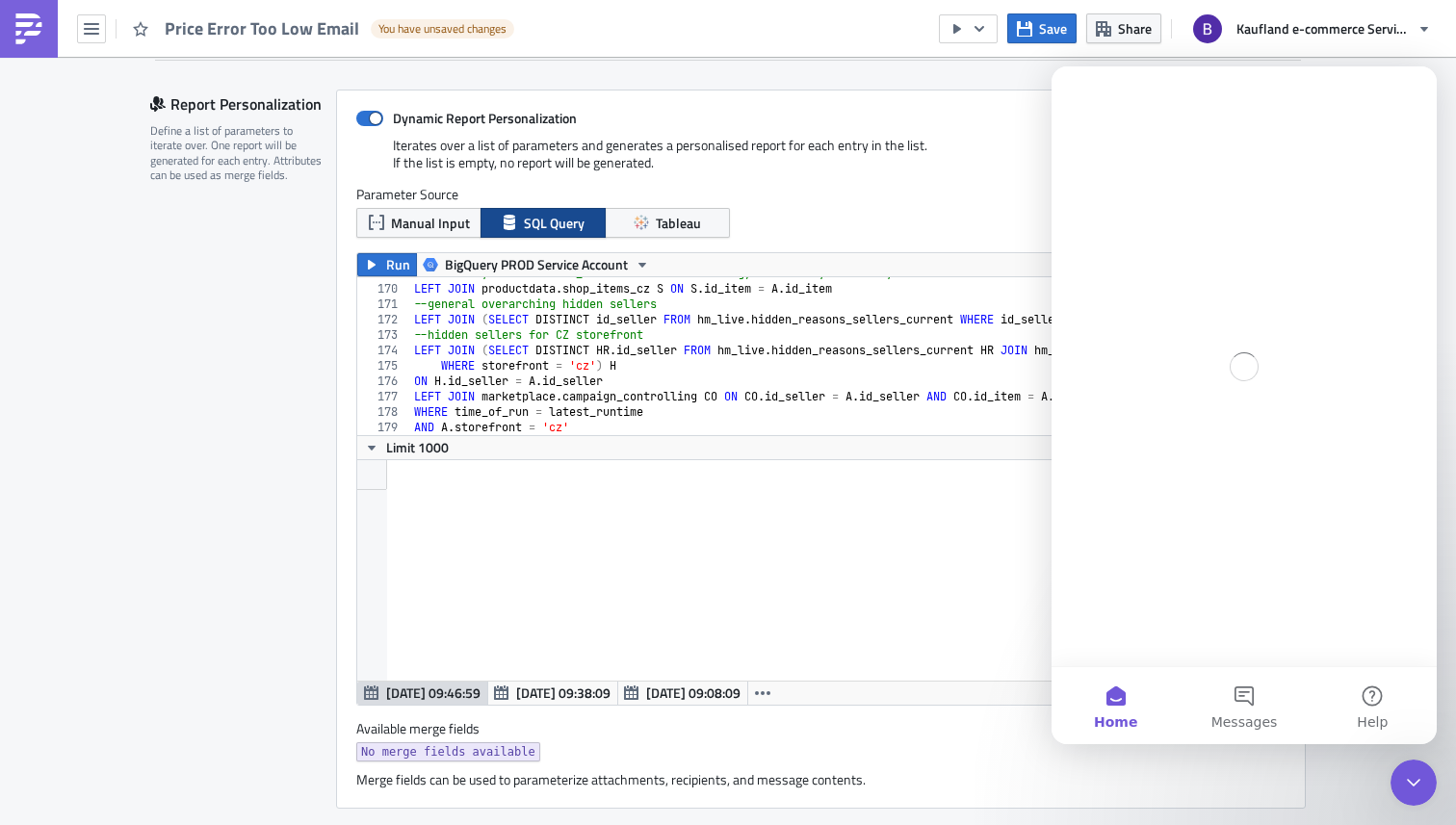
scroll to position [0, 0]
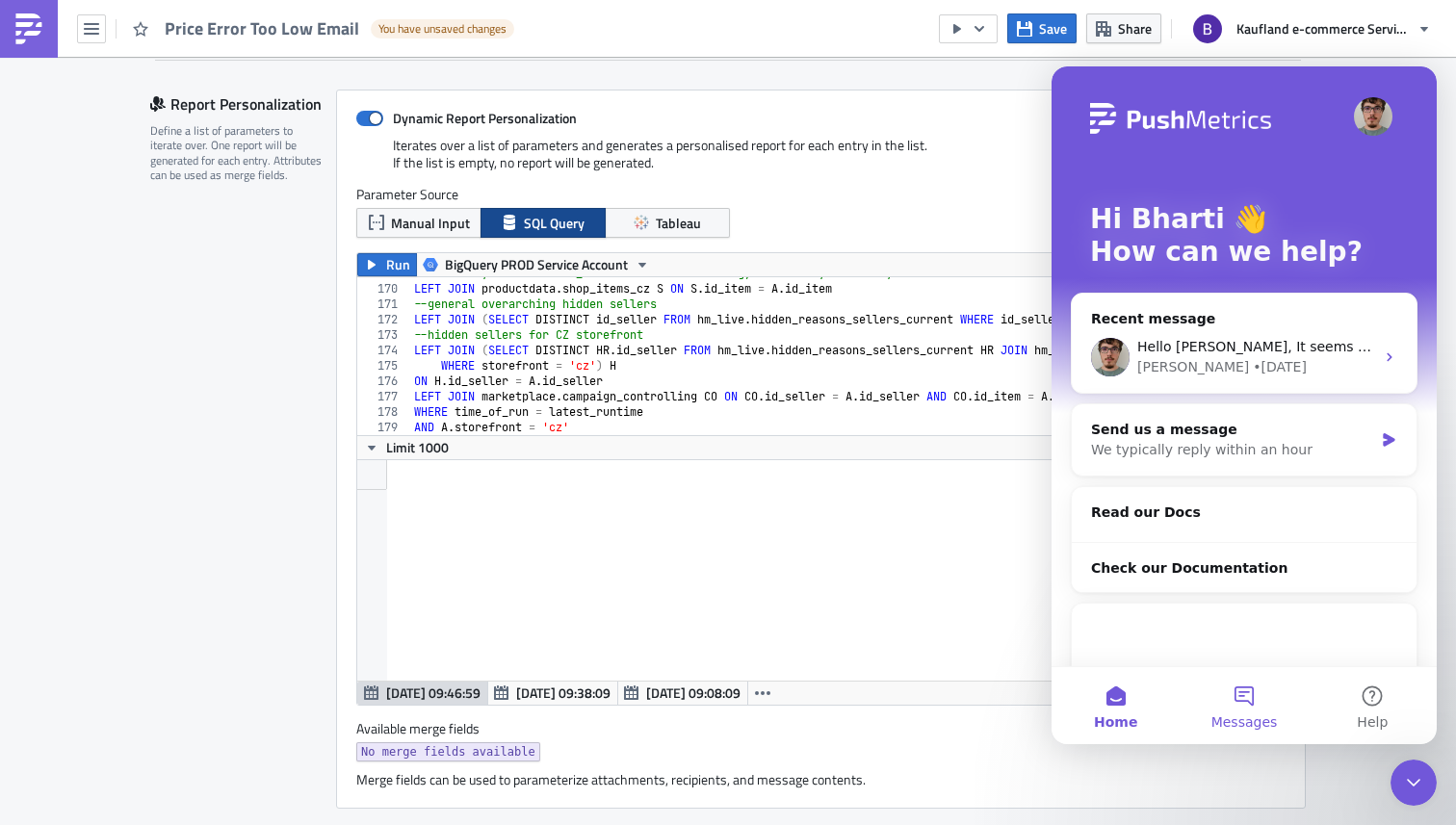
click at [1251, 700] on button "Messages" at bounding box center [1242, 705] width 128 height 77
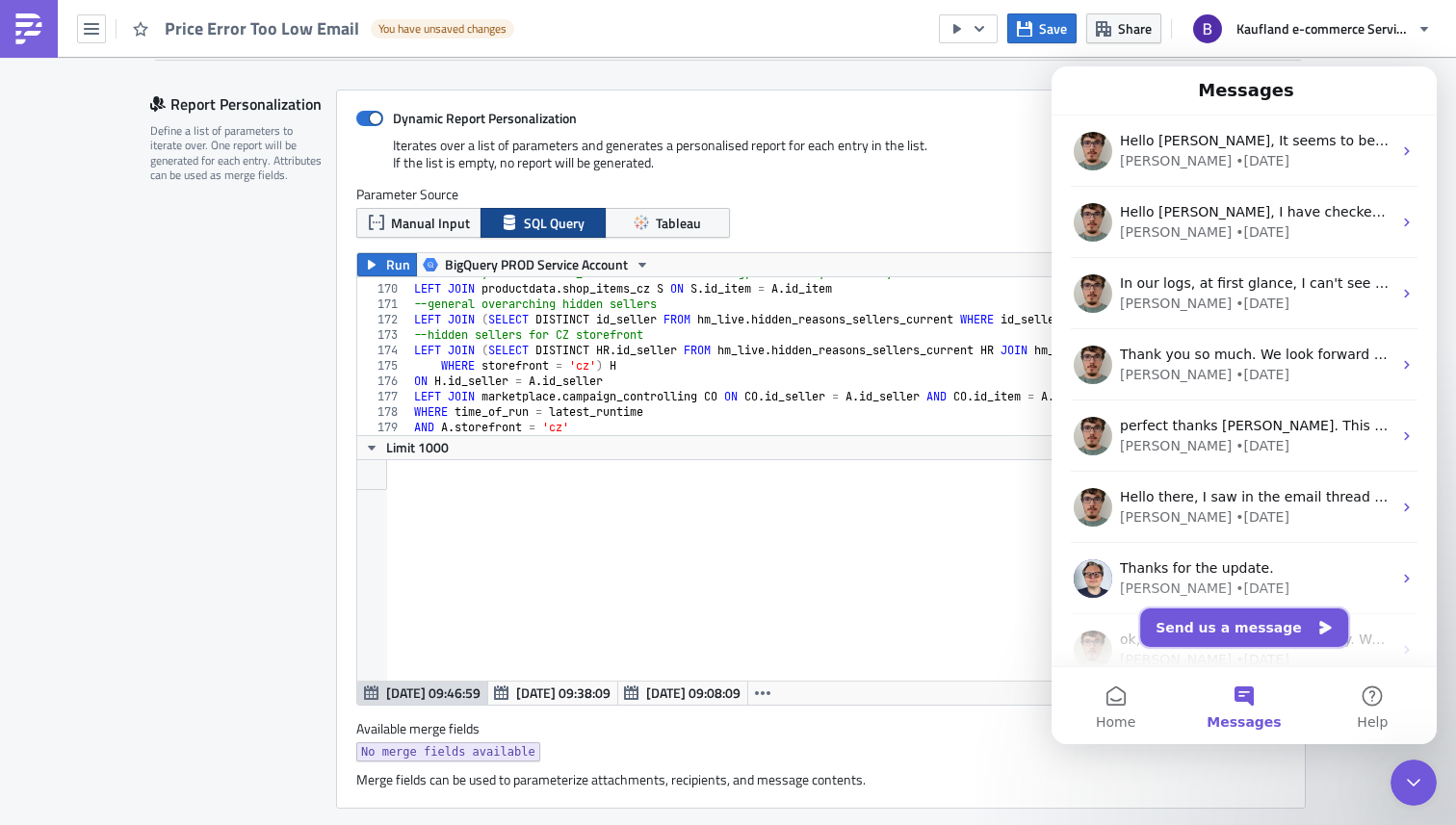
click at [1210, 630] on button "Send us a message" at bounding box center [1243, 627] width 208 height 38
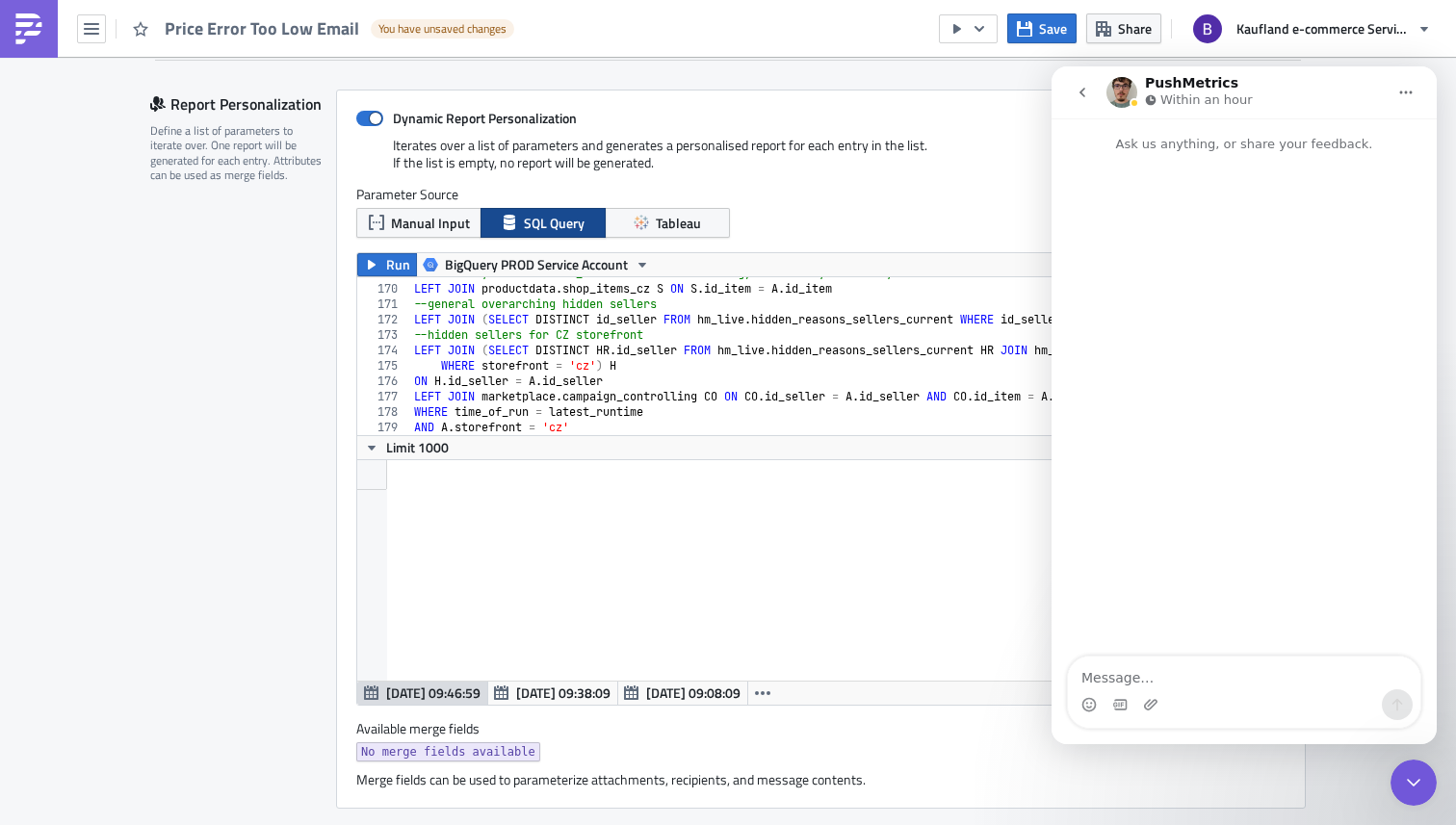
click at [1175, 678] on textarea "Message…" at bounding box center [1243, 673] width 352 height 33
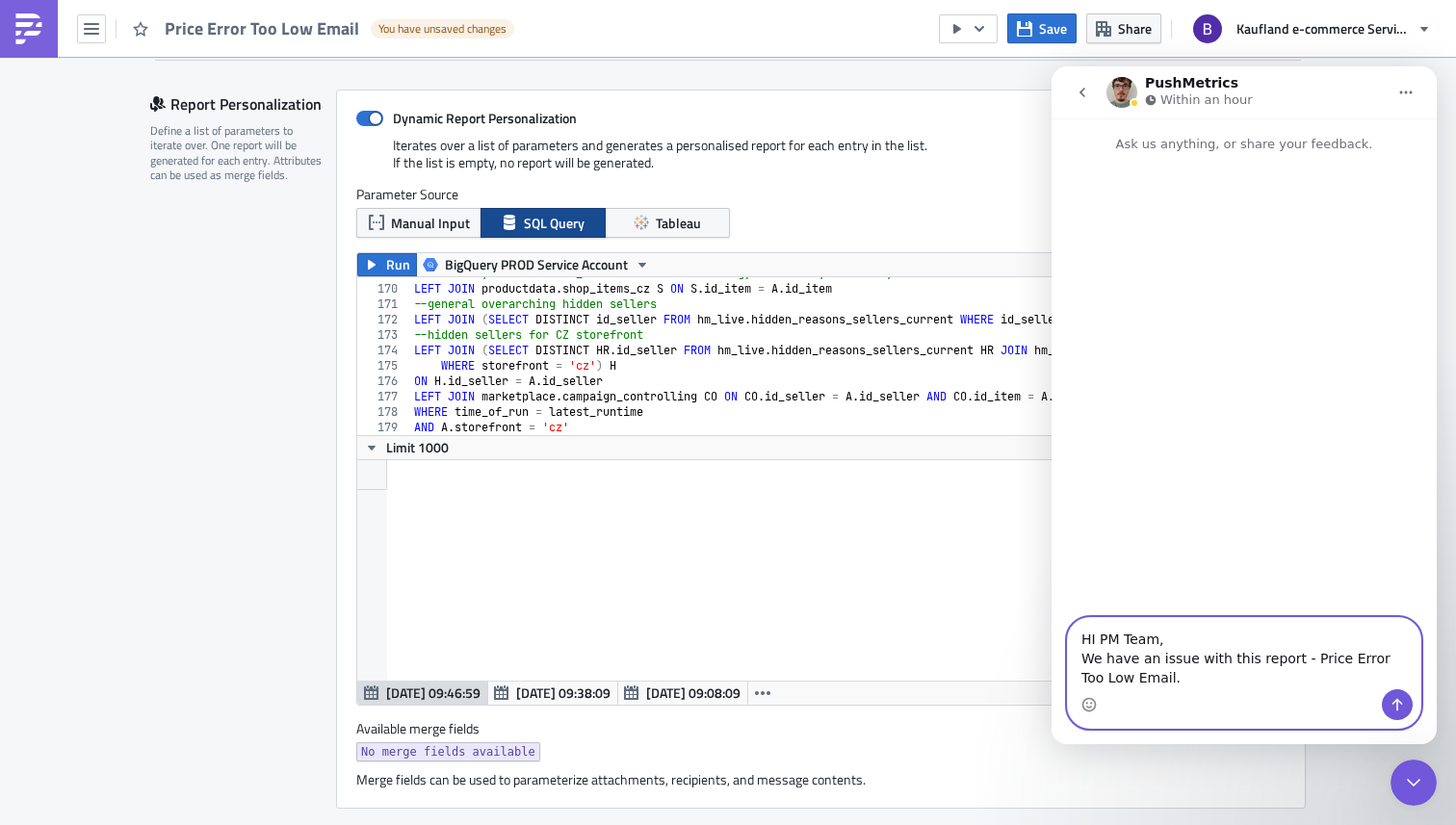
paste textarea "for seller with preferred email language = 'de' I received only english version…"
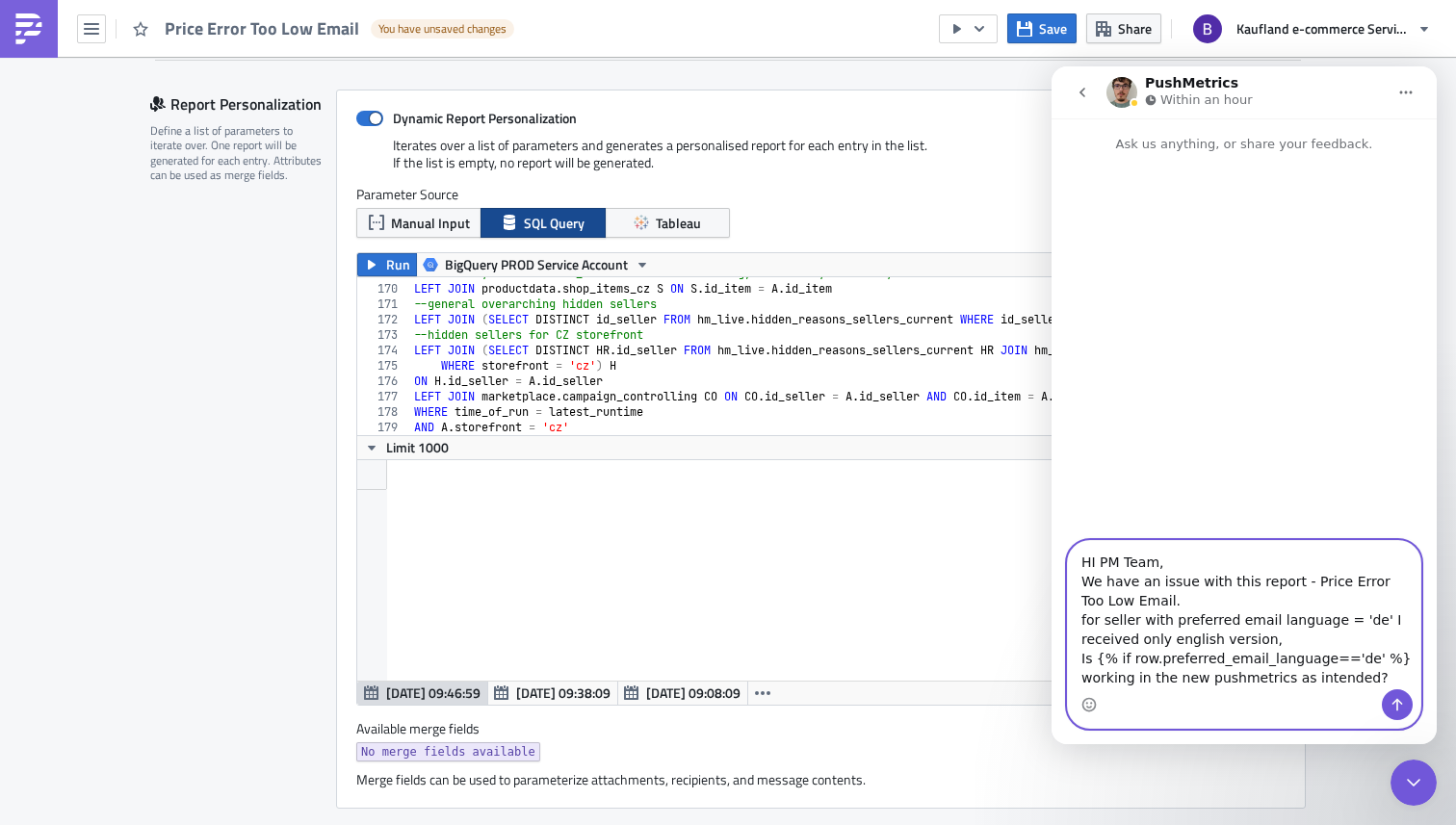
click at [1076, 677] on textarea "HI PM Team, We have an issue with this report - Price Error Too Low Email. for …" at bounding box center [1243, 615] width 352 height 148
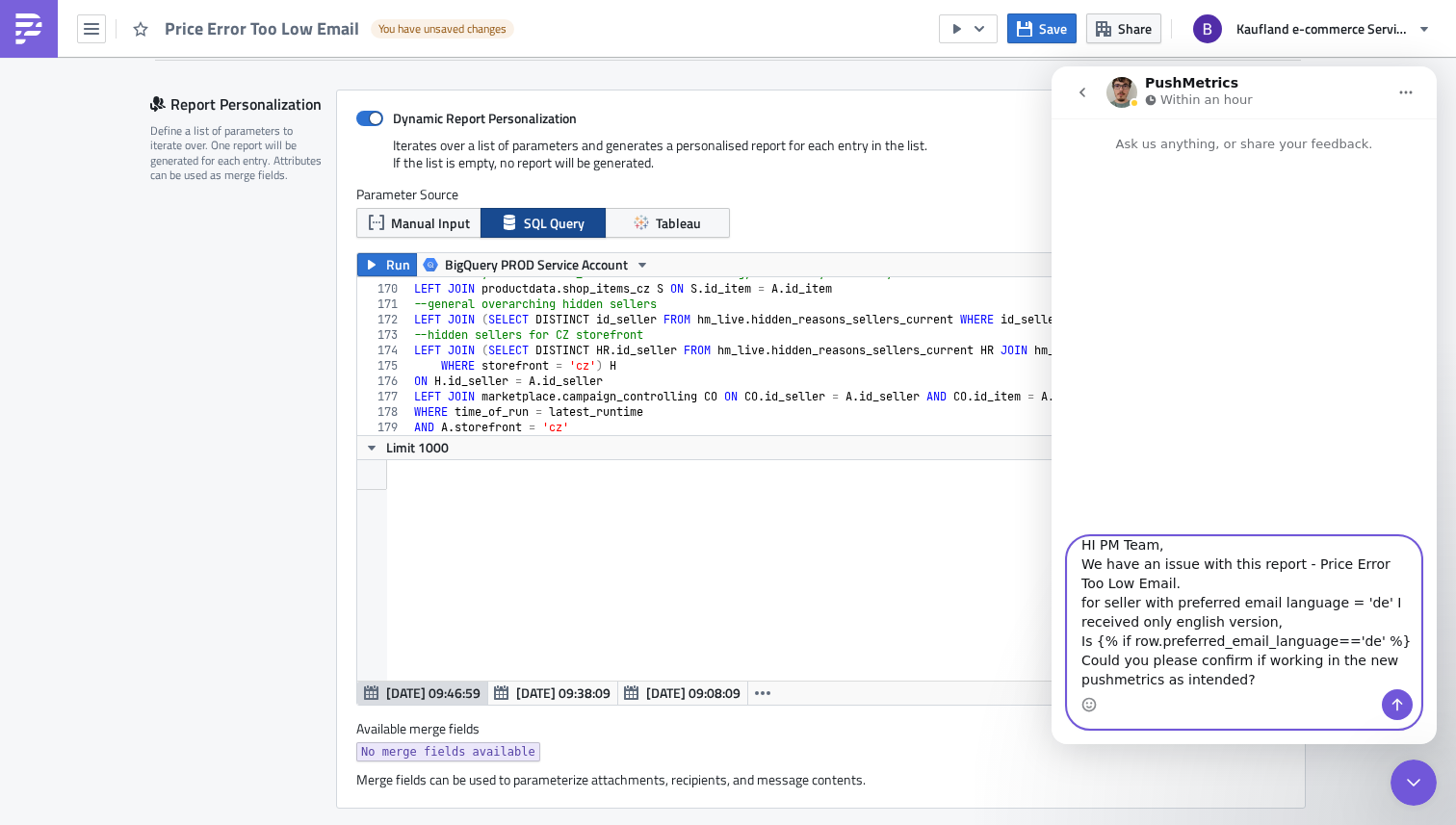
scroll to position [16, 0]
drag, startPoint x: 1250, startPoint y: 655, endPoint x: 1049, endPoint y: 656, distance: 201.0
click html "PushMetrics Within an hour Ask us anything, or share your feedback. HI PM Team,…"
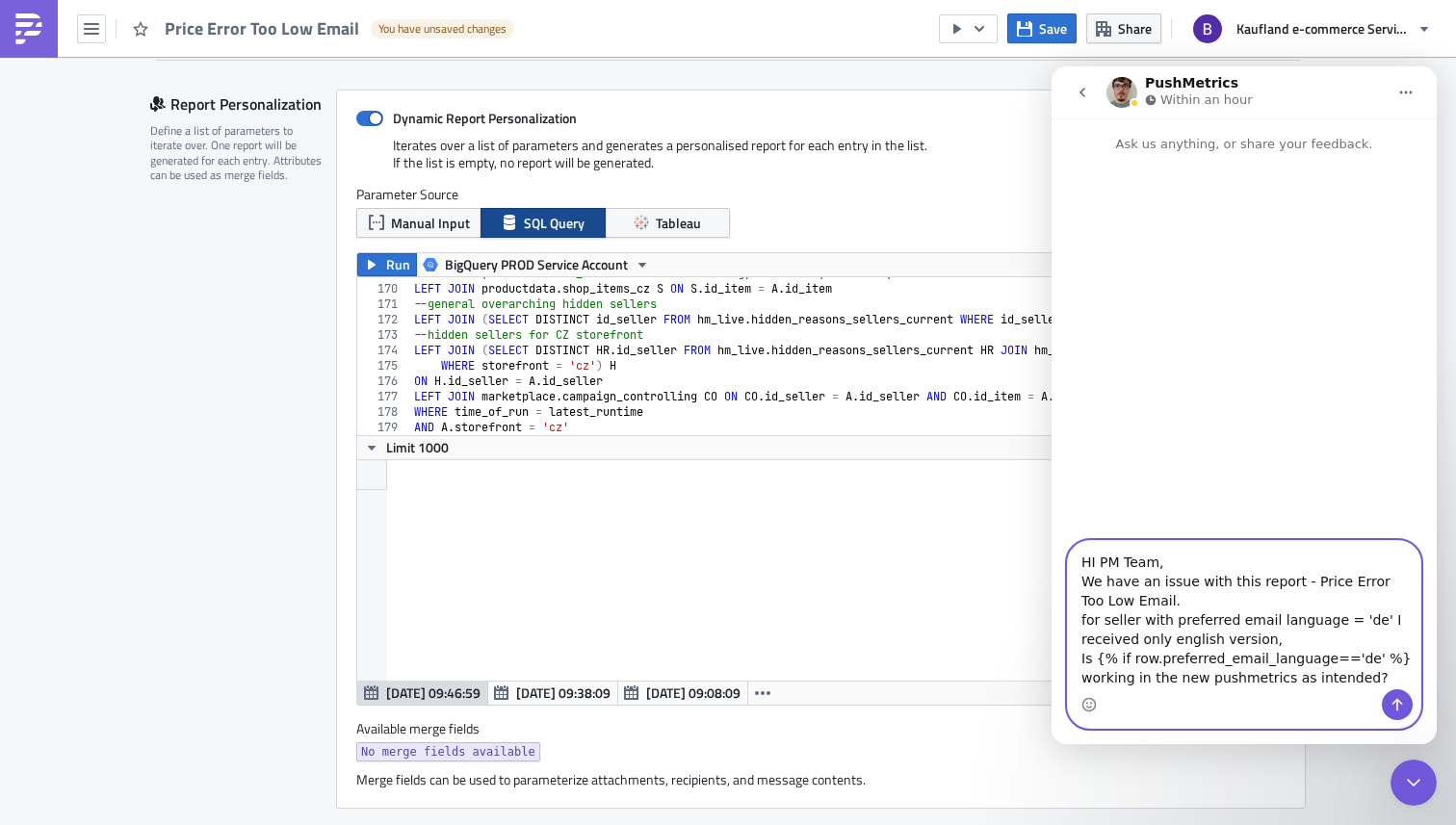
scroll to position [0, 0]
click at [1081, 661] on textarea "HI PM Team, We have an issue with this report - Price Error Too Low Email. for …" at bounding box center [1243, 615] width 352 height 148
paste textarea "Could you please confirm if"
click at [1259, 656] on textarea "HI PM Team, We have an issue with this report - Price Error Too Low Email. for …" at bounding box center [1243, 613] width 352 height 152
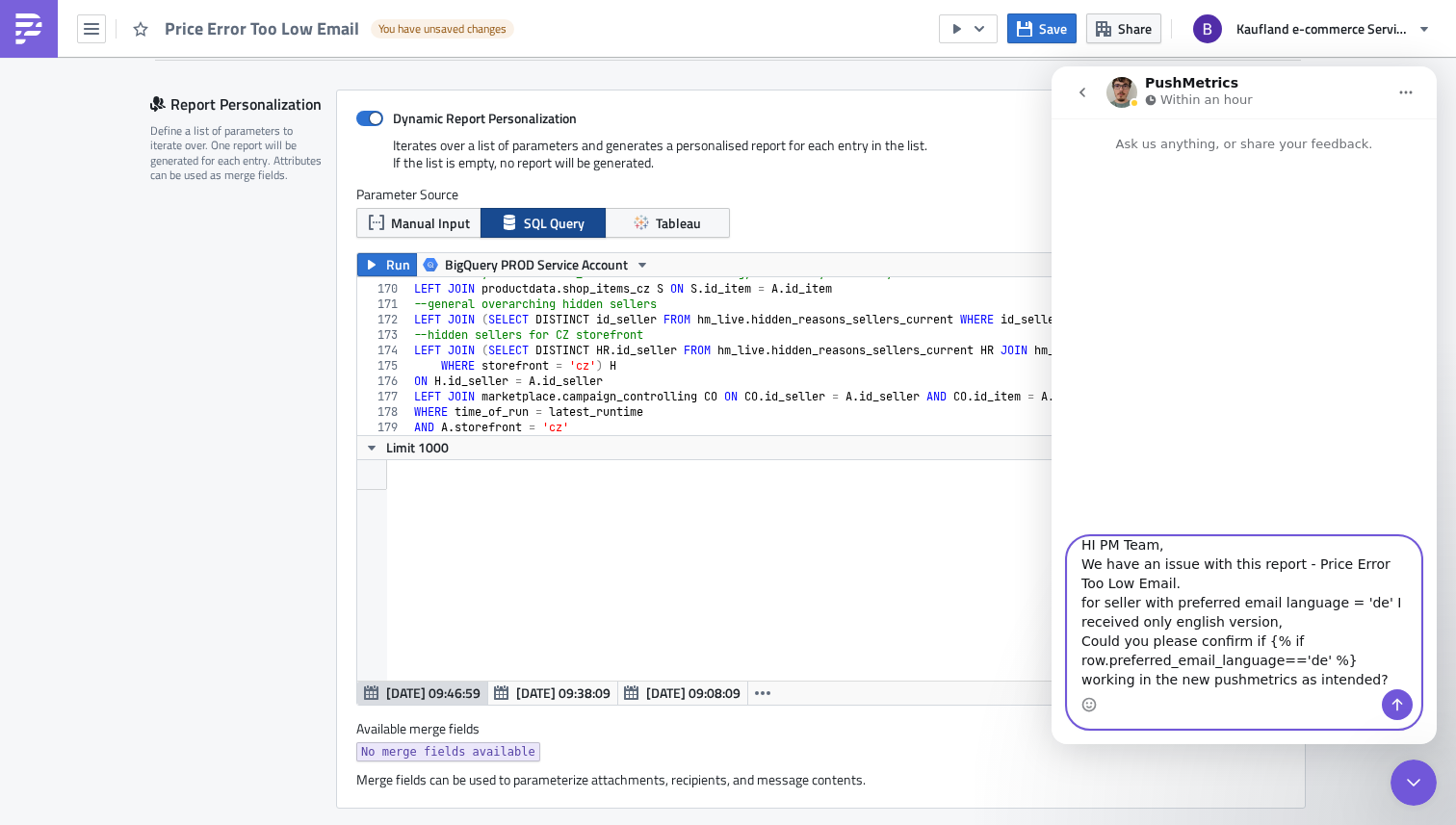
scroll to position [16, 0]
type textarea "HI PM Team, We have an issue with this report - Price Error Too Low Email. for …"
click at [1397, 708] on icon "Send a message…" at bounding box center [1397, 705] width 11 height 13
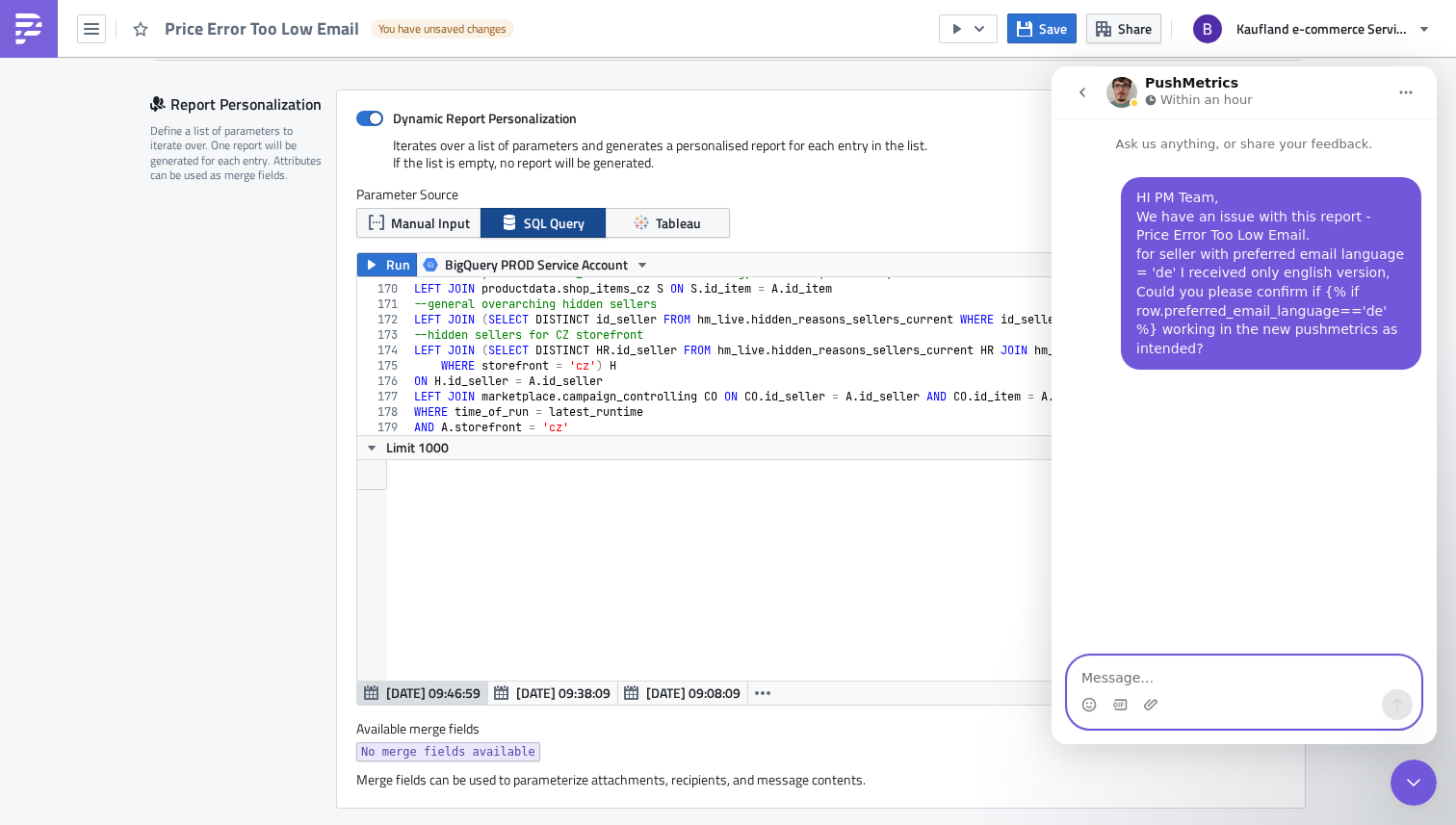
scroll to position [0, 0]
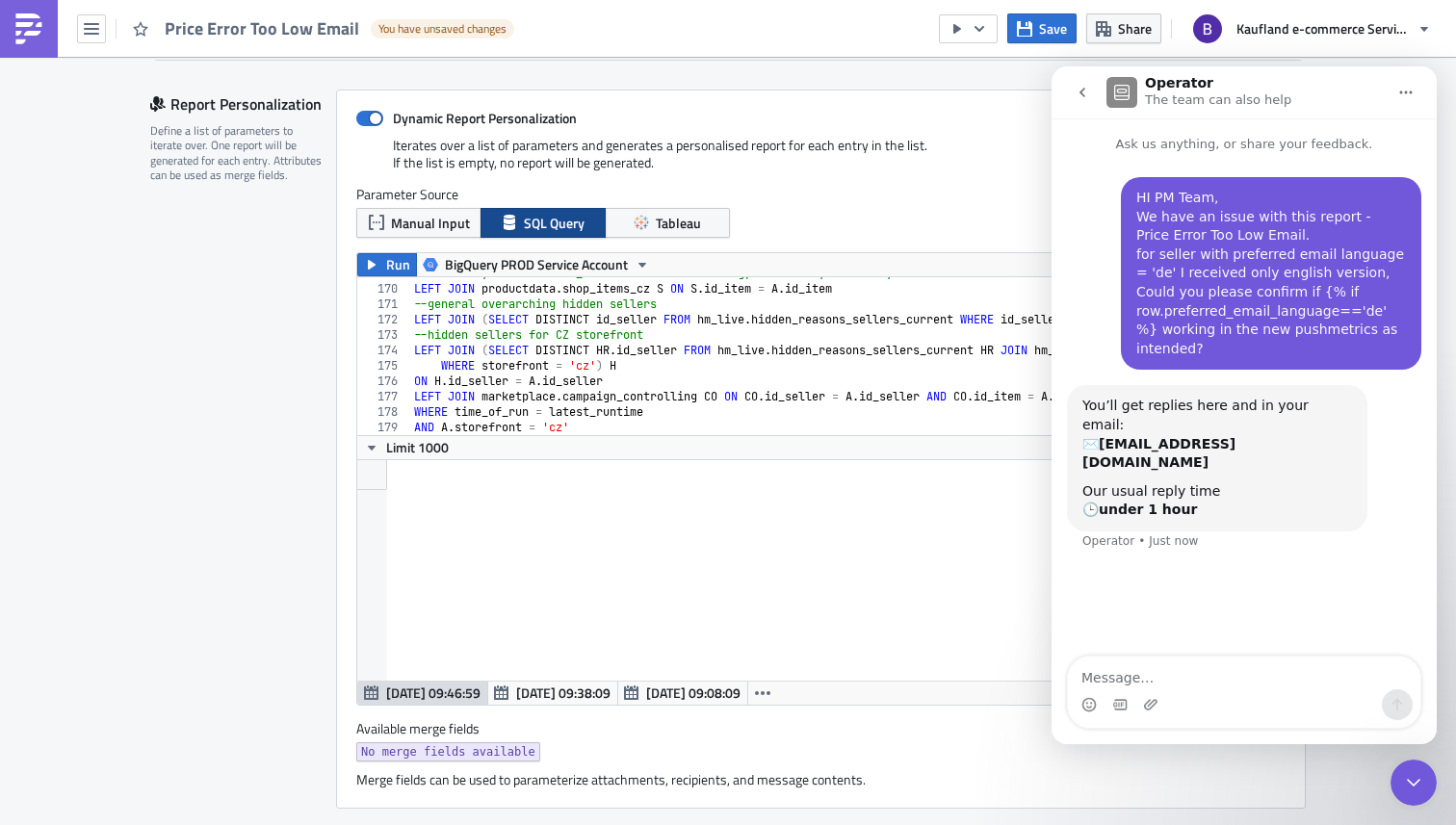
click at [1418, 786] on icon "Close Intercom Messenger" at bounding box center [1413, 783] width 23 height 23
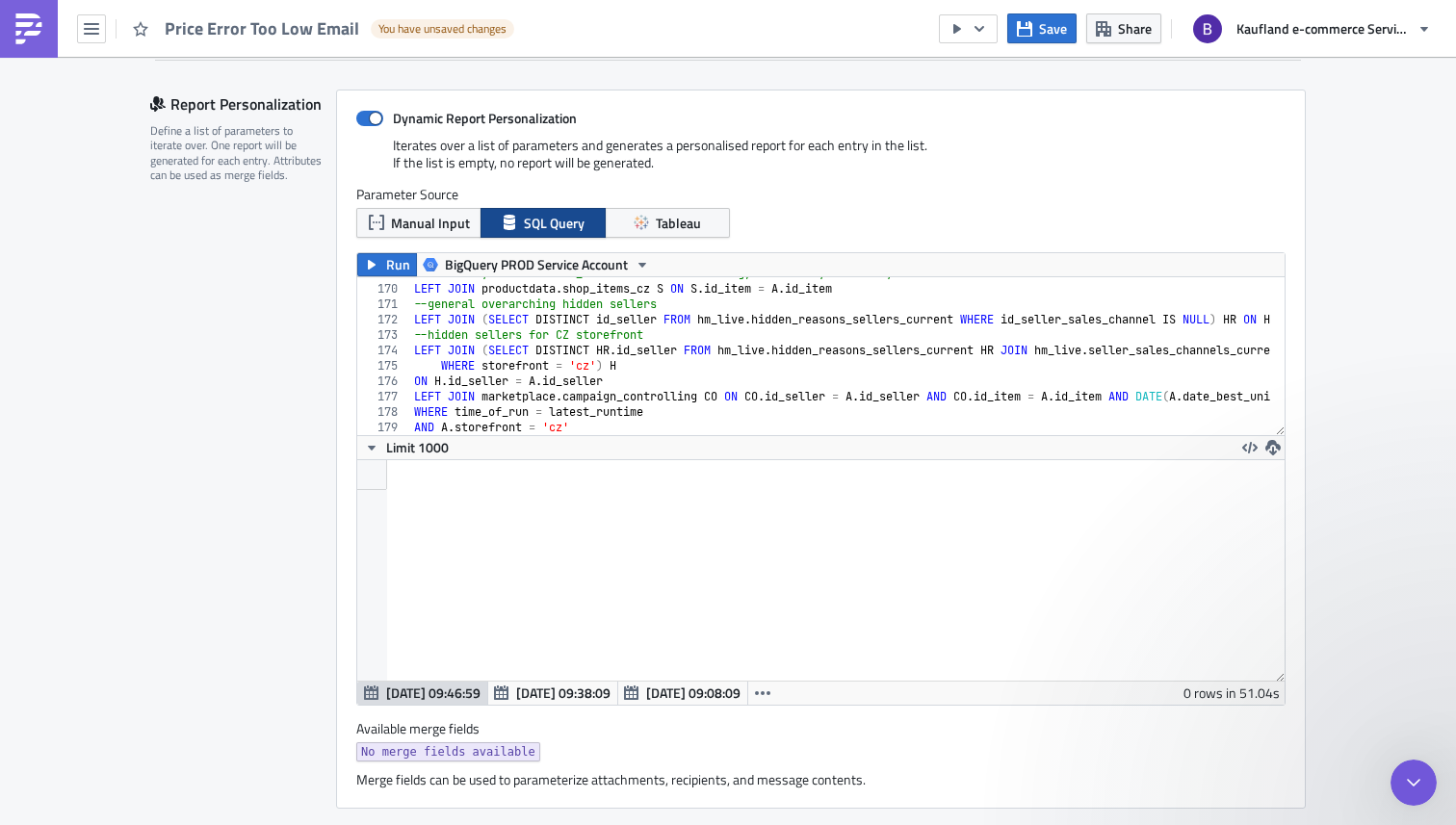
click at [1418, 786] on icon "Close Intercom Messenger" at bounding box center [1413, 783] width 23 height 23
